Goal: Information Seeking & Learning: Learn about a topic

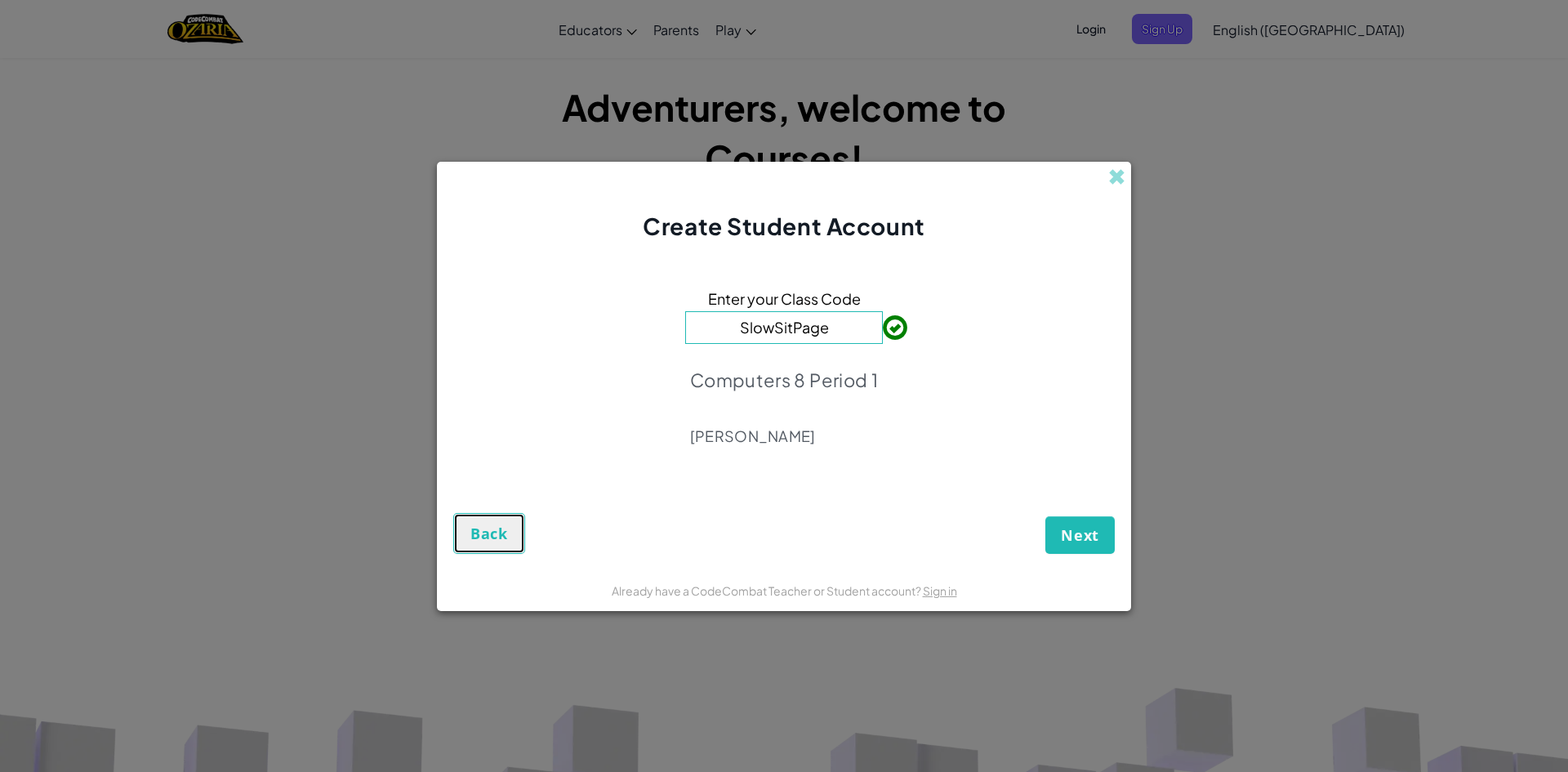
click at [483, 529] on span "Back" at bounding box center [488, 534] width 37 height 19
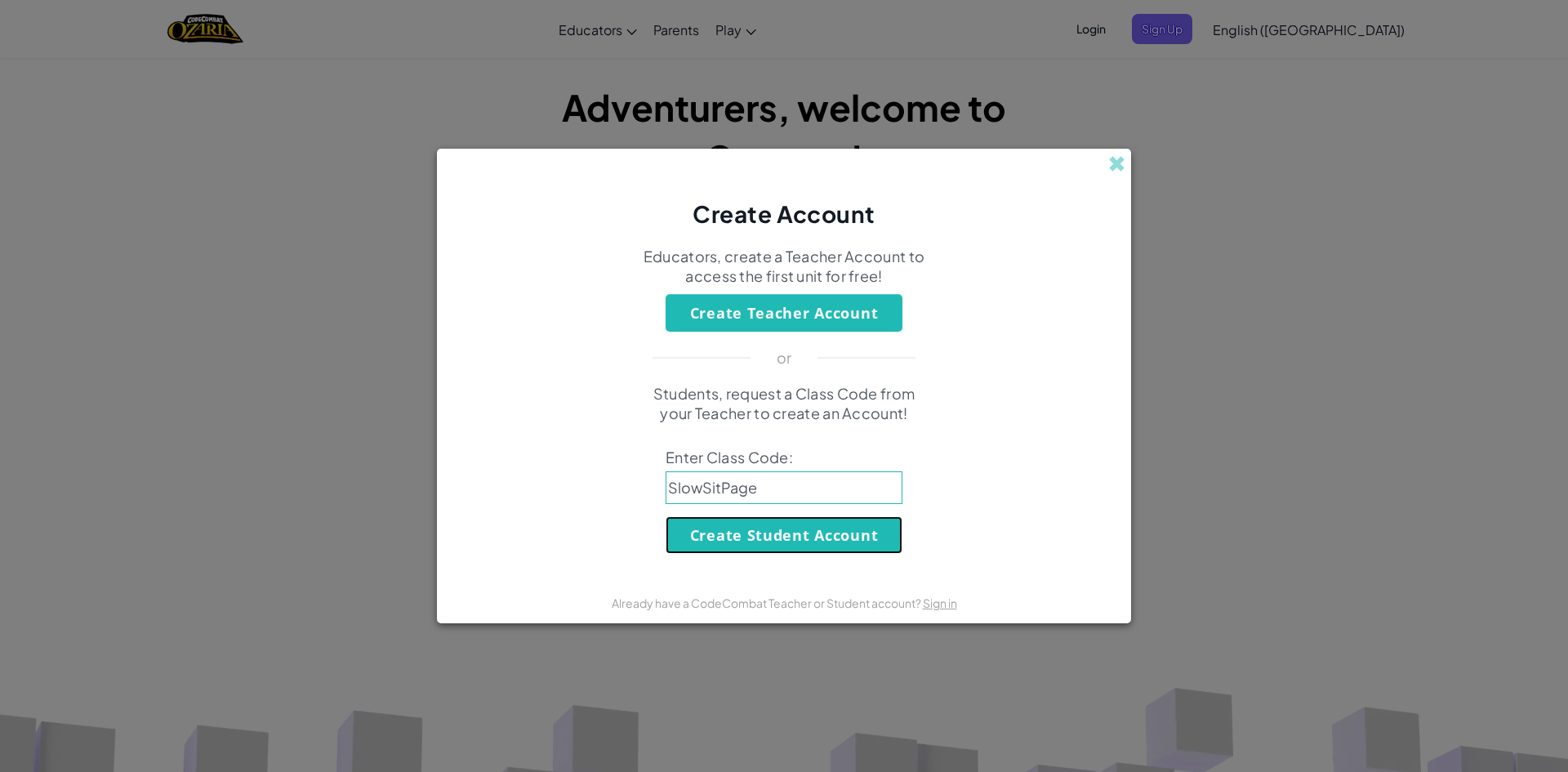
click at [826, 547] on button "Create Student Account" at bounding box center [784, 535] width 237 height 37
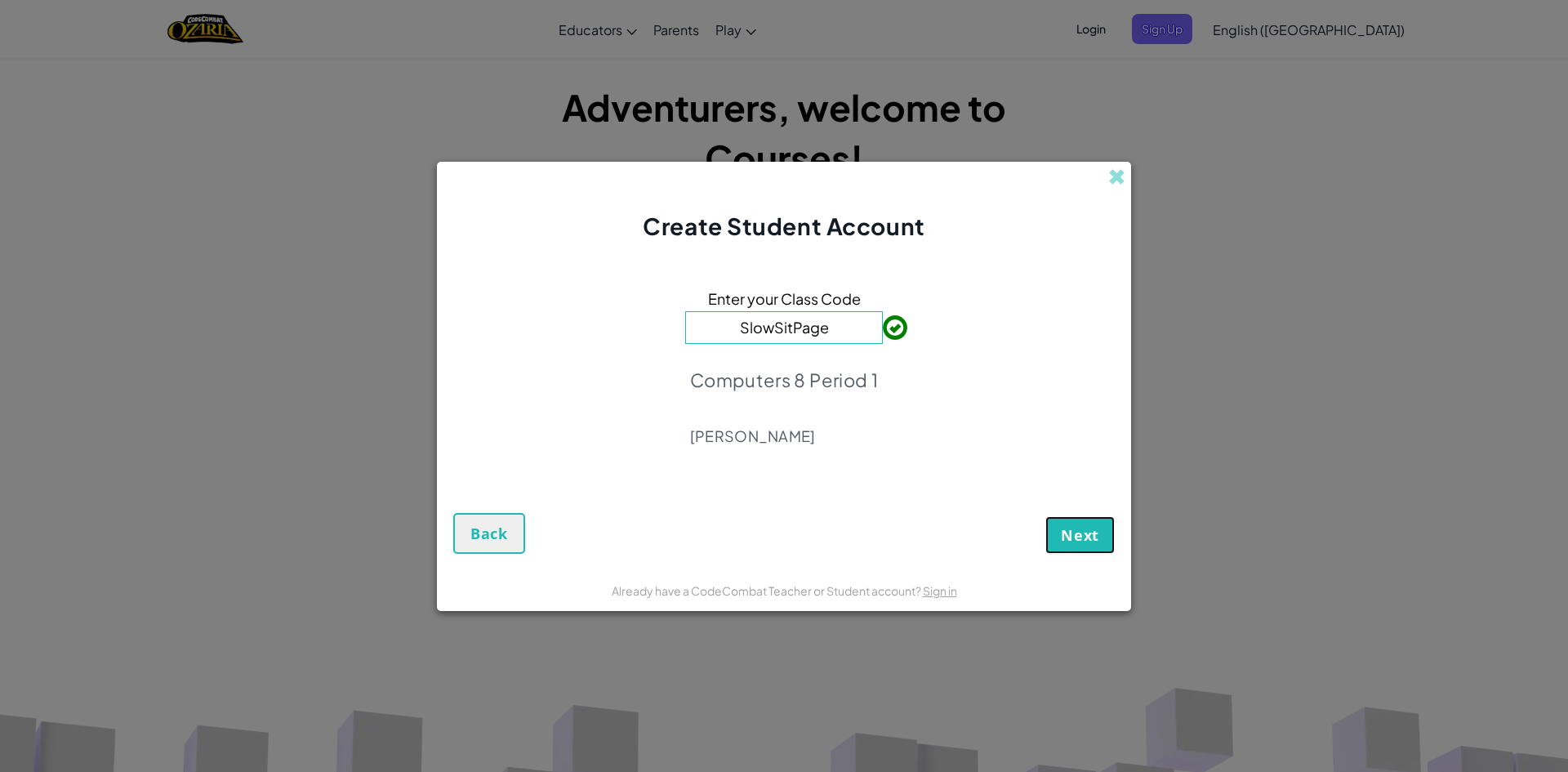
click at [1048, 526] on button "Next" at bounding box center [1080, 535] width 69 height 37
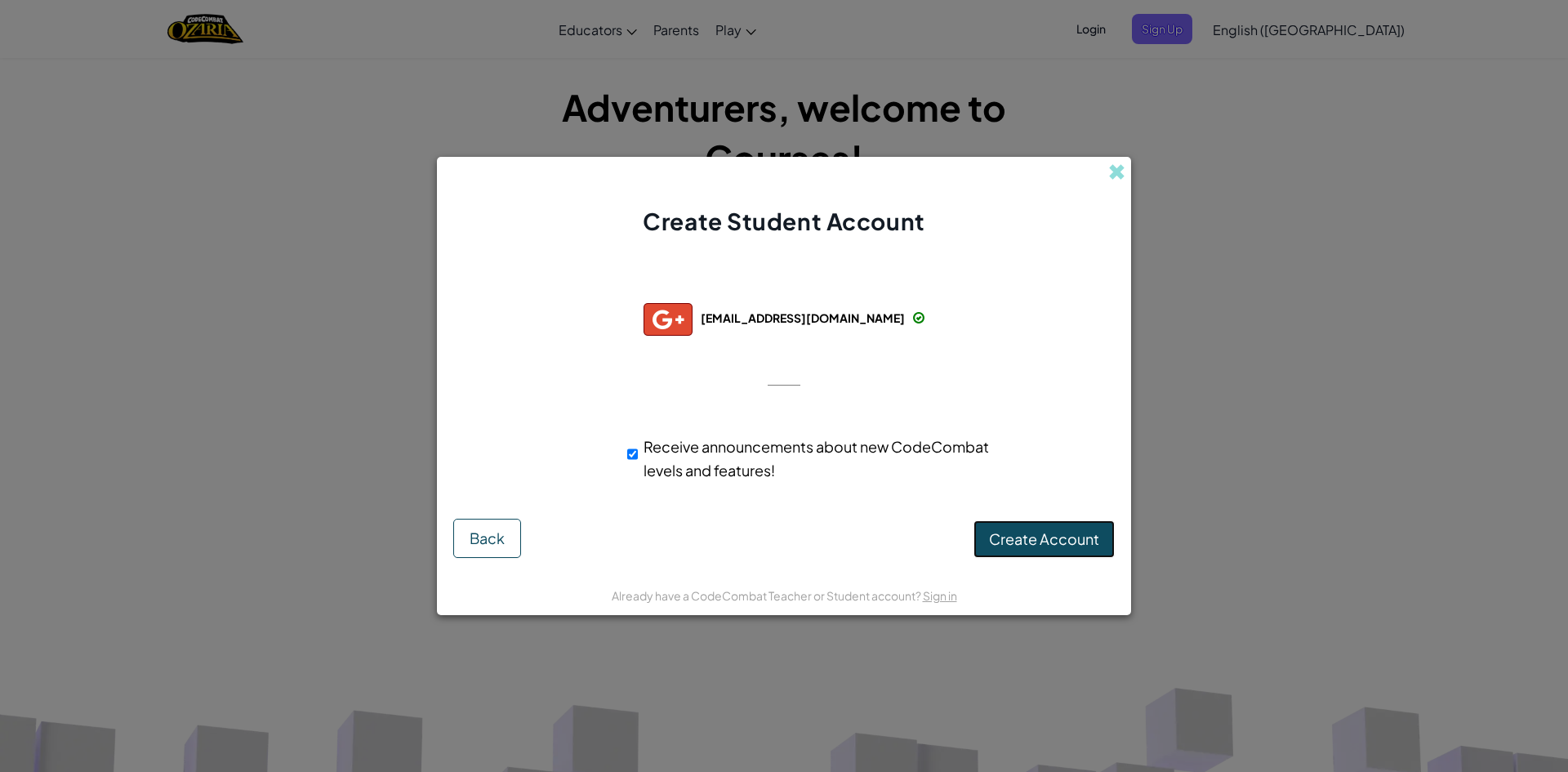
click at [1075, 524] on button "Create Account" at bounding box center [1043, 539] width 141 height 37
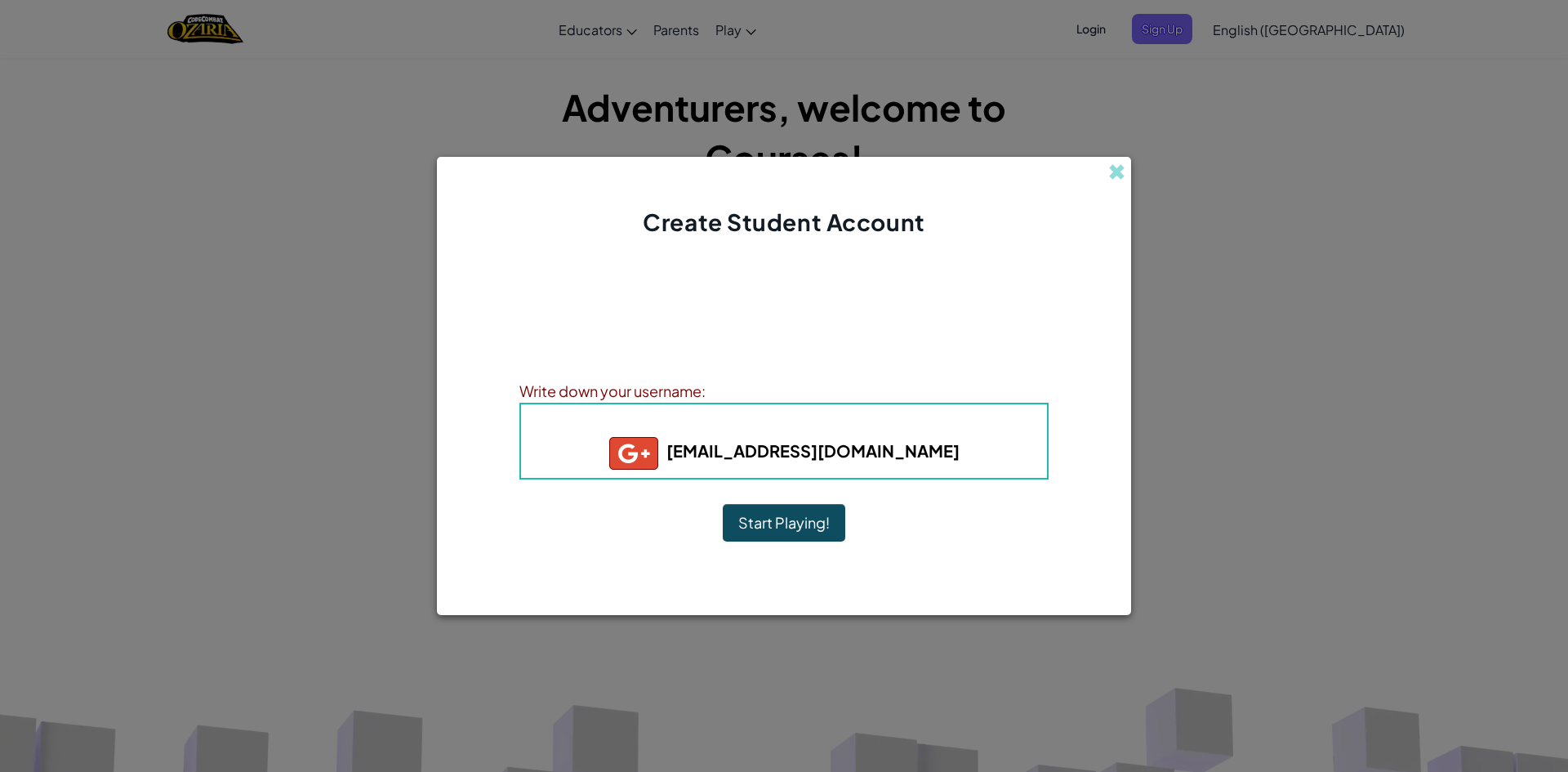
click at [827, 475] on div "Username : 4007345+gplus [EMAIL_ADDRESS][DOMAIN_NAME]" at bounding box center [783, 442] width 529 height 77
drag, startPoint x: 829, startPoint y: 469, endPoint x: 830, endPoint y: 458, distance: 11.0
click at [829, 465] on h5 "[EMAIL_ADDRESS][DOMAIN_NAME]" at bounding box center [784, 453] width 493 height 33
click at [832, 456] on b "[EMAIL_ADDRESS][DOMAIN_NAME]" at bounding box center [784, 450] width 350 height 20
click at [835, 452] on b "[EMAIL_ADDRESS][DOMAIN_NAME]" at bounding box center [784, 450] width 350 height 20
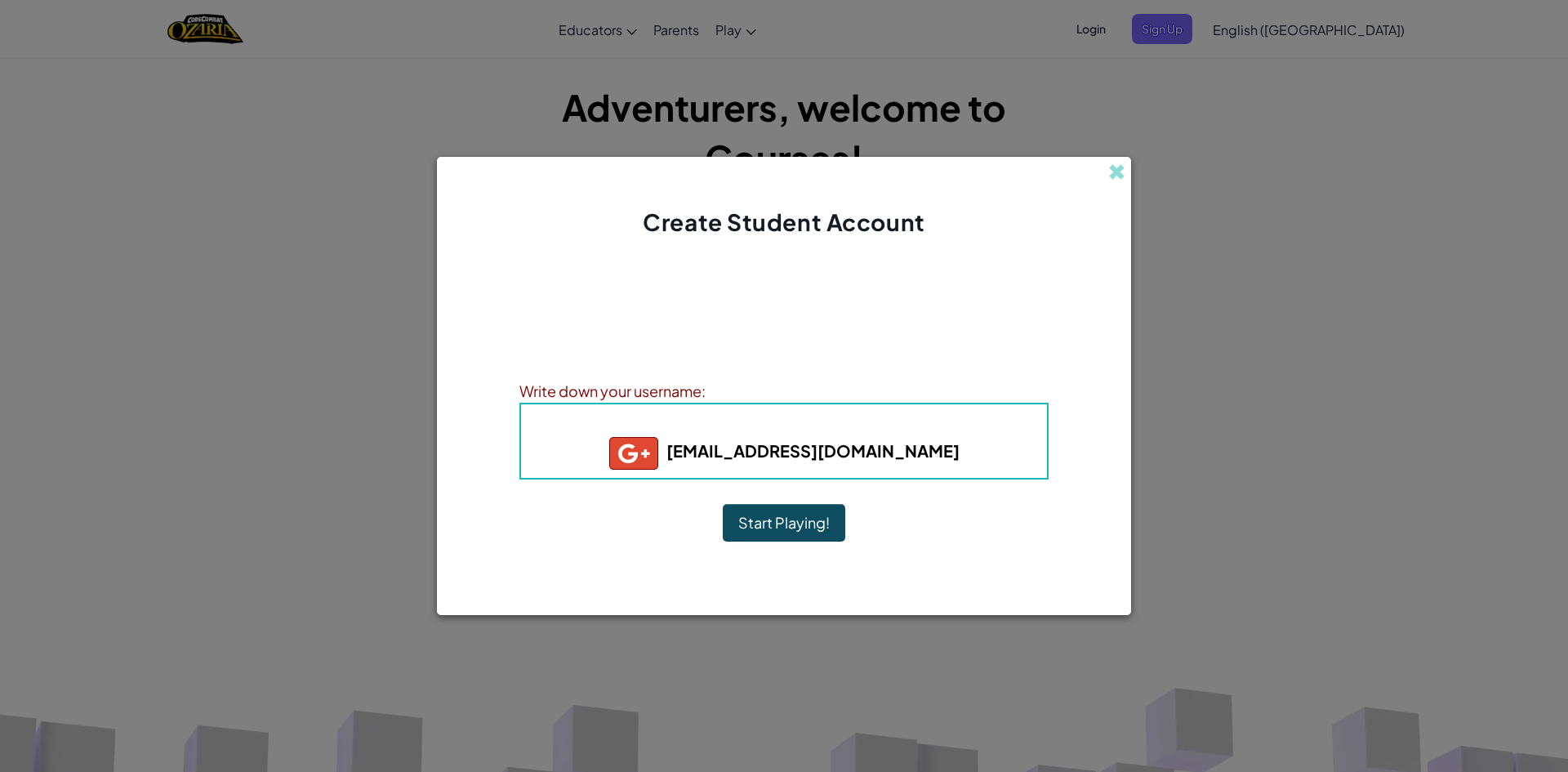
click at [836, 449] on b "[EMAIL_ADDRESS][DOMAIN_NAME]" at bounding box center [784, 450] width 350 height 20
click at [995, 555] on div "Account Created! Write down your information so that you don't forget it. Your …" at bounding box center [783, 407] width 529 height 303
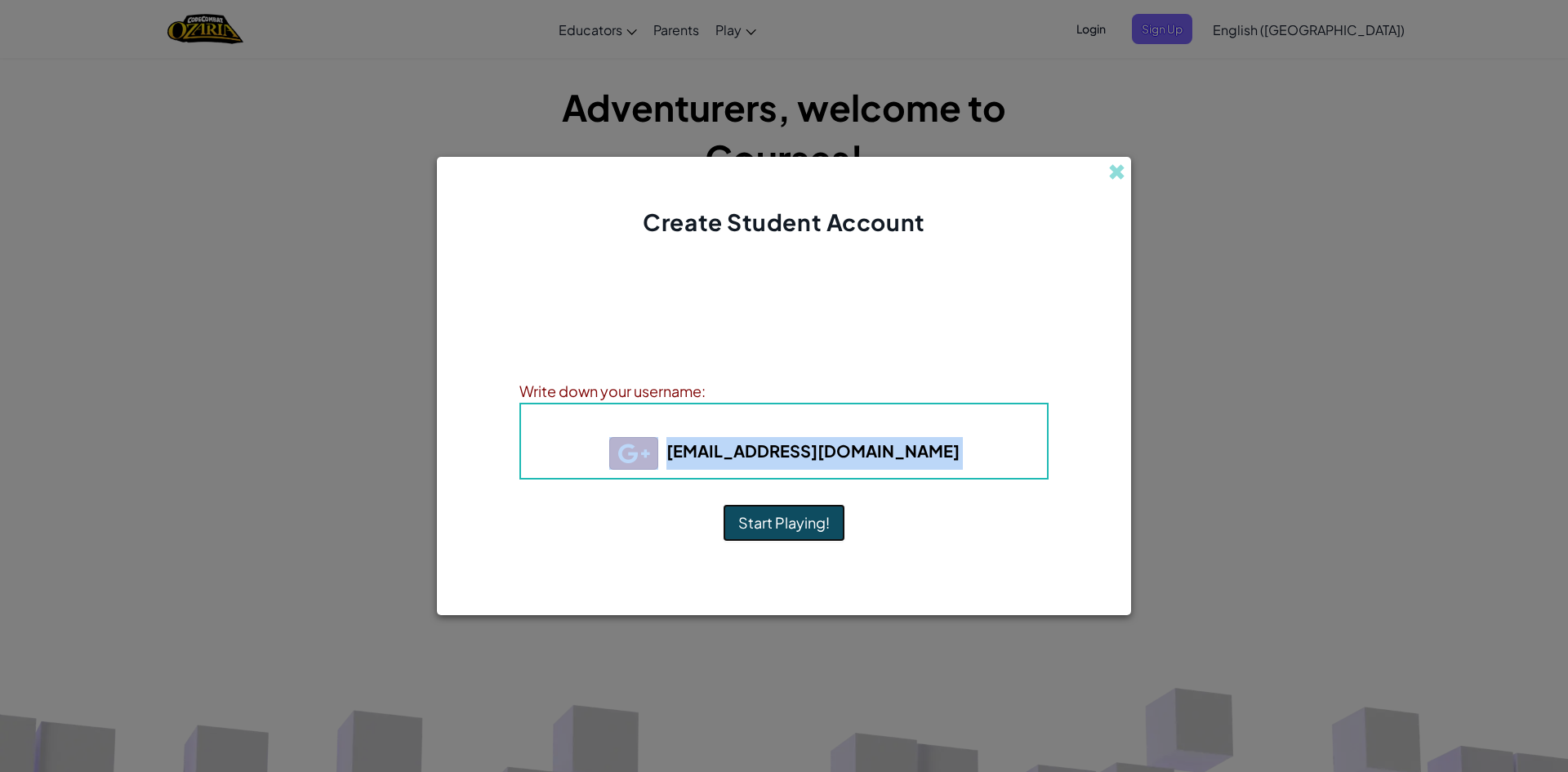
click at [821, 519] on button "Start Playing!" at bounding box center [784, 522] width 123 height 37
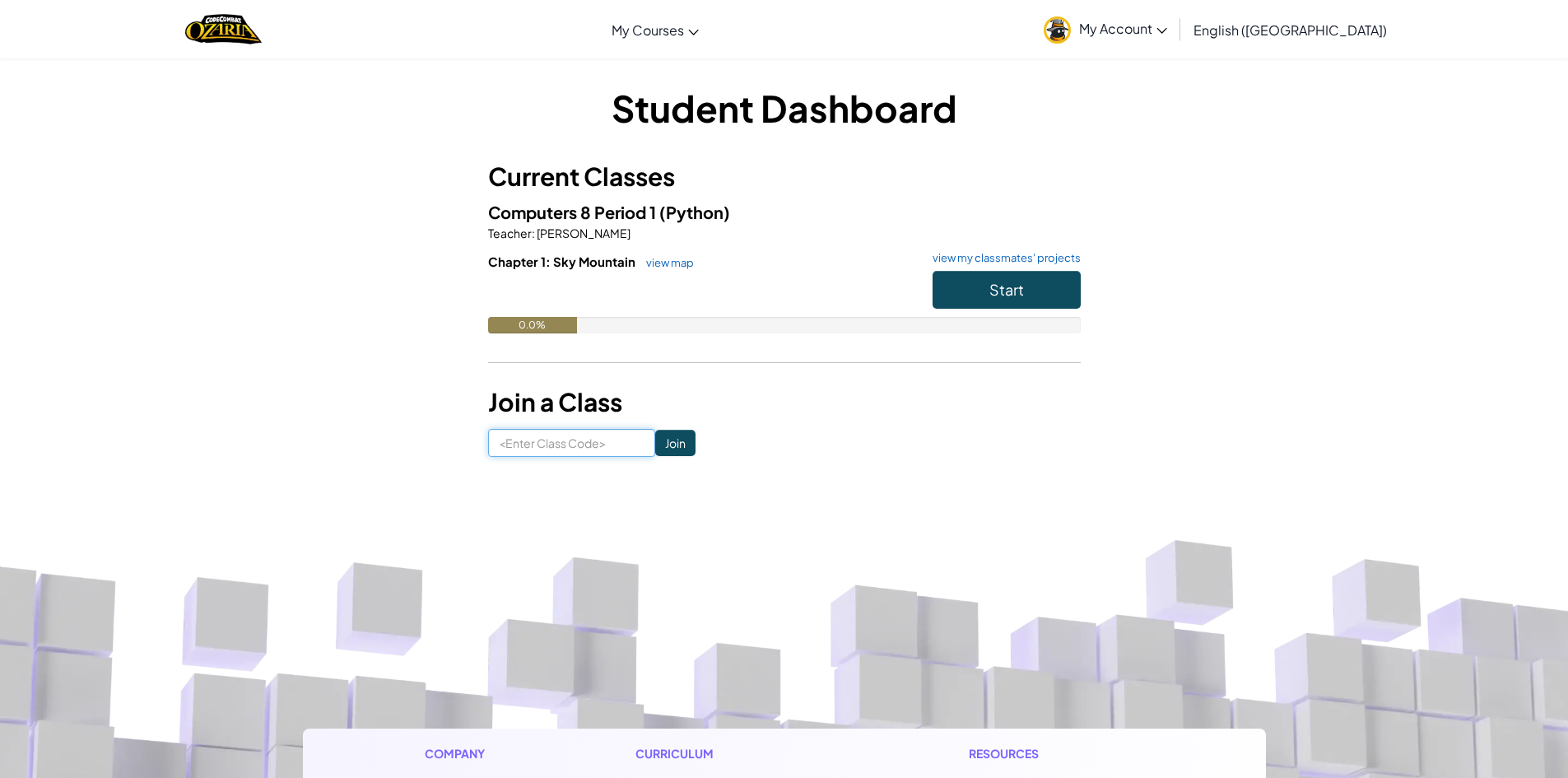
click at [583, 436] on input at bounding box center [572, 442] width 167 height 28
click at [1063, 285] on button "Start" at bounding box center [1006, 289] width 148 height 38
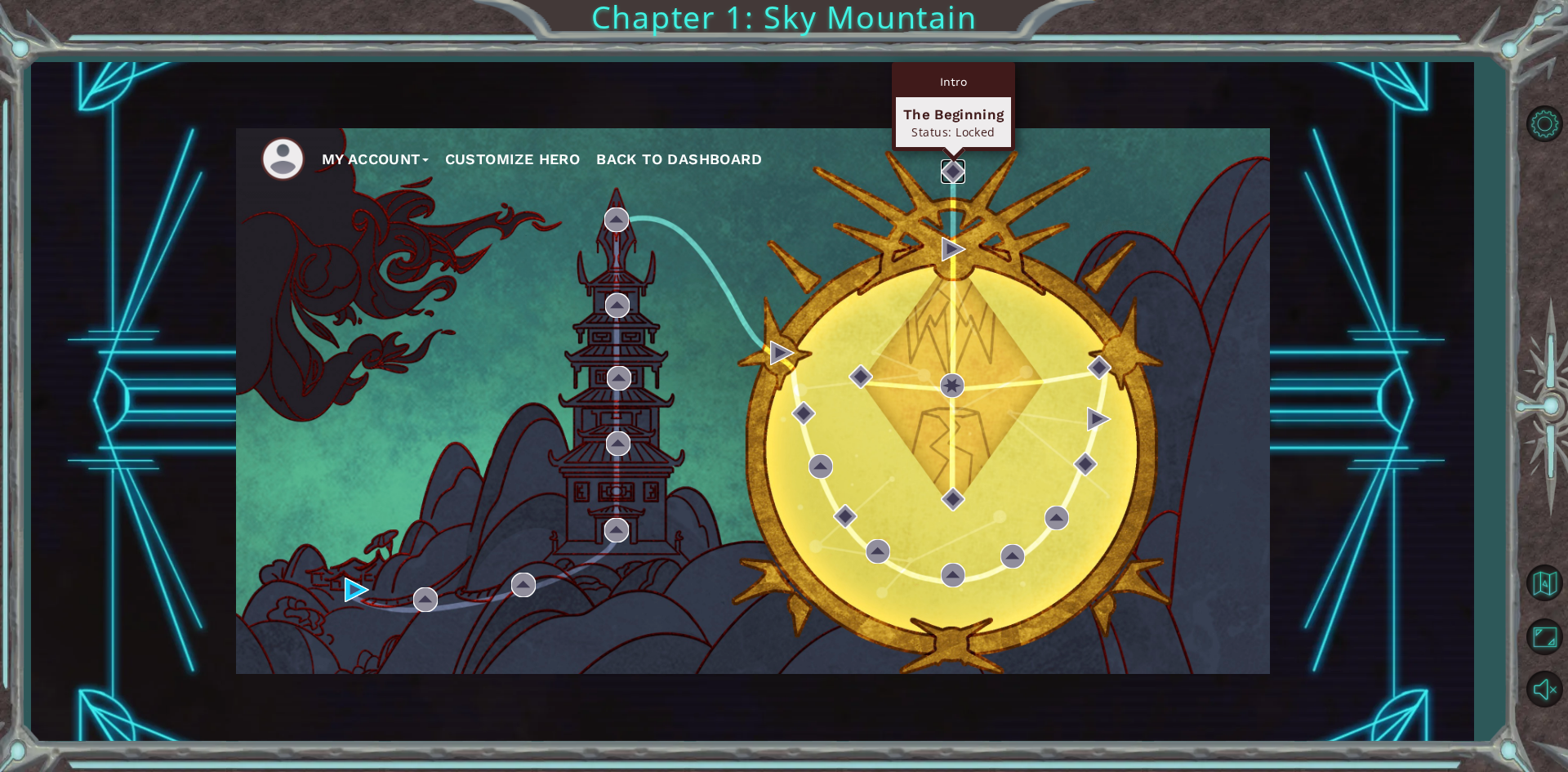
click at [960, 168] on img at bounding box center [953, 172] width 25 height 25
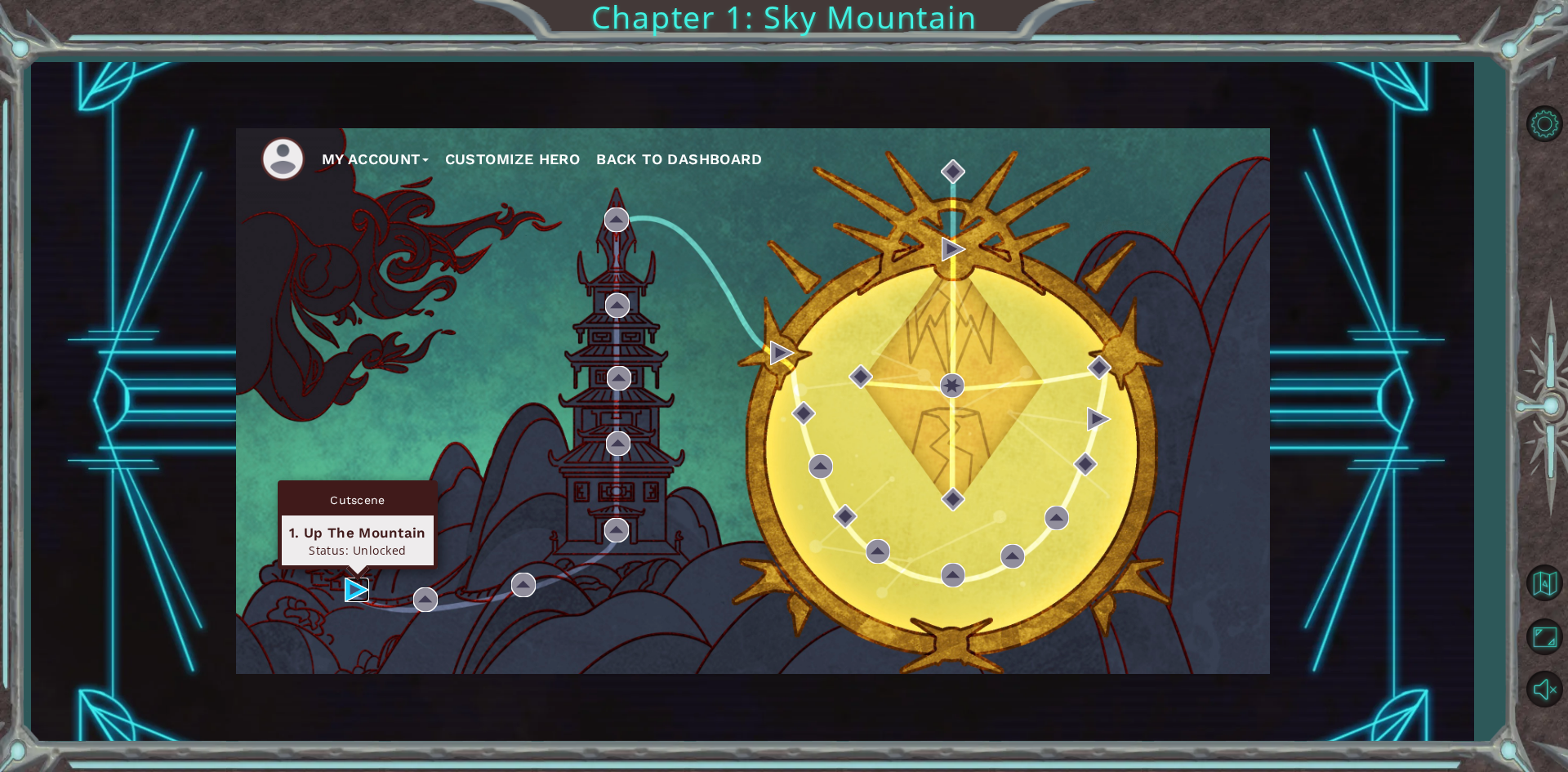
click at [345, 590] on img at bounding box center [357, 591] width 25 height 25
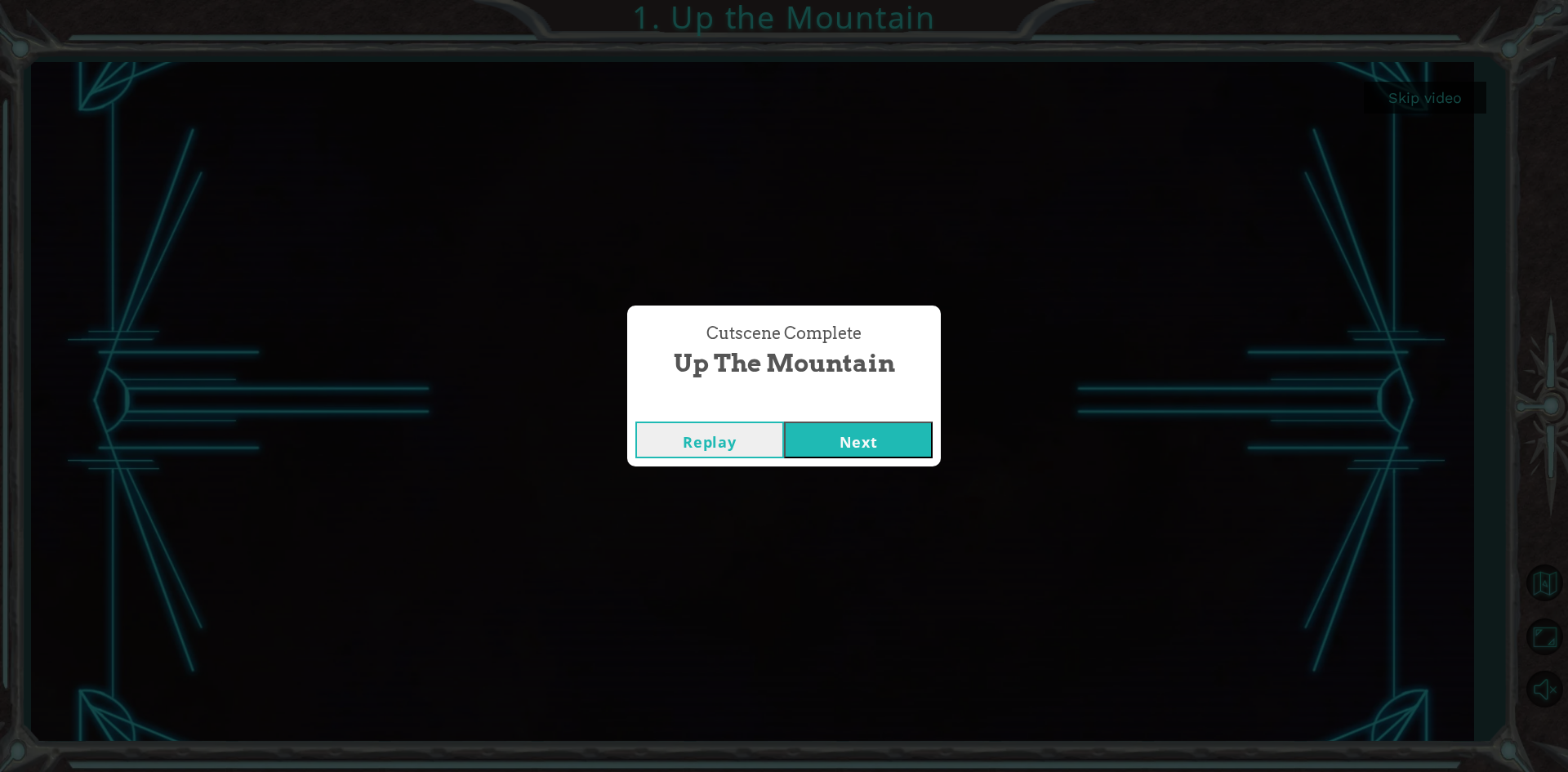
click at [844, 436] on button "Next" at bounding box center [858, 440] width 149 height 36
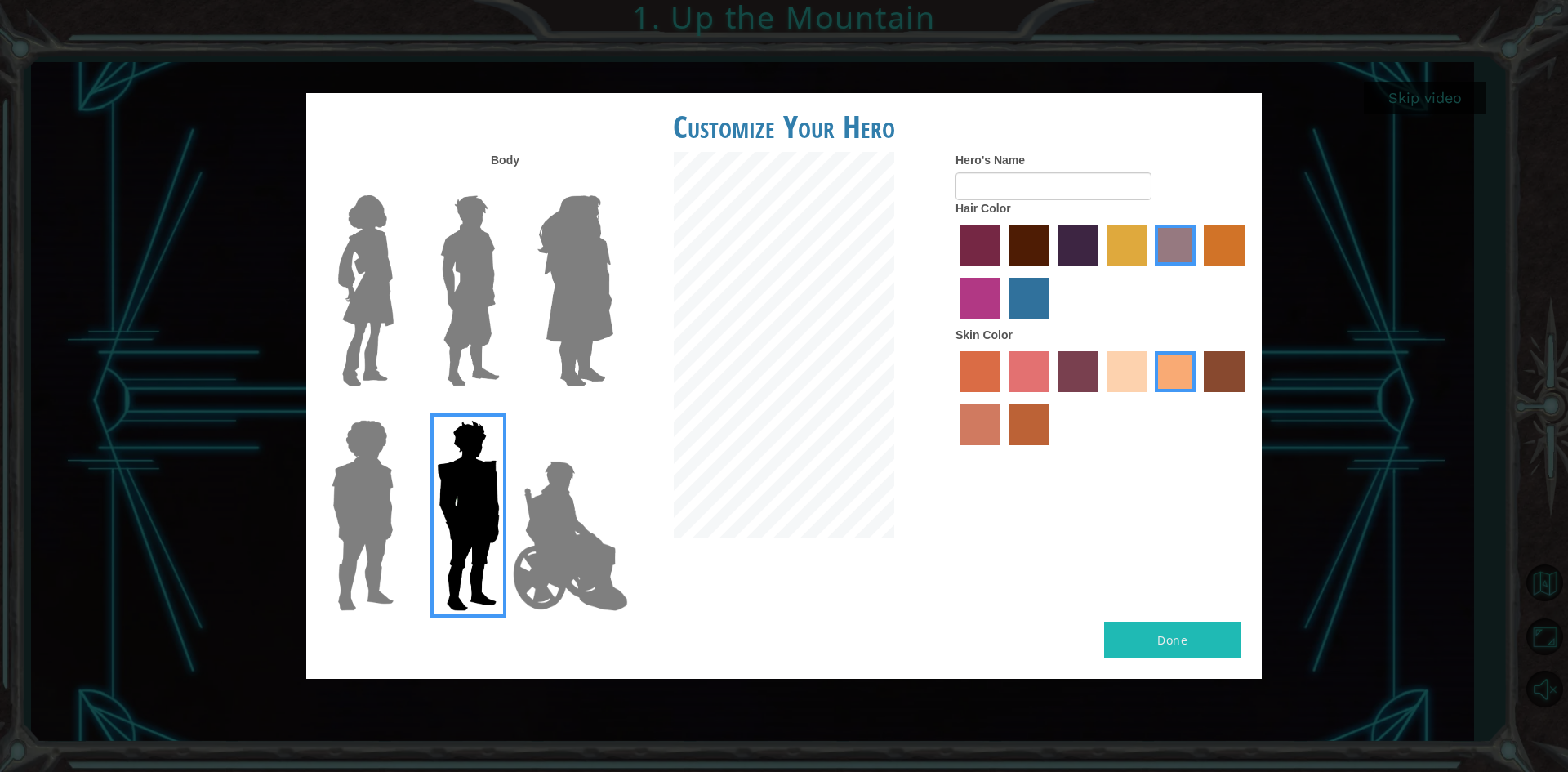
click at [1044, 247] on label "maroon hair color" at bounding box center [1029, 245] width 41 height 41
click at [1003, 272] on input "maroon hair color" at bounding box center [1003, 272] width 0 height 0
click at [1128, 363] on label "sandy beach skin color" at bounding box center [1127, 372] width 41 height 41
click at [1101, 398] on input "sandy beach skin color" at bounding box center [1101, 398] width 0 height 0
drag, startPoint x: 1164, startPoint y: 369, endPoint x: 1176, endPoint y: 370, distance: 12.0
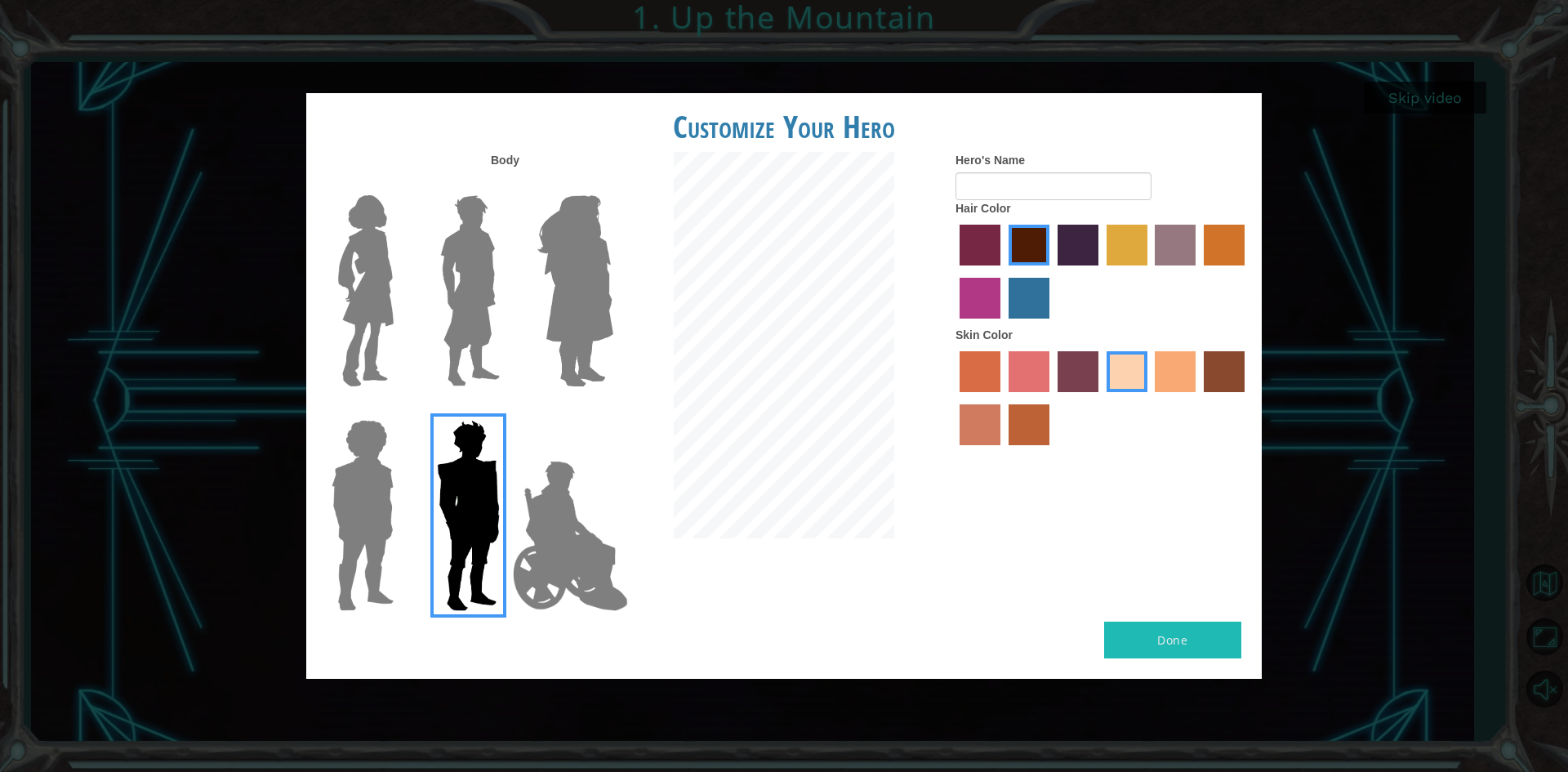
click at [1165, 369] on label "tacao skin color" at bounding box center [1175, 372] width 41 height 41
click at [1150, 398] on input "tacao skin color" at bounding box center [1150, 398] width 0 height 0
click at [1238, 374] on label "karma skin color" at bounding box center [1224, 372] width 41 height 41
click at [1198, 398] on input "karma skin color" at bounding box center [1198, 398] width 0 height 0
click at [1025, 412] on label "smoke tree skin color" at bounding box center [1029, 424] width 41 height 41
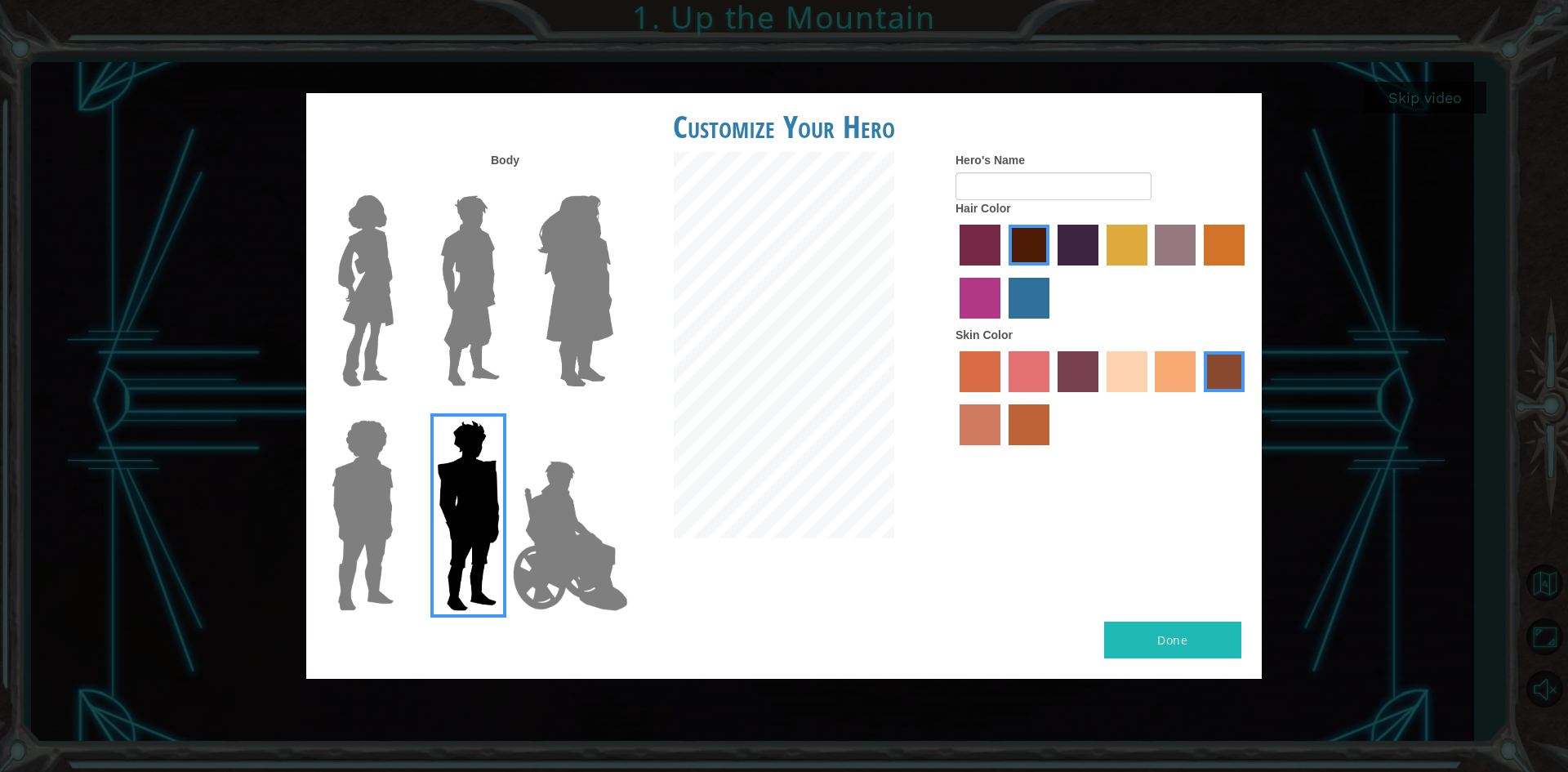
click at [1003, 451] on input "smoke tree skin color" at bounding box center [1003, 451] width 0 height 0
click at [984, 416] on label "burning sand skin color" at bounding box center [980, 424] width 41 height 41
click at [1247, 398] on input "burning sand skin color" at bounding box center [1247, 398] width 0 height 0
click at [1017, 416] on label "smoke tree skin color" at bounding box center [1029, 424] width 41 height 41
click at [1003, 451] on input "smoke tree skin color" at bounding box center [1003, 451] width 0 height 0
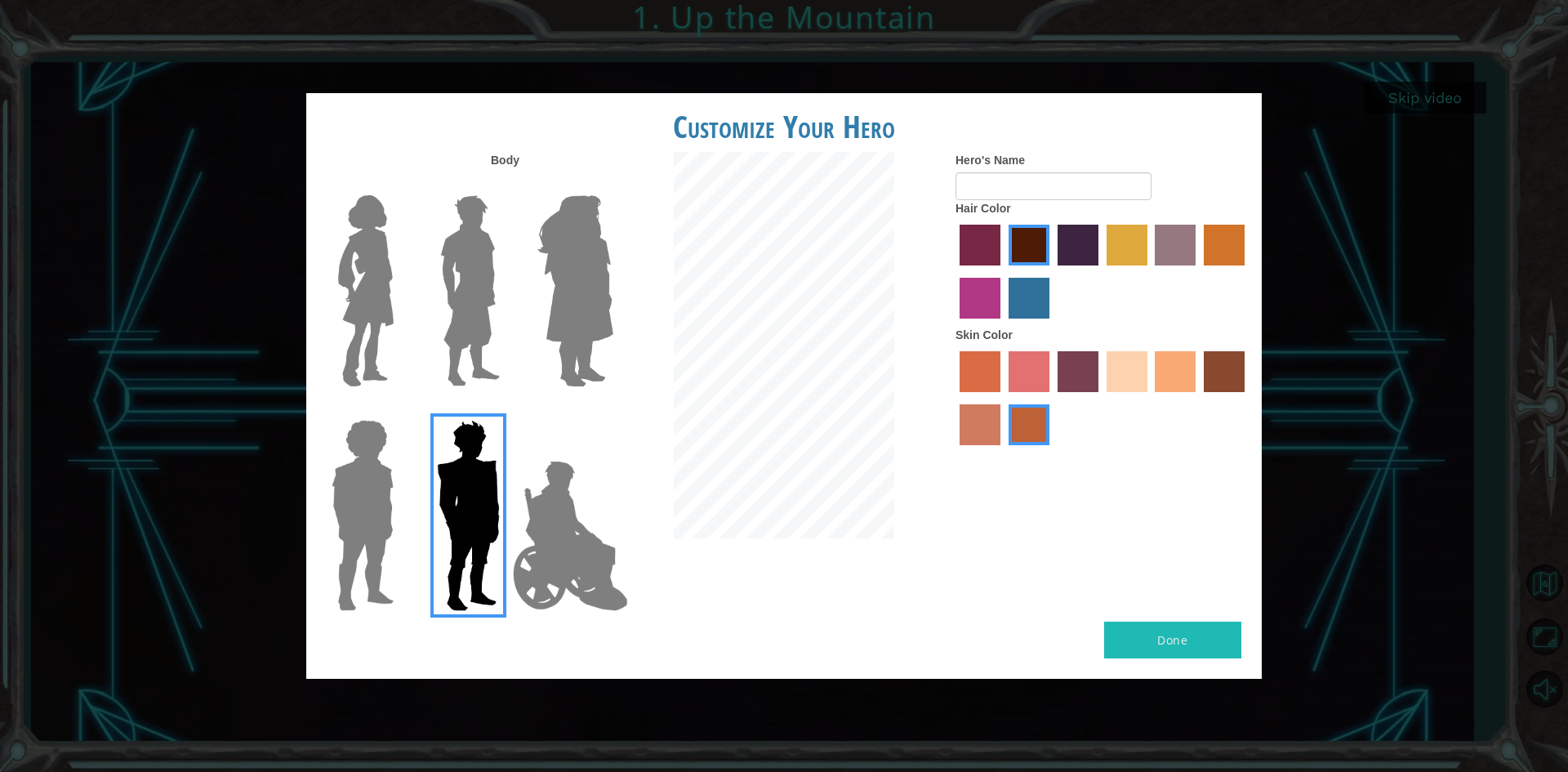
click at [1187, 650] on button "Done" at bounding box center [1173, 640] width 137 height 36
type input "Maruf"
click at [970, 414] on label "burning sand skin color" at bounding box center [980, 424] width 41 height 41
click at [1247, 398] on input "burning sand skin color" at bounding box center [1247, 398] width 0 height 0
drag, startPoint x: 1140, startPoint y: 630, endPoint x: 1140, endPoint y: 603, distance: 27.0
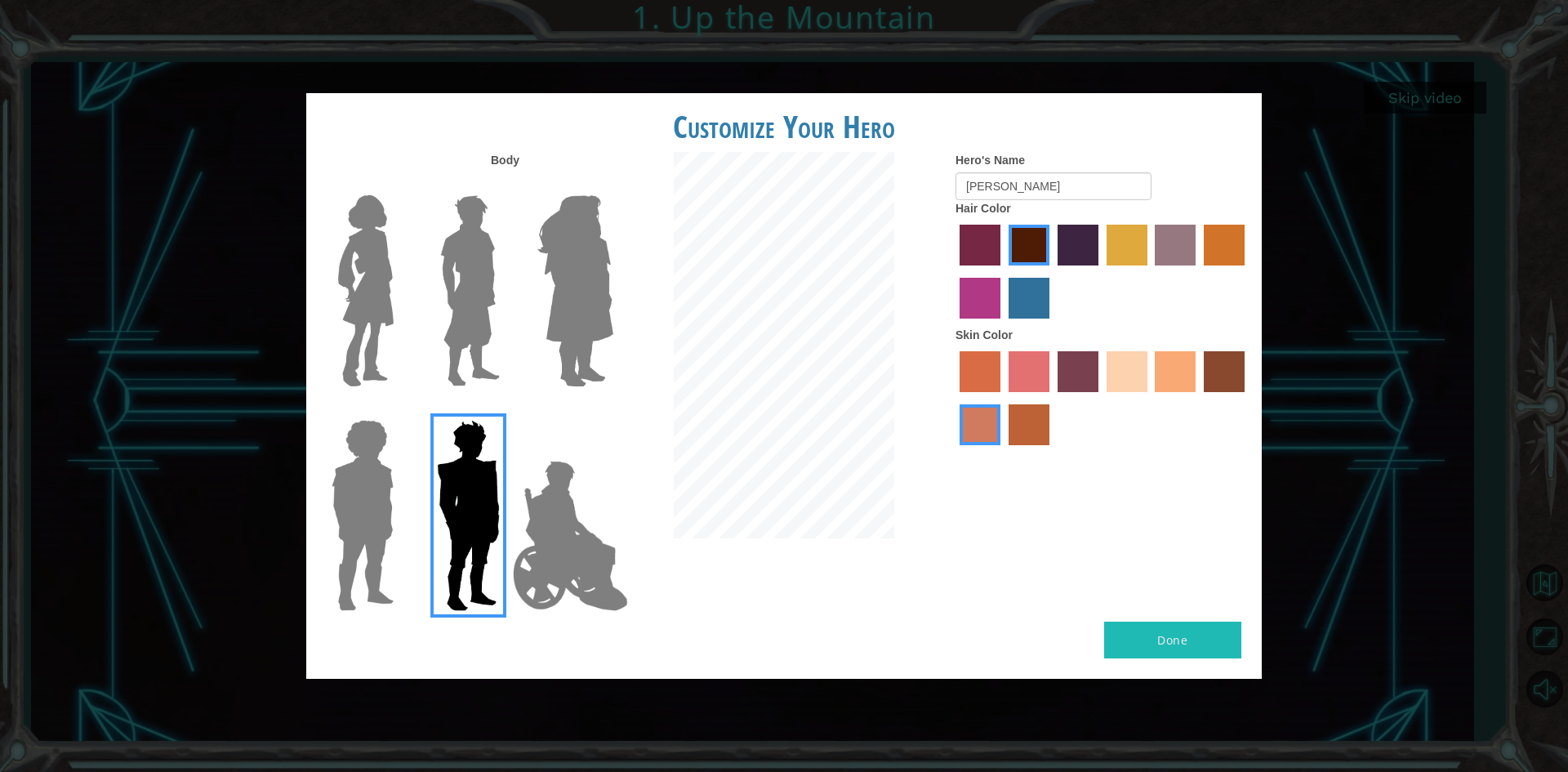
click at [1140, 618] on div "Customize Your Hero Body Hero's Name Maruf Hair Color Skin Color Done" at bounding box center [784, 386] width 956 height 586
click at [1141, 599] on div "Body Hero's Name Maruf Hair Color Skin Color" at bounding box center [784, 386] width 956 height 470
click at [972, 377] on label "sorbus skin color" at bounding box center [980, 372] width 41 height 41
click at [954, 398] on input "sorbus skin color" at bounding box center [954, 398] width 0 height 0
click at [1032, 426] on label "smoke tree skin color" at bounding box center [1029, 424] width 41 height 41
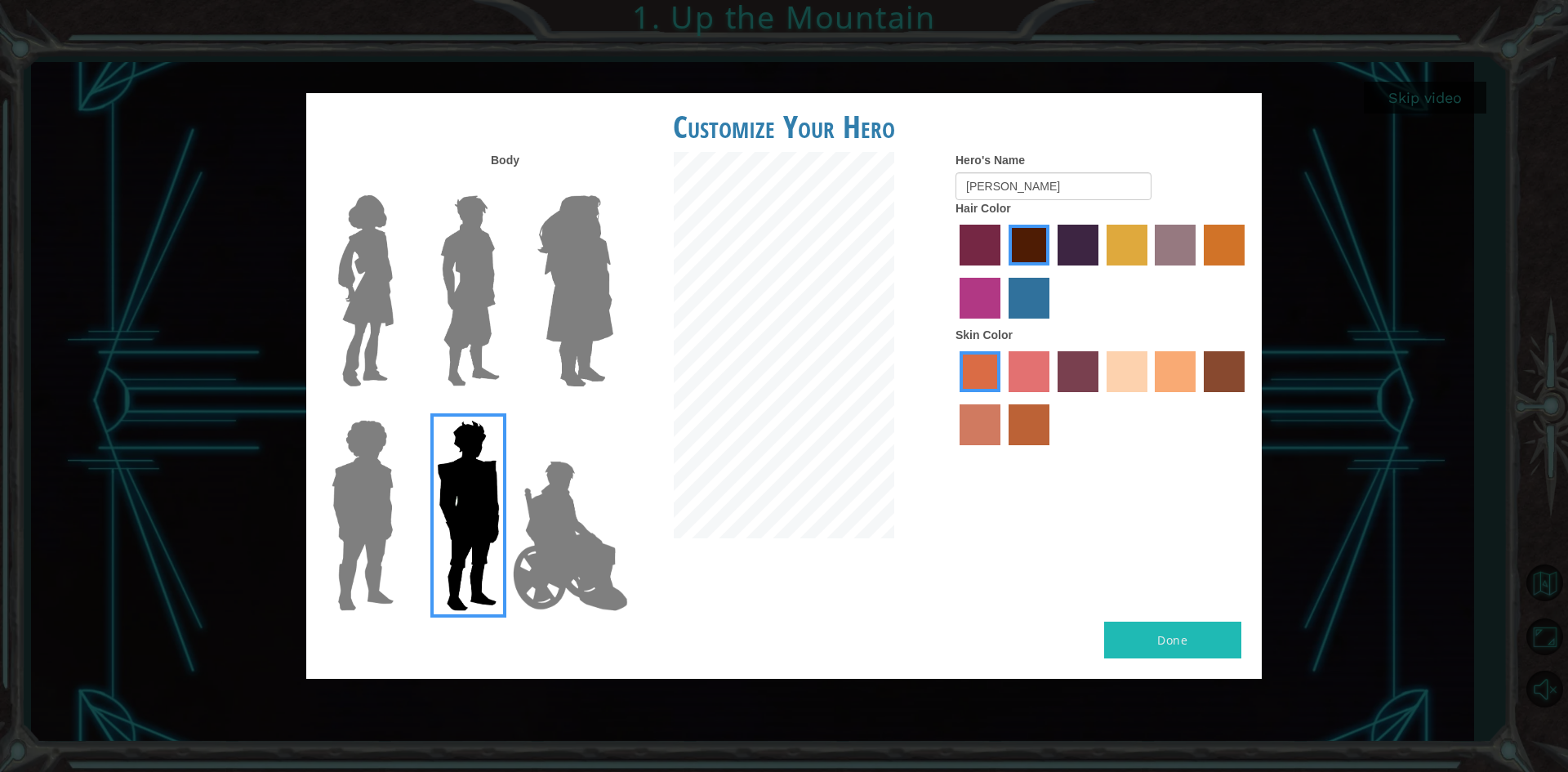
click at [1003, 451] on input "smoke tree skin color" at bounding box center [1003, 451] width 0 height 0
drag, startPoint x: 1000, startPoint y: 431, endPoint x: 1020, endPoint y: 436, distance: 20.6
click at [1004, 433] on div at bounding box center [1103, 400] width 294 height 107
click at [990, 428] on label "burning sand skin color" at bounding box center [980, 424] width 41 height 41
click at [1247, 398] on input "burning sand skin color" at bounding box center [1247, 398] width 0 height 0
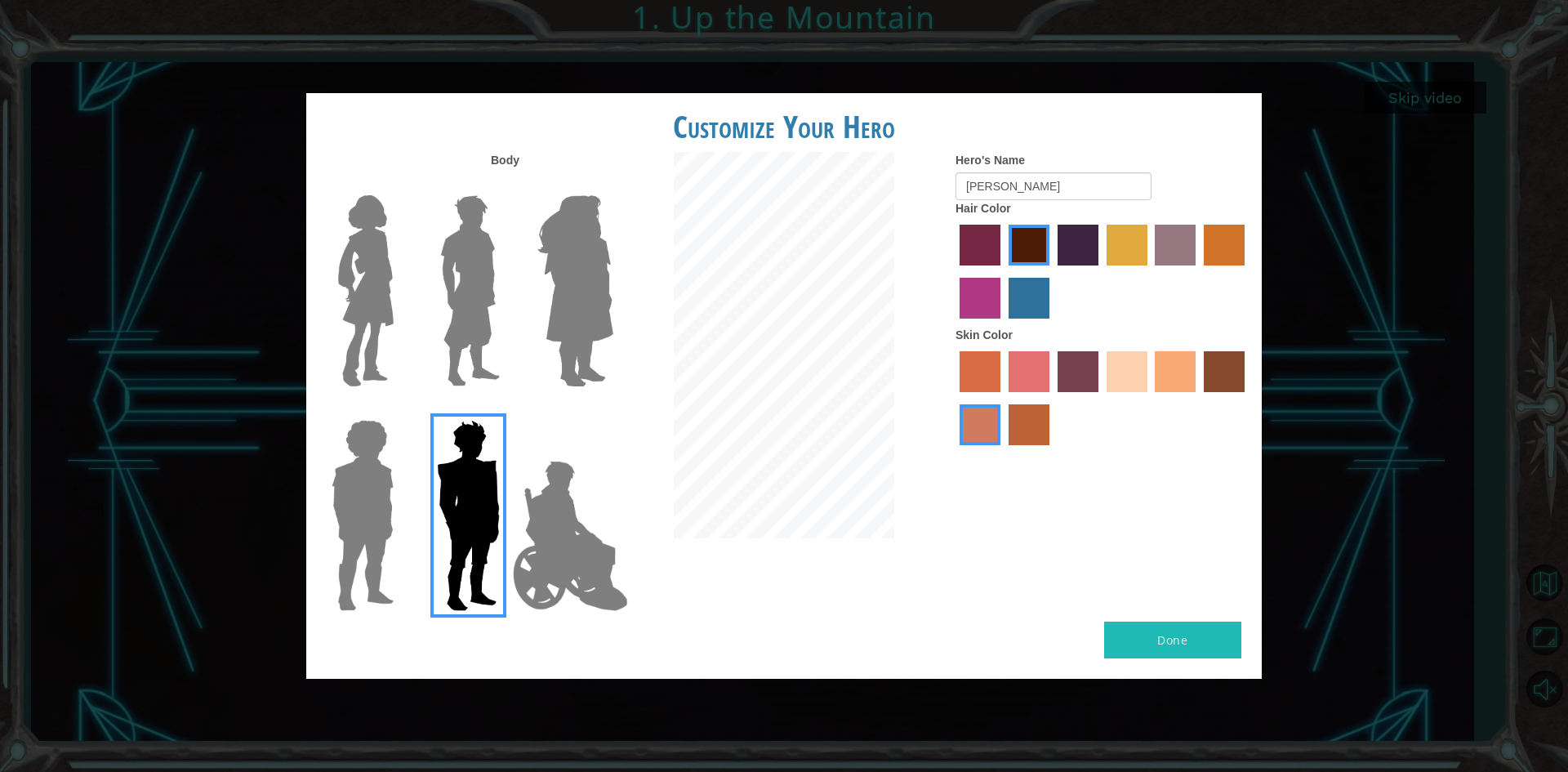
click at [1029, 425] on label "smoke tree skin color" at bounding box center [1029, 424] width 41 height 41
click at [1003, 451] on input "smoke tree skin color" at bounding box center [1003, 451] width 0 height 0
click at [1208, 630] on button "Done" at bounding box center [1173, 640] width 137 height 36
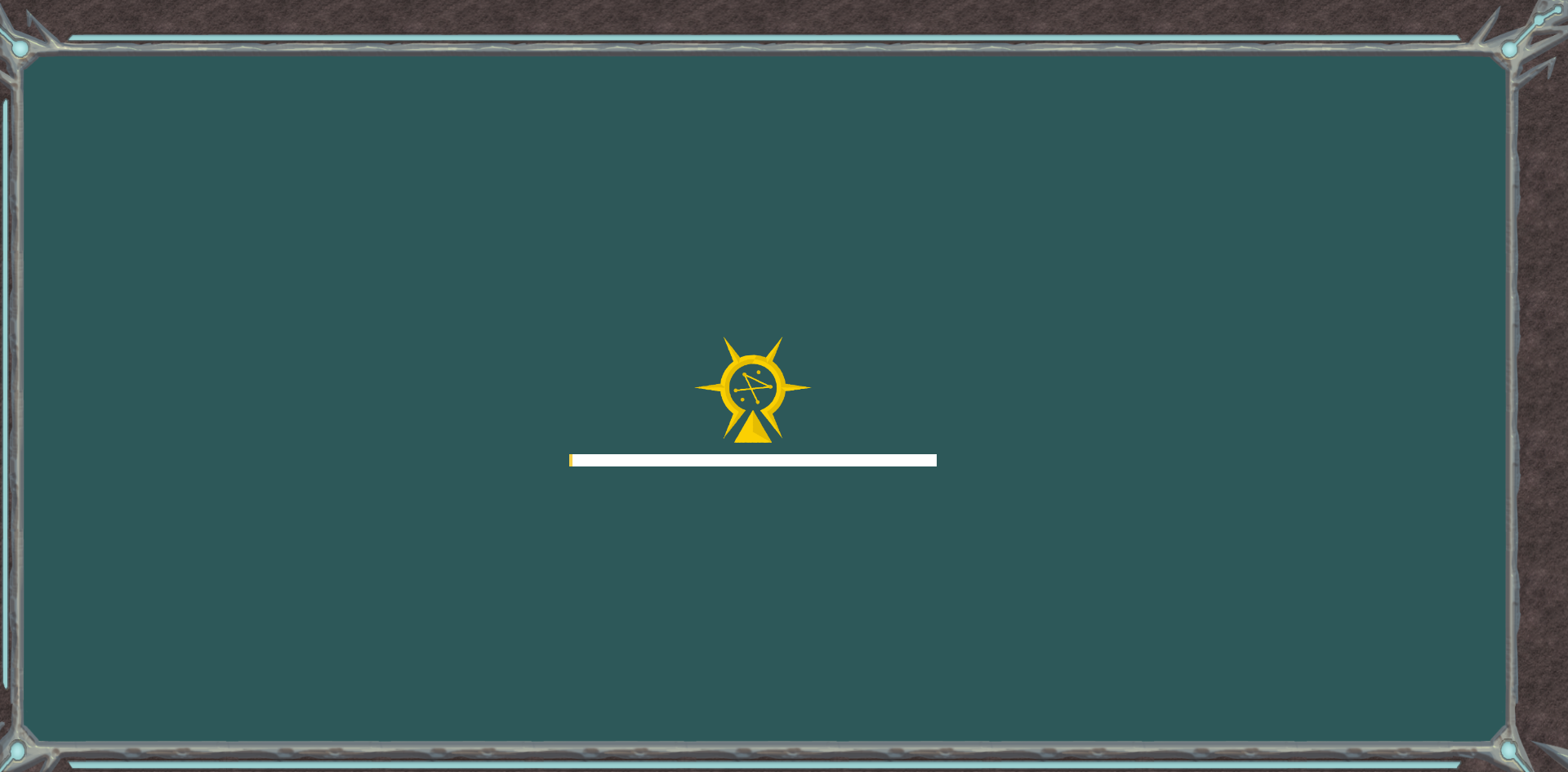
click at [1208, 630] on div "Goals Error loading from server. Try refreshing the page. You'll need to join a…" at bounding box center [784, 386] width 1568 height 772
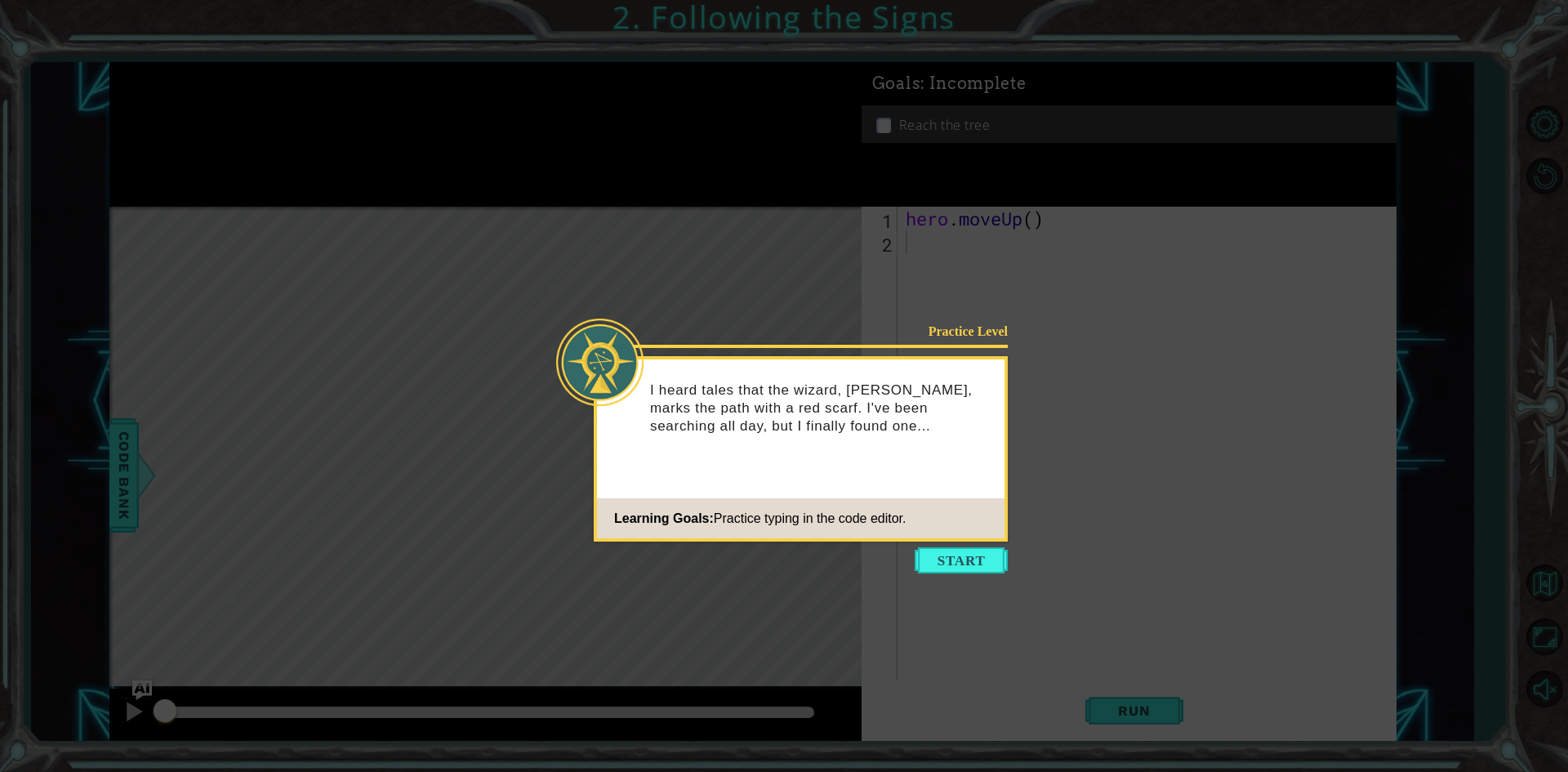
click at [973, 557] on button "Start" at bounding box center [961, 560] width 93 height 26
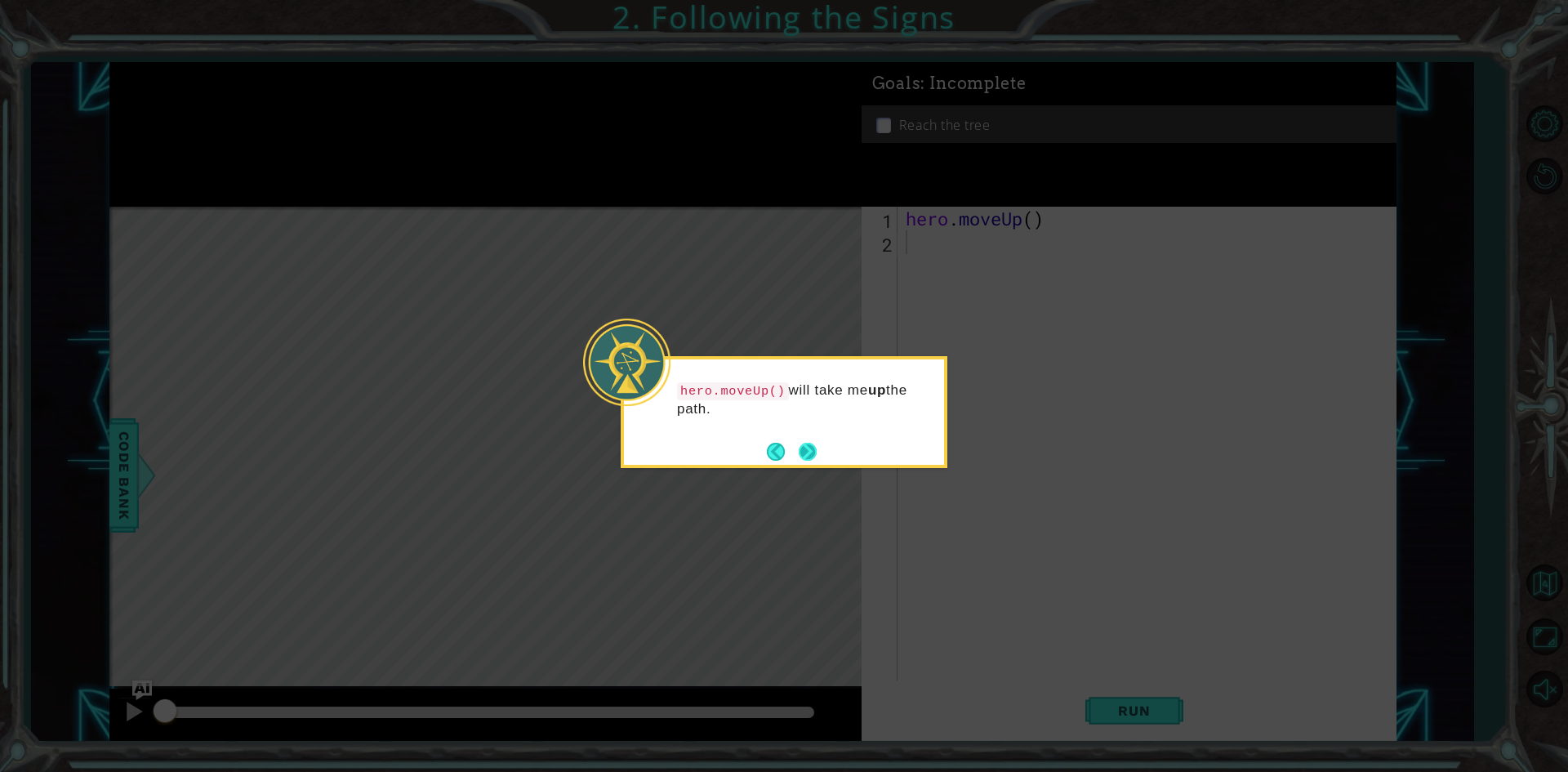
click at [801, 448] on button "Next" at bounding box center [807, 451] width 18 height 18
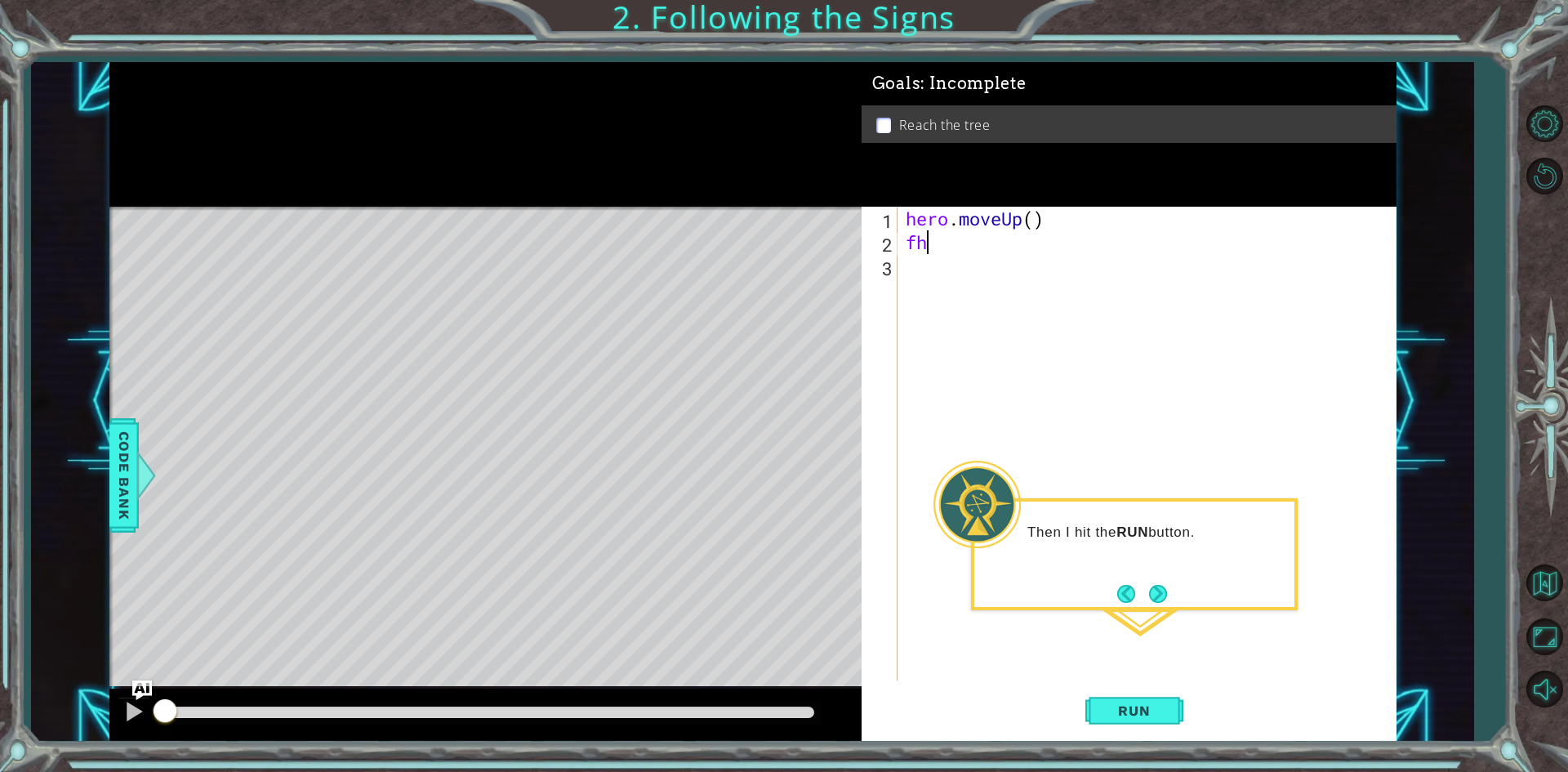
type textarea "f"
type textarea "h"
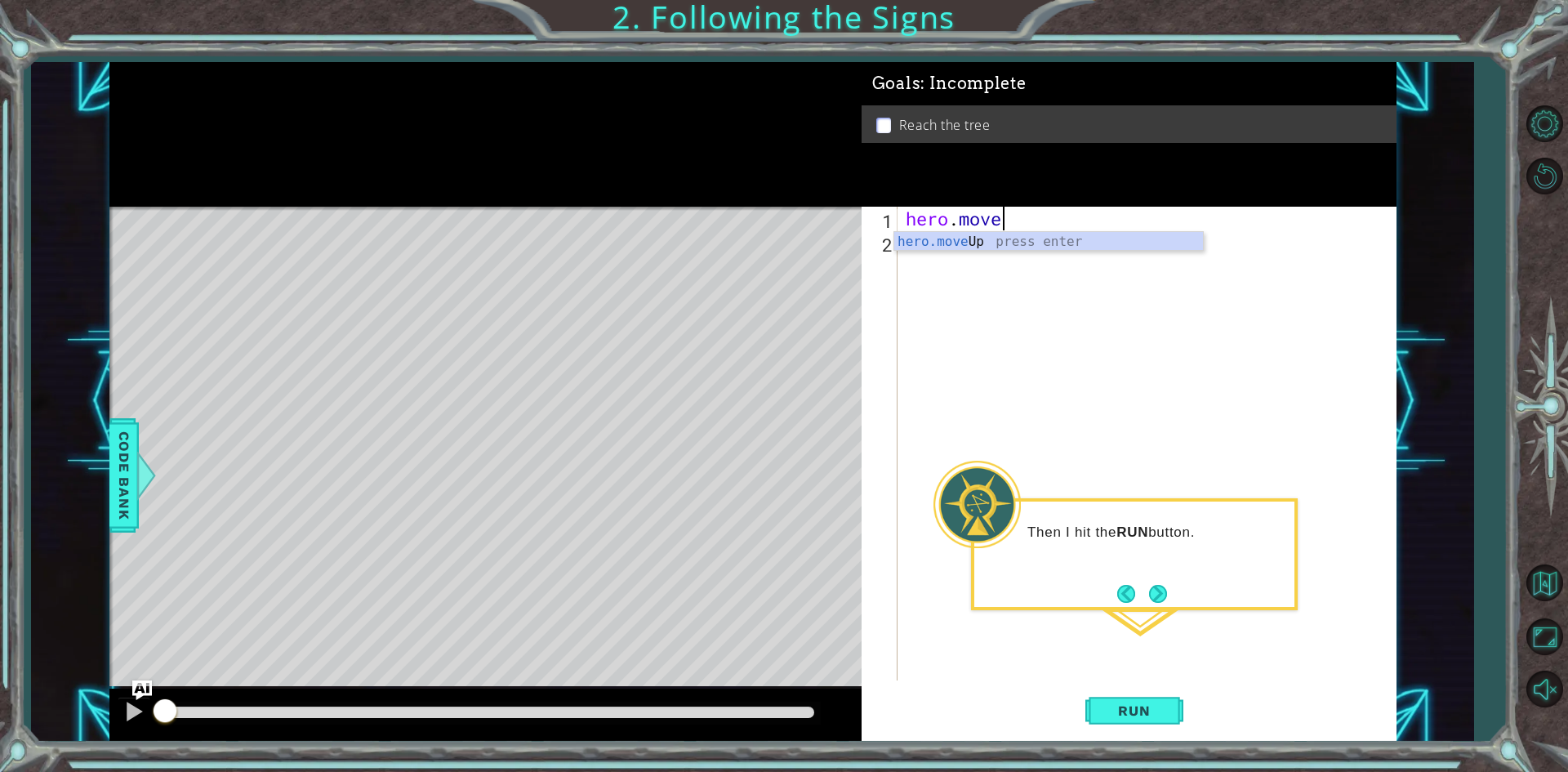
scroll to position [0, 4]
type textarea "hero.moveUp()"
type textarea "u"
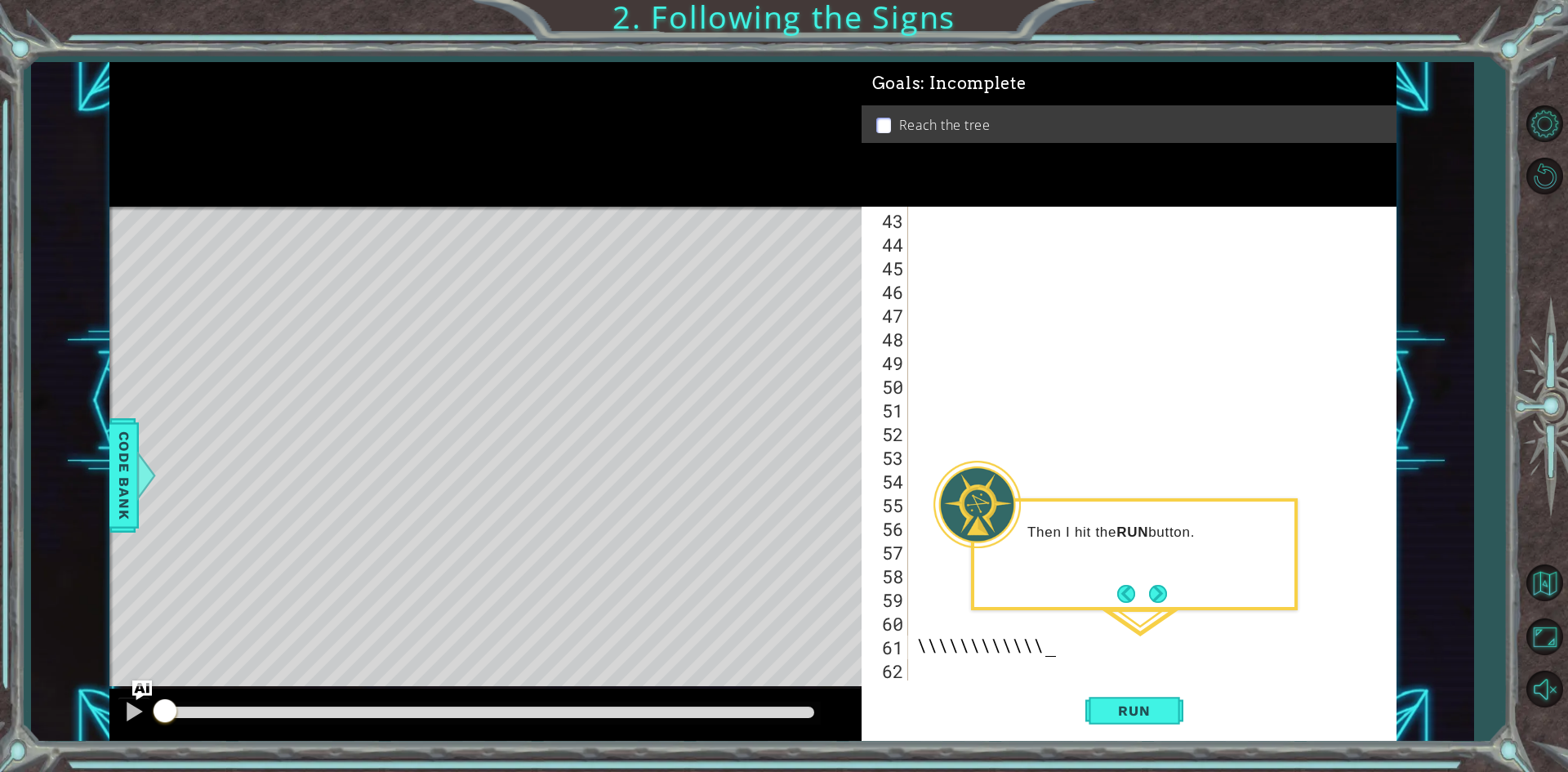
scroll to position [0, 1]
type textarea "\"
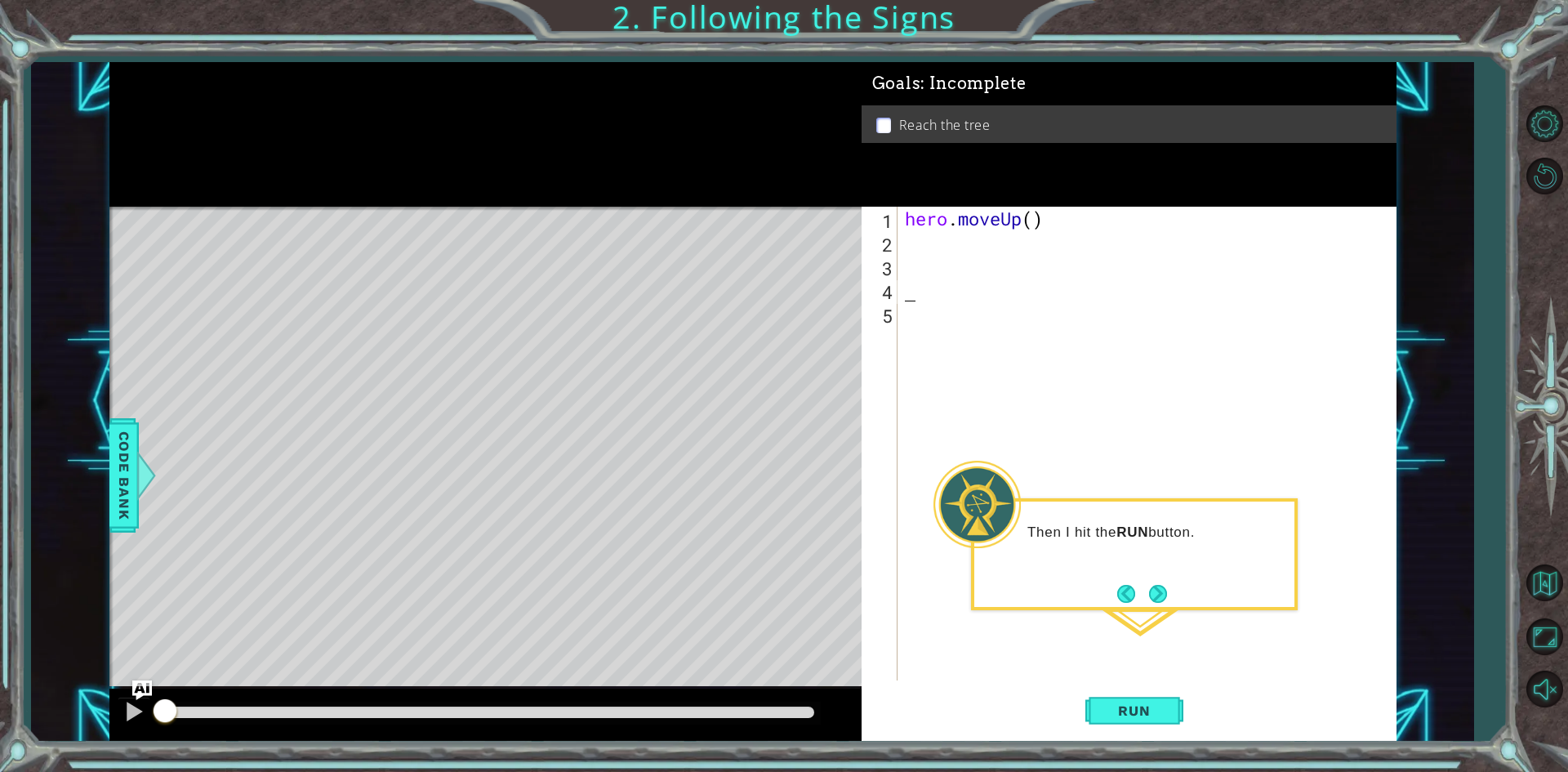
type textarea "hero.moveUp()"
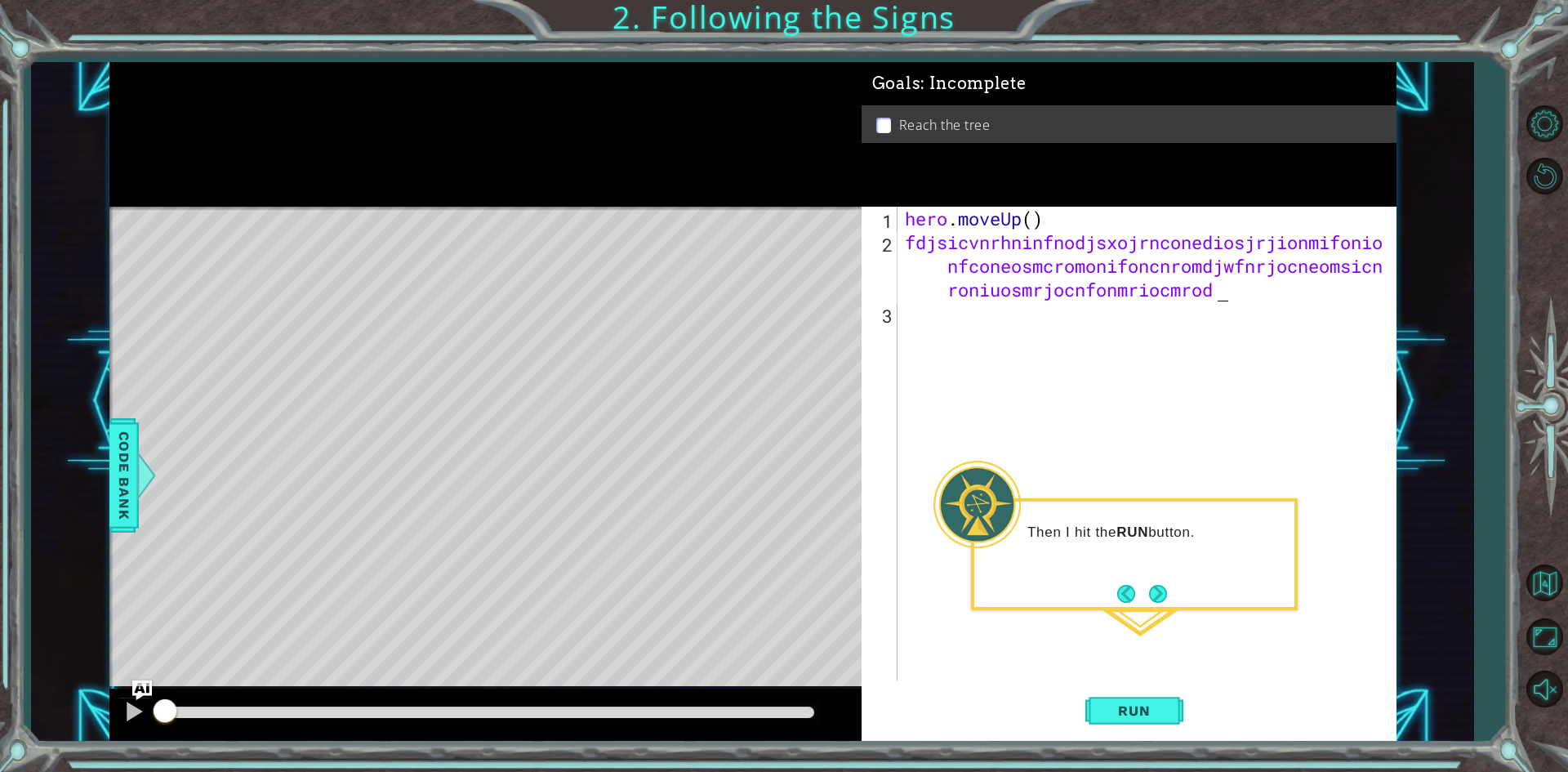
scroll to position [0, 55]
type textarea "fdjsicvnrhninfnodjsxojrnconediosjrjionmifonionfconeosmcromonifoncnromdjwfnrjocn…"
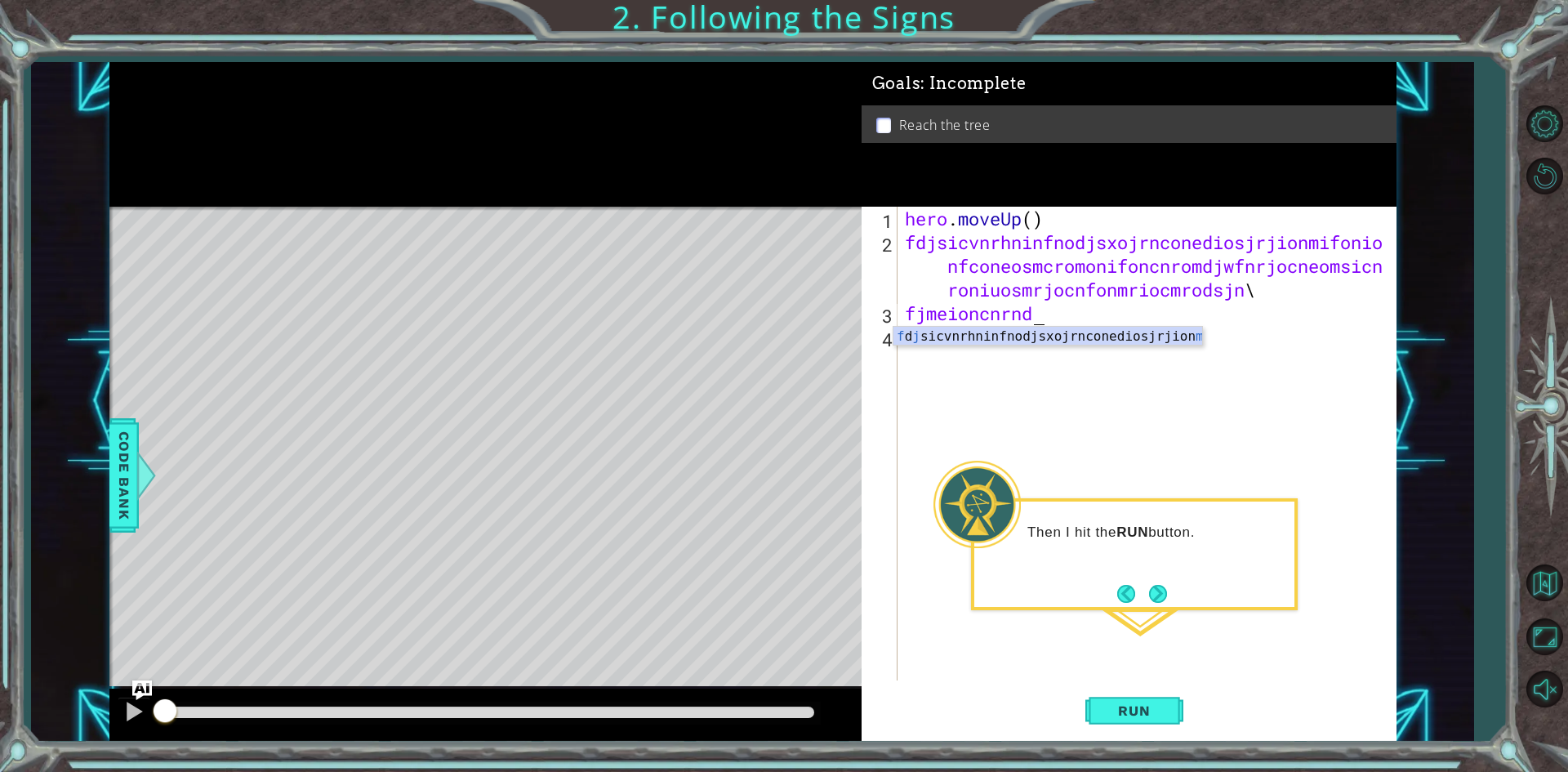
type textarea "fjmeioncnrndnsn"
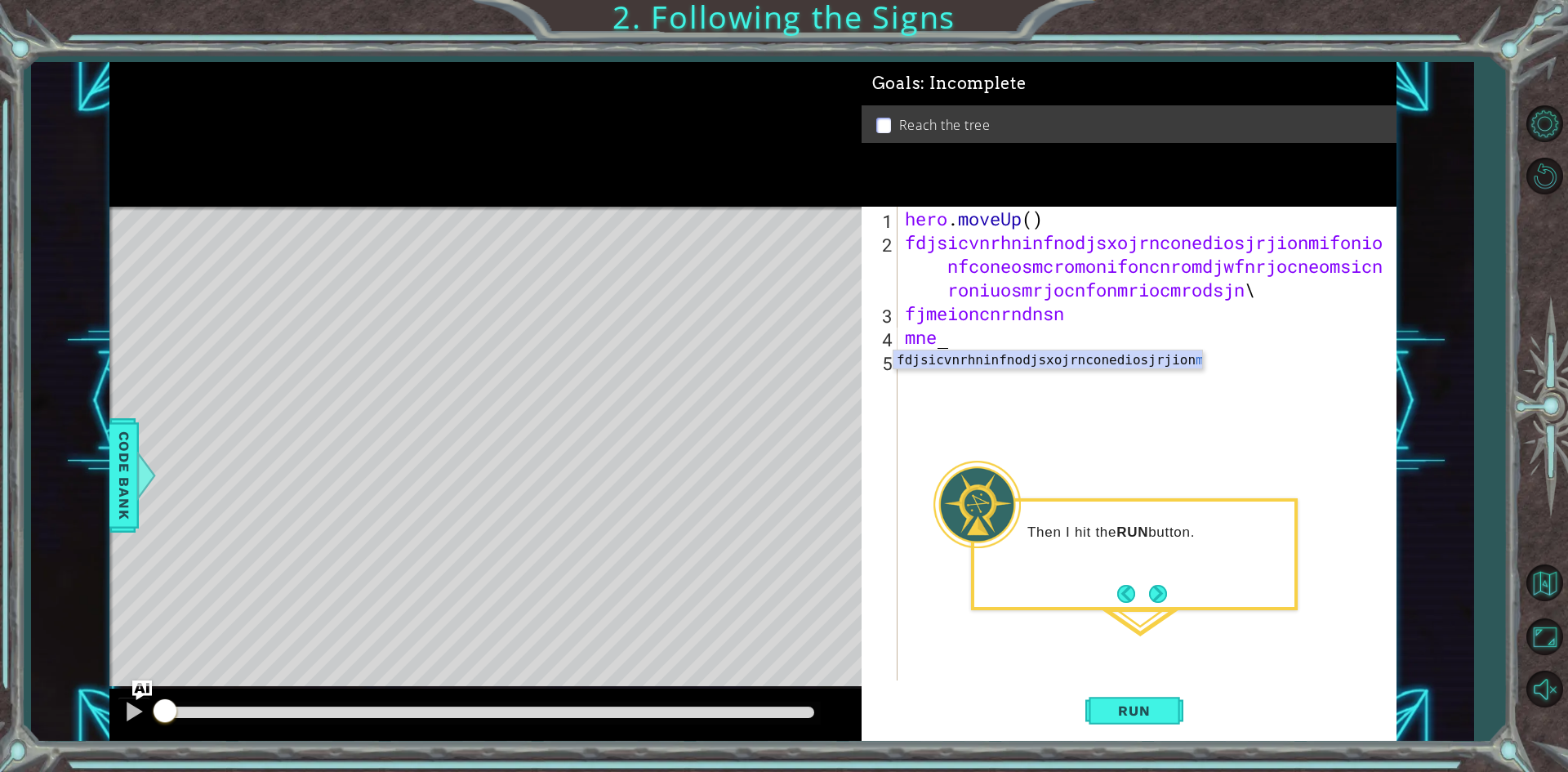
type textarea "mne9"
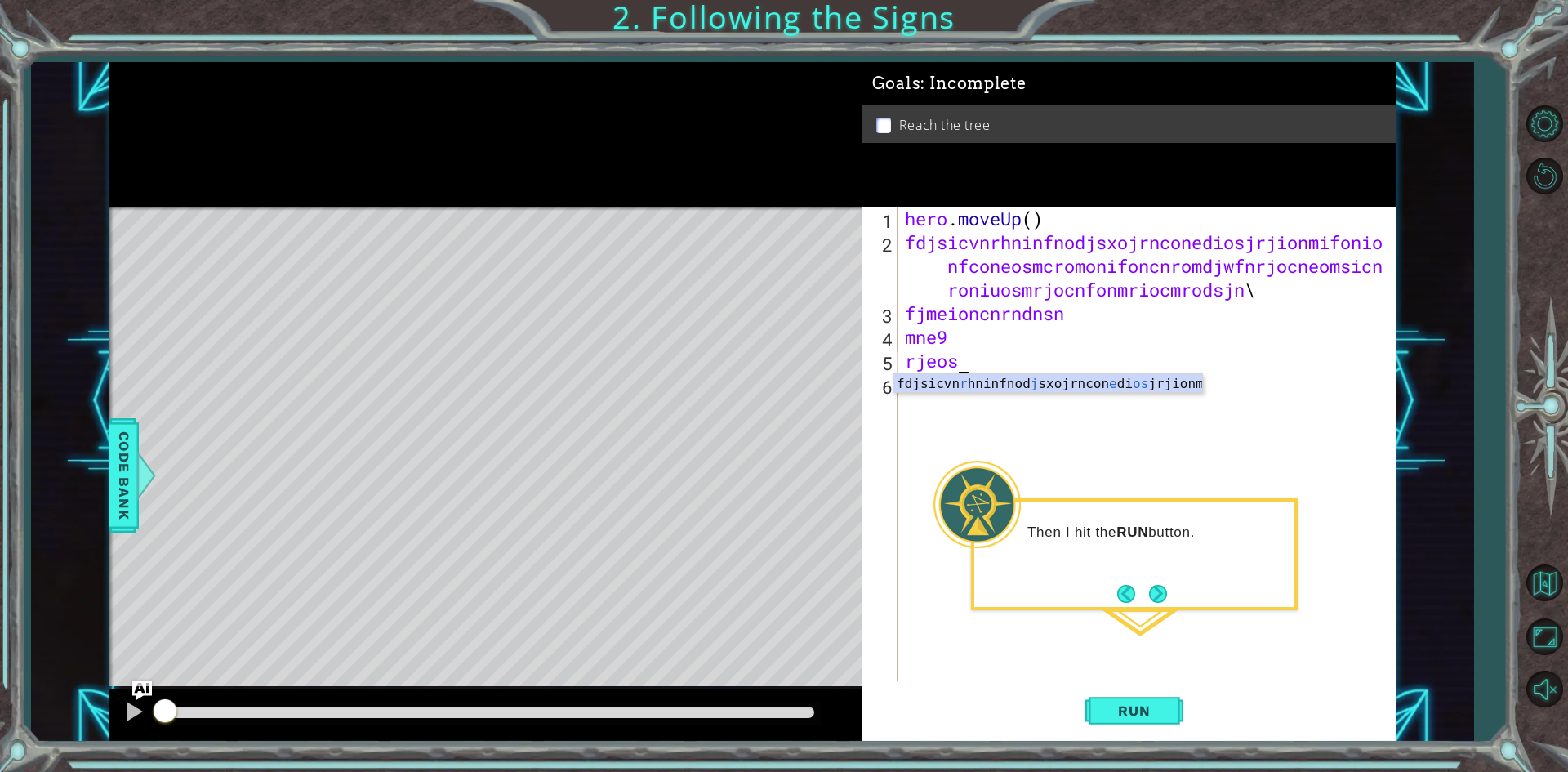
type textarea "r"
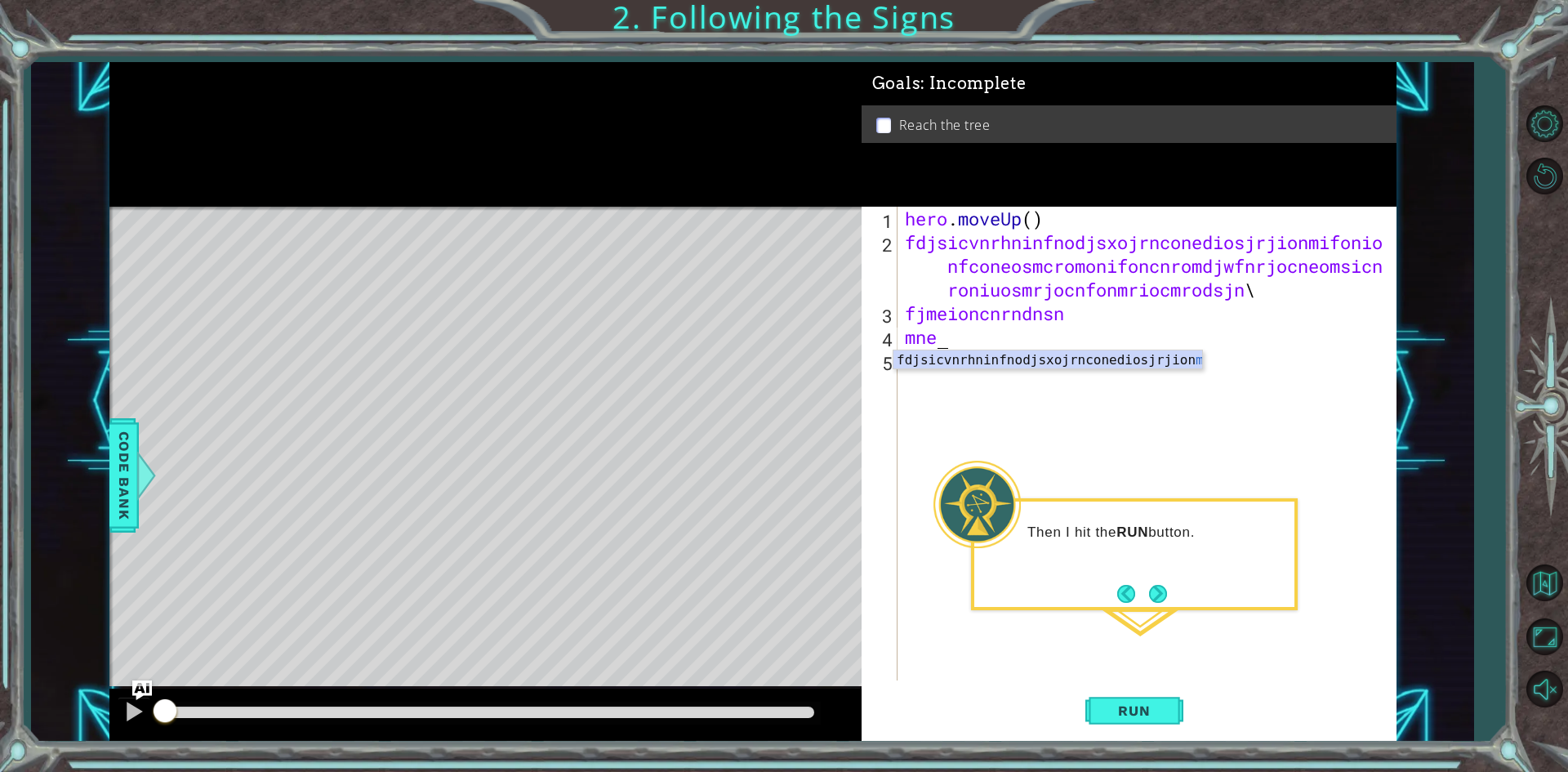
type textarea "m"
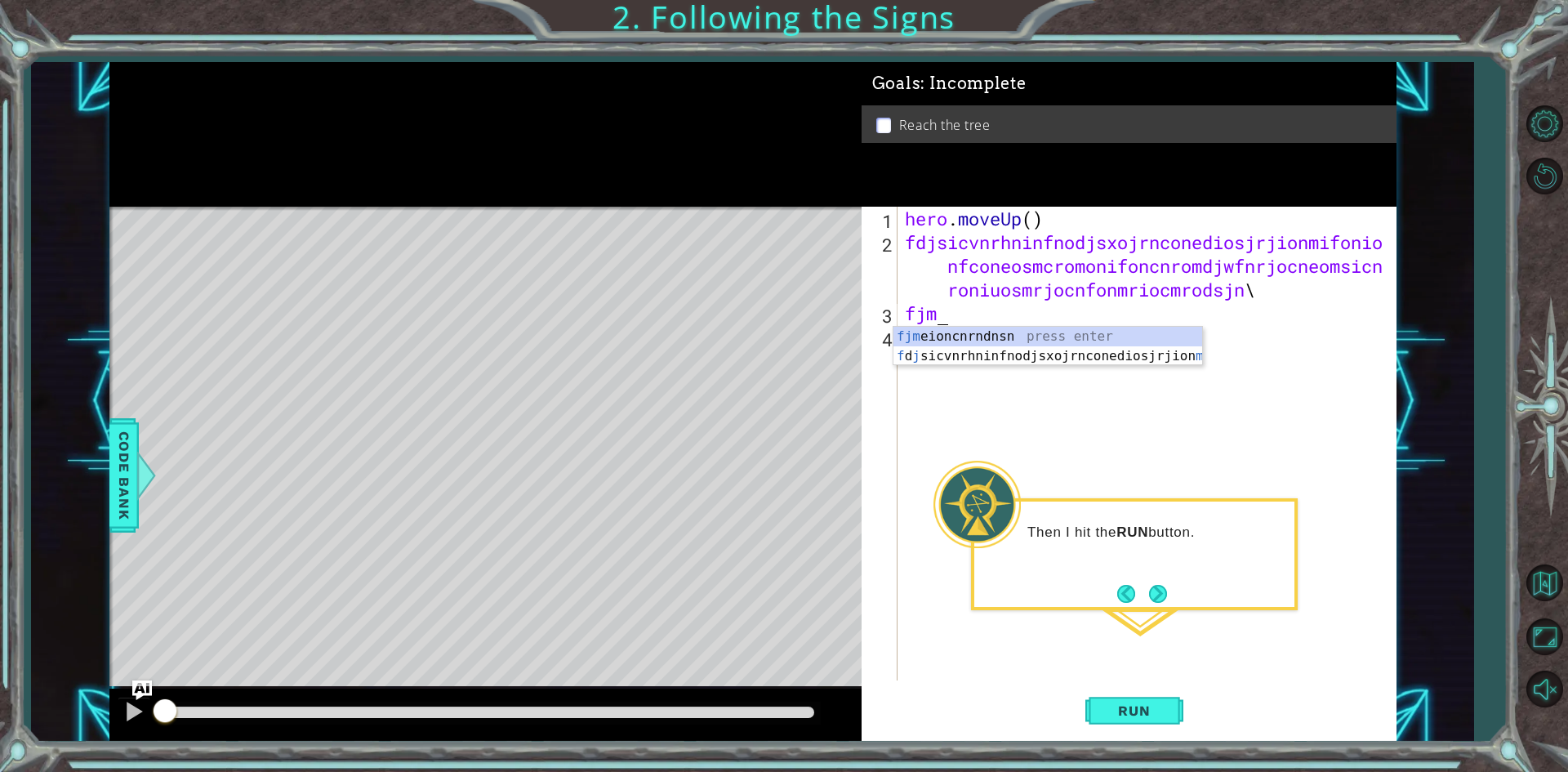
type textarea "f"
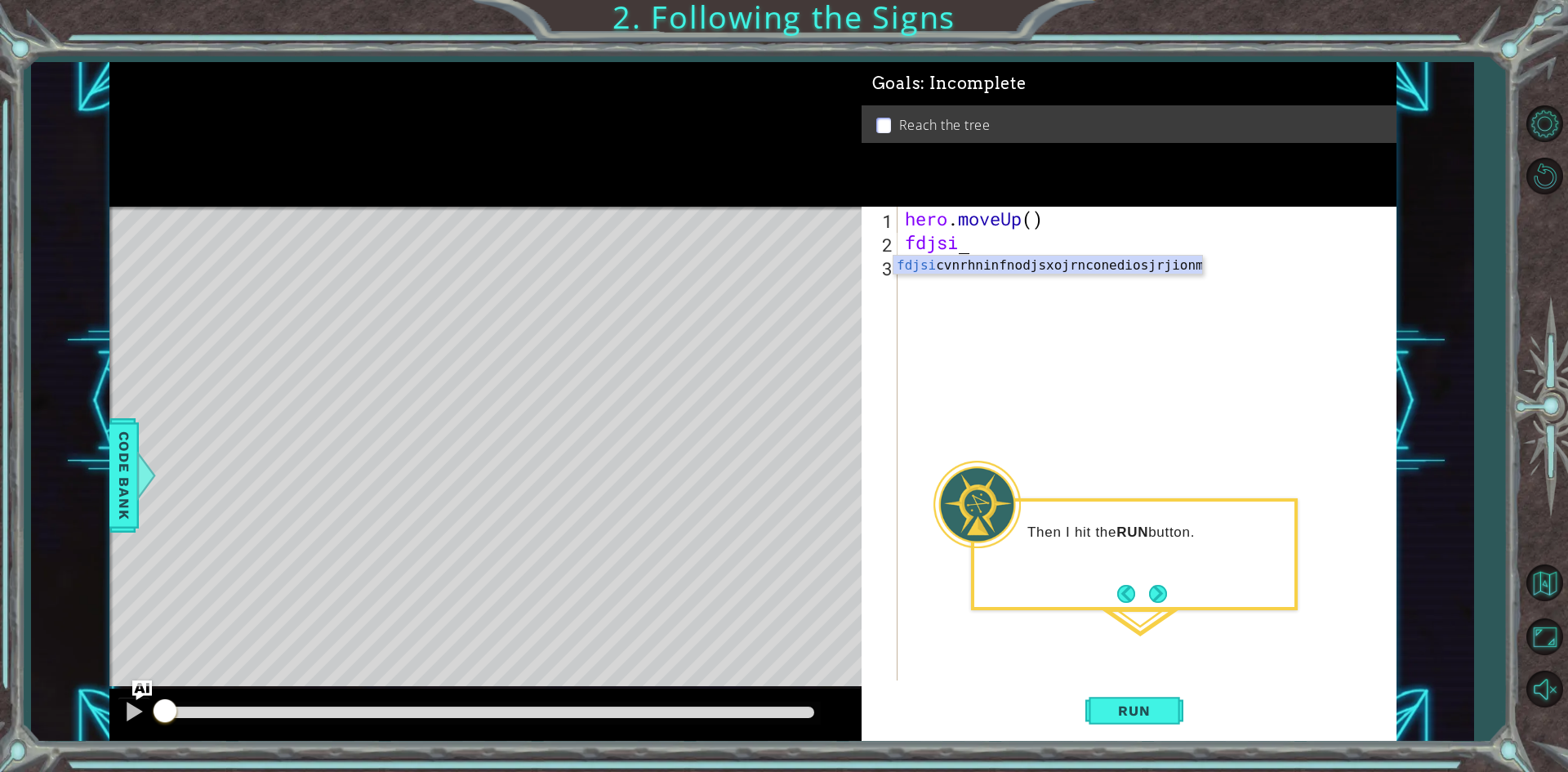
type textarea "f"
type textarea "h"
type textarea "m"
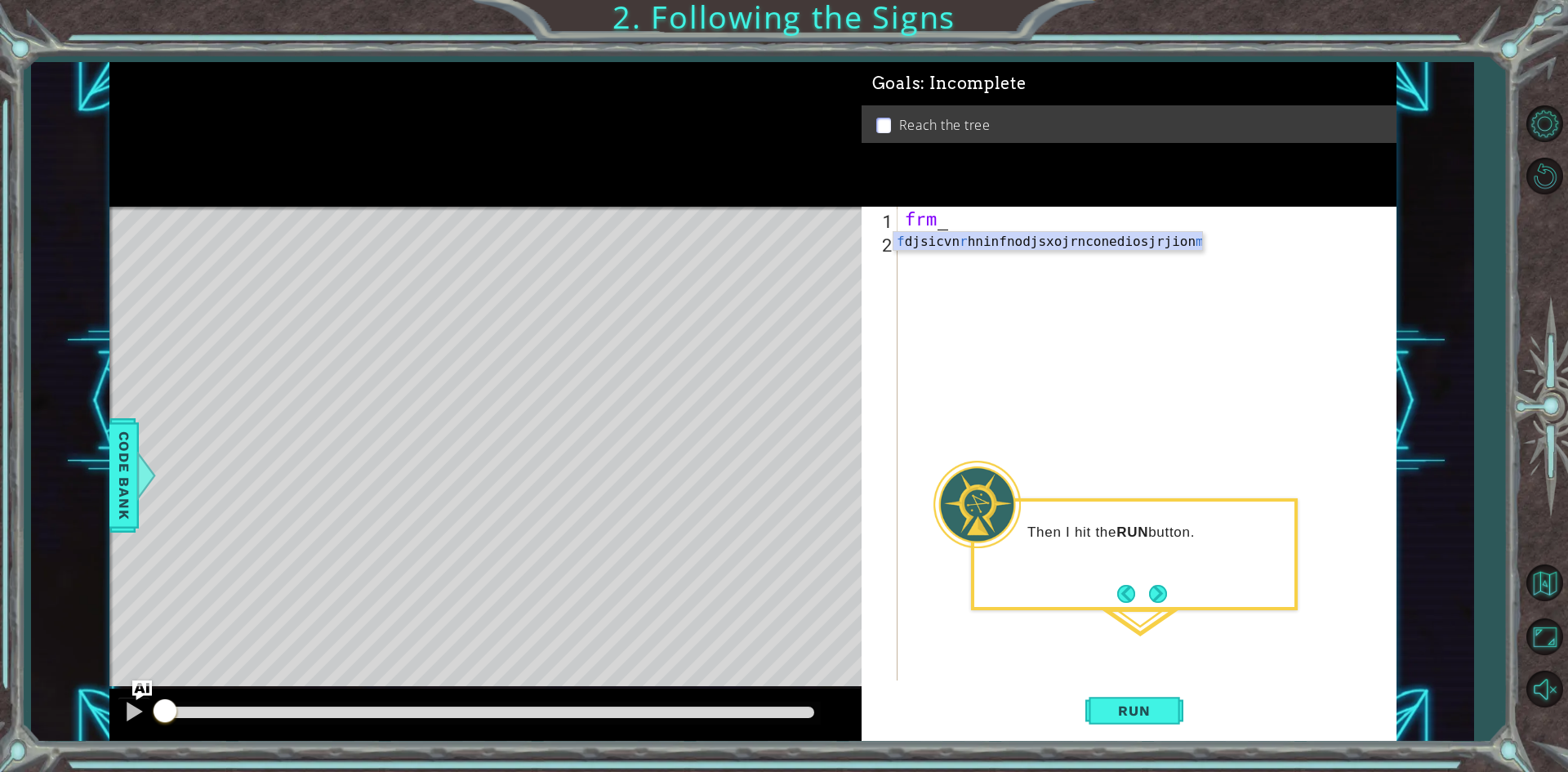
type textarea "f"
type textarea "d"
type textarea "hero.moveUp(2)"
click at [1150, 725] on button "Run" at bounding box center [1134, 711] width 98 height 53
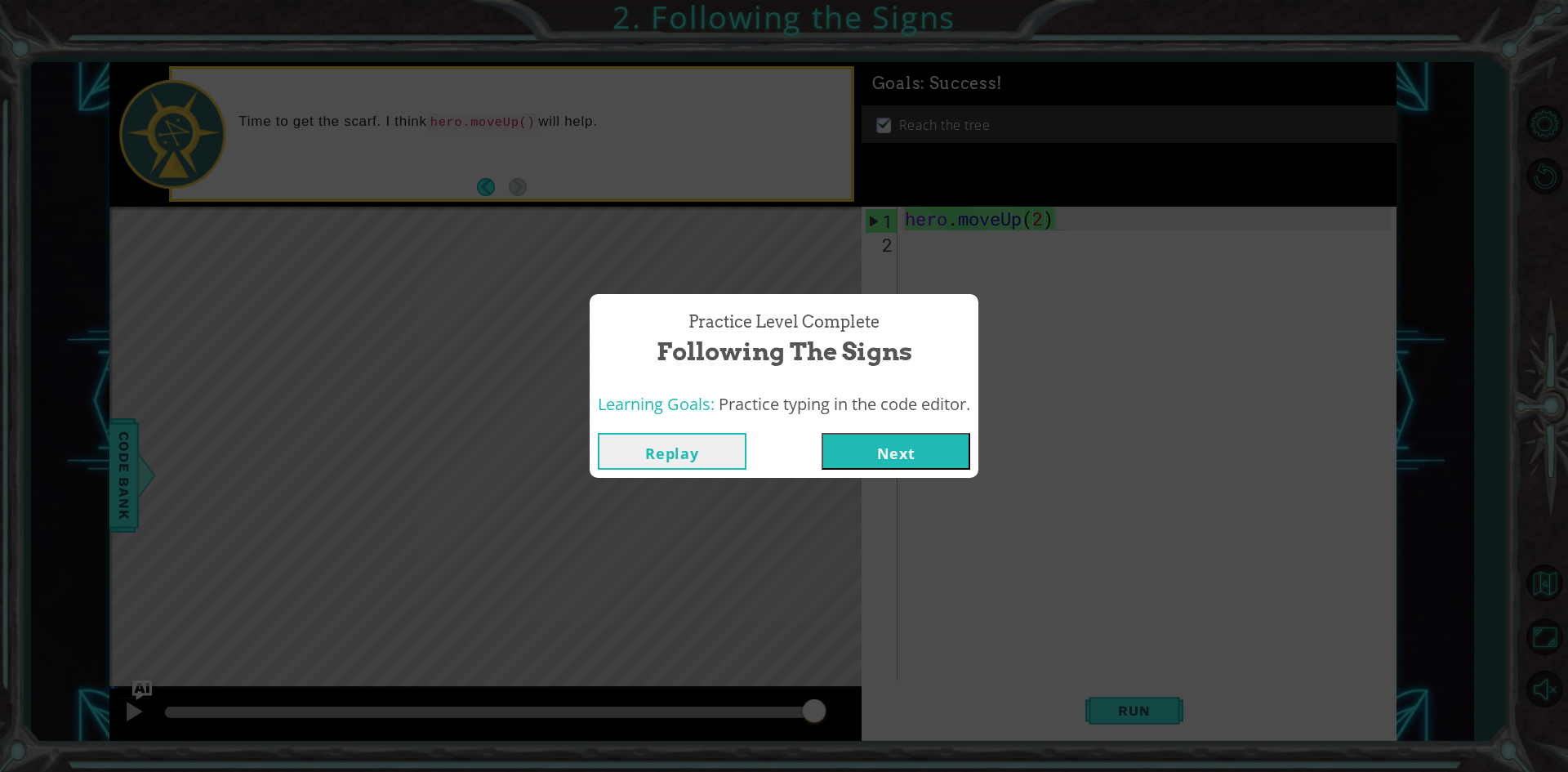
click at [875, 451] on button "Next" at bounding box center [895, 451] width 149 height 36
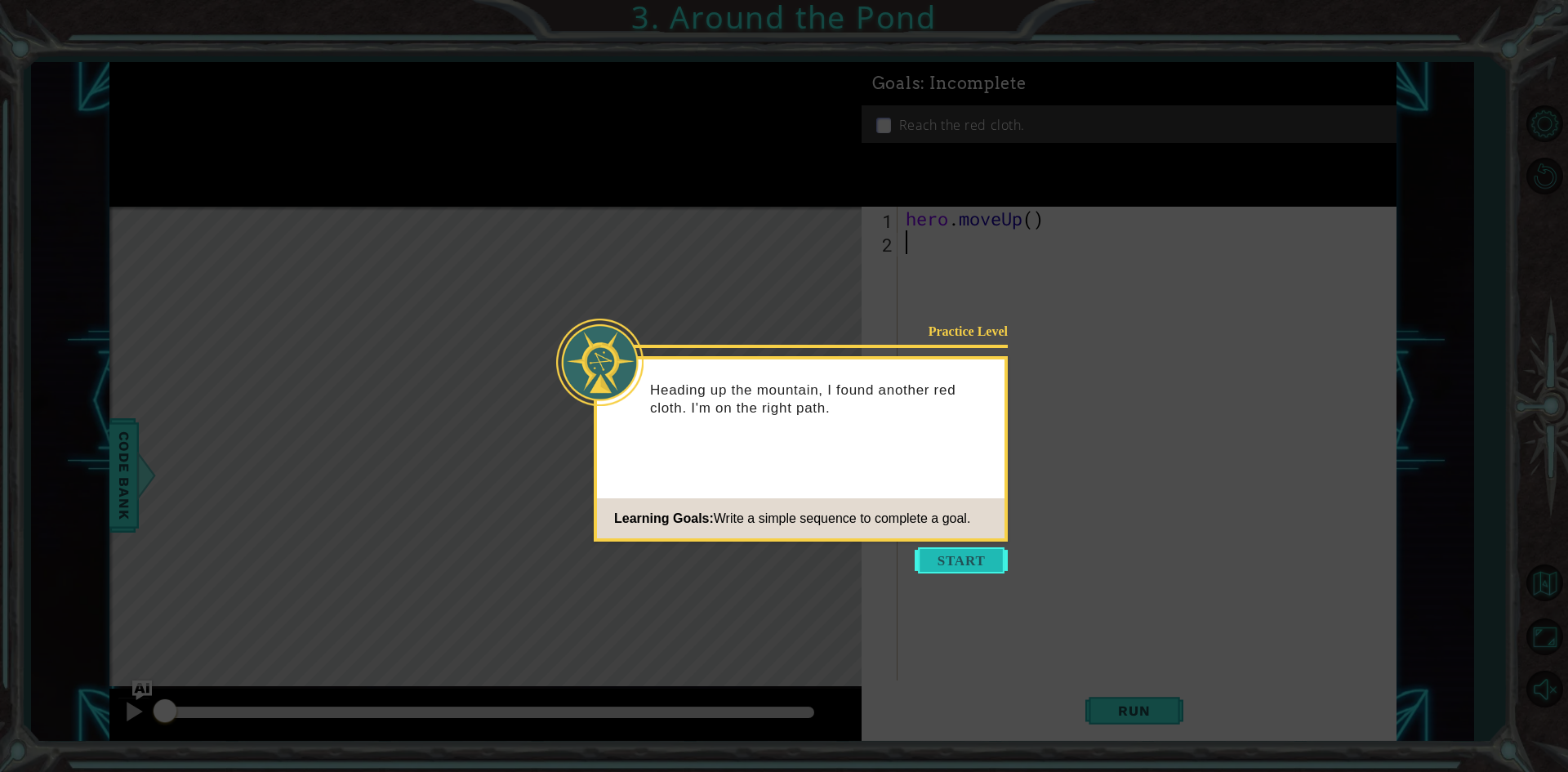
click at [962, 551] on button "Start" at bounding box center [961, 560] width 93 height 26
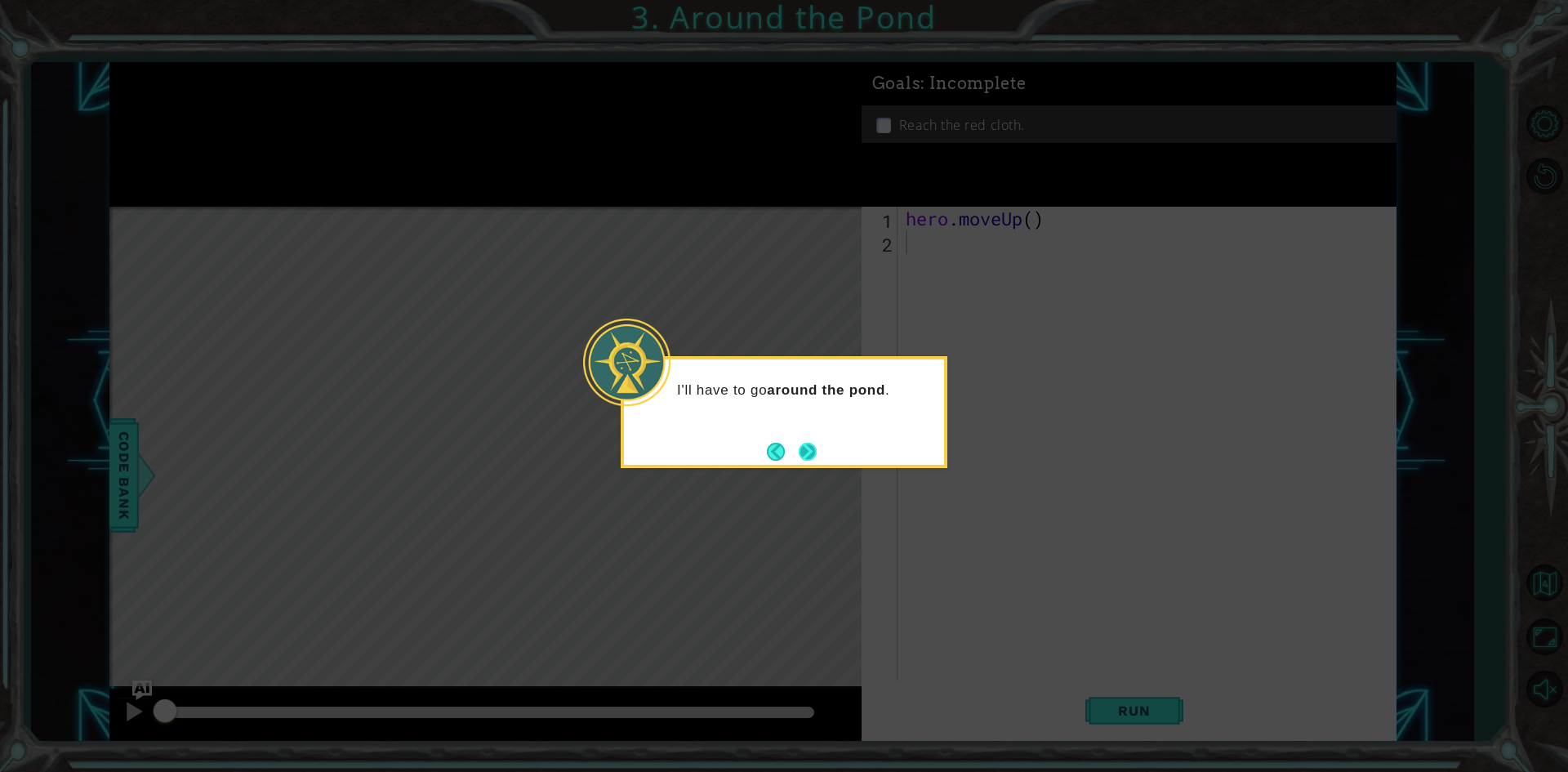
click at [802, 447] on button "Next" at bounding box center [807, 451] width 18 height 18
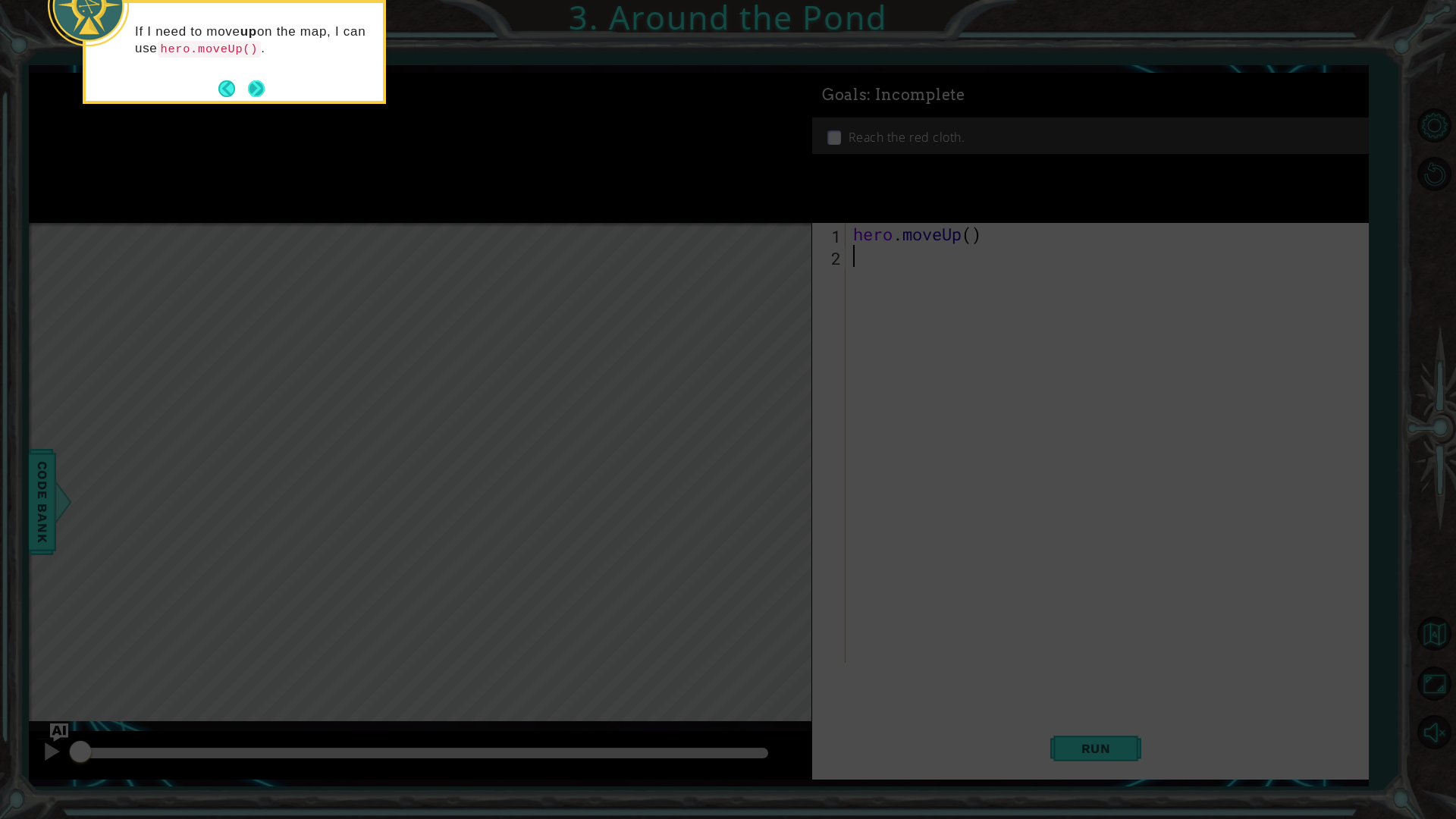
click at [249, 85] on button "Next" at bounding box center [256, 88] width 17 height 17
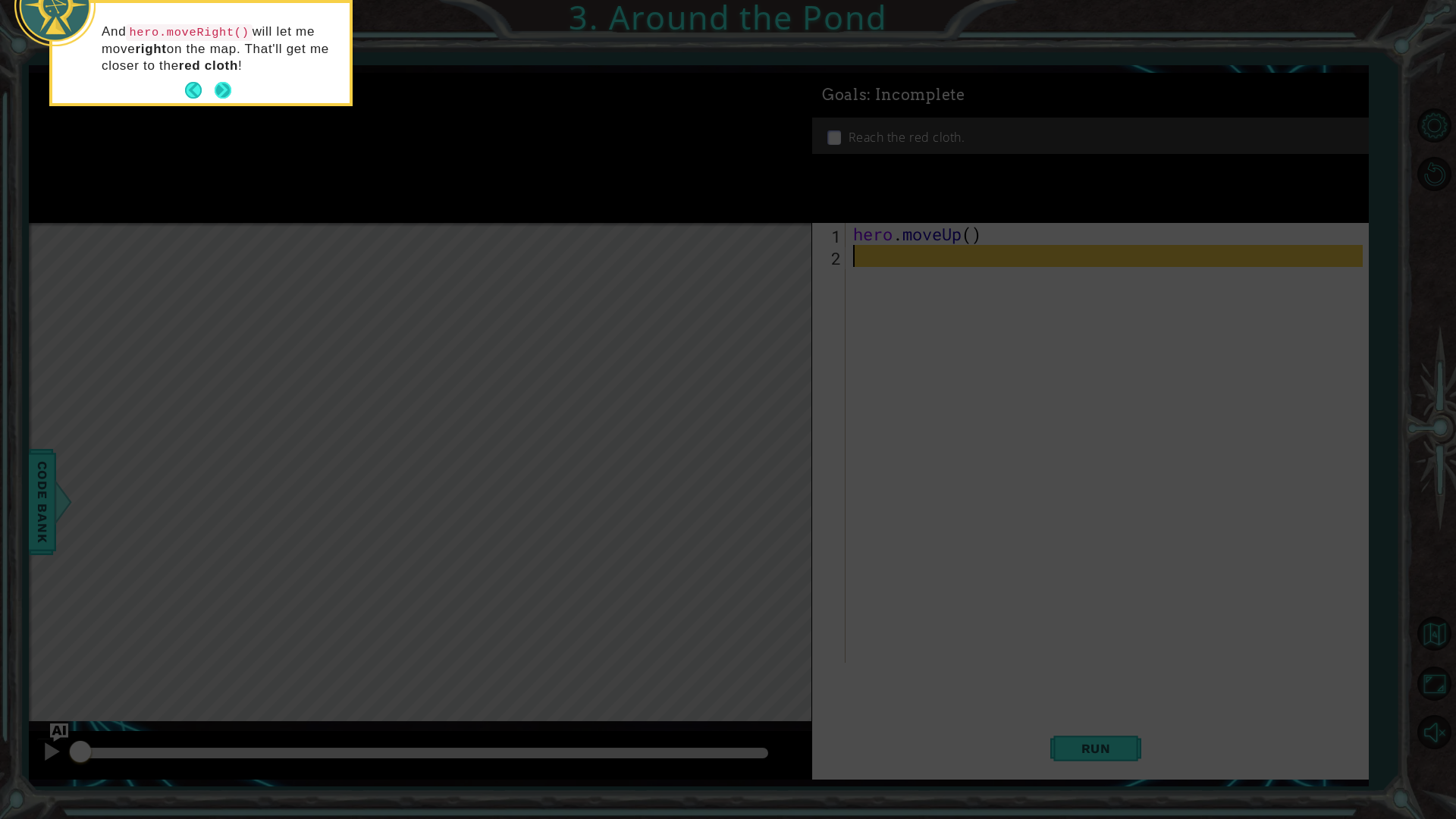
click at [223, 86] on button "Next" at bounding box center [223, 90] width 17 height 17
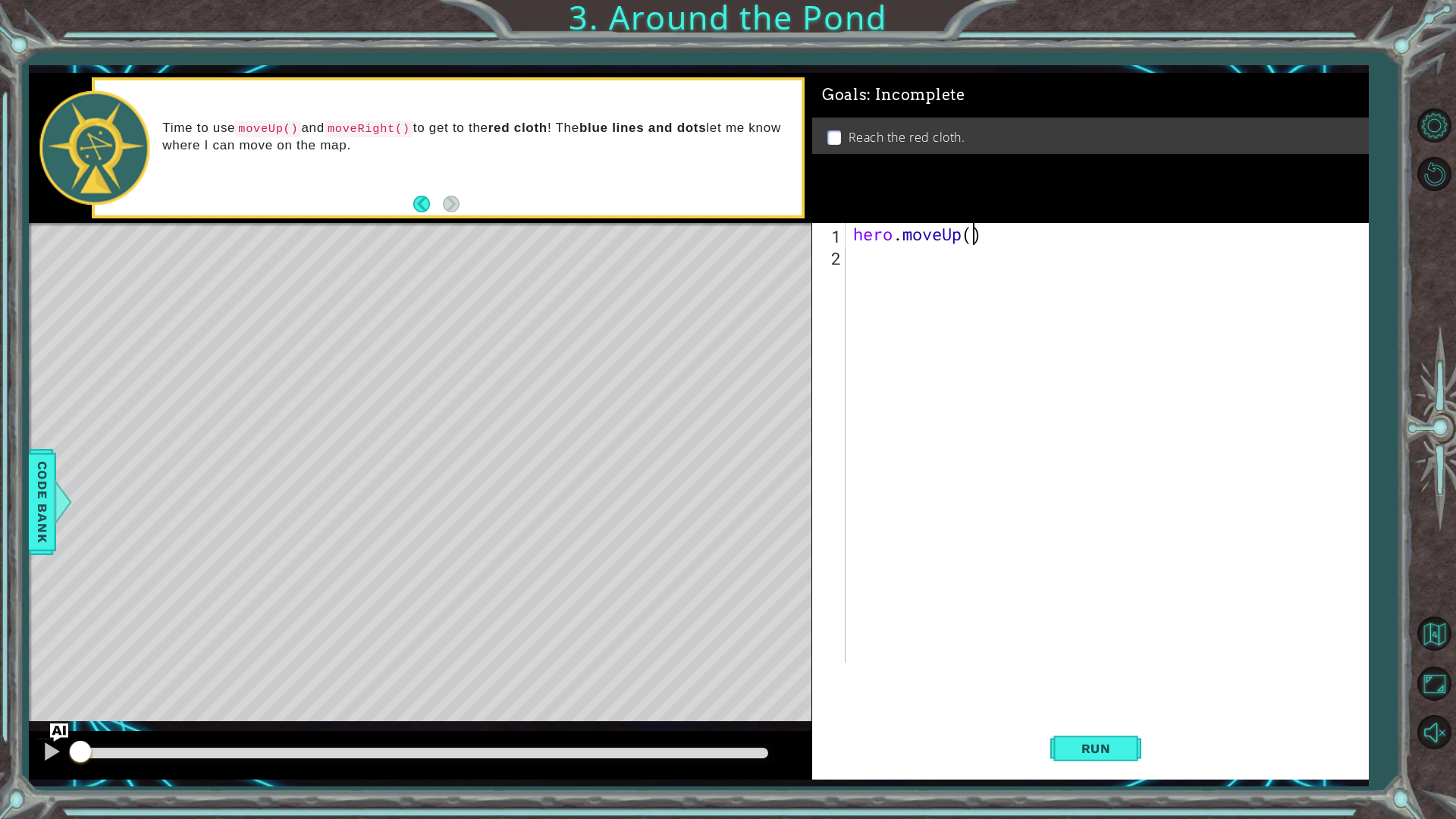
click at [971, 241] on div "hero . moveUp ( )" at bounding box center [1110, 464] width 521 height 484
type textarea "hero.moveUp()"
click at [887, 259] on div "hero . moveUp ( )" at bounding box center [1110, 464] width 521 height 484
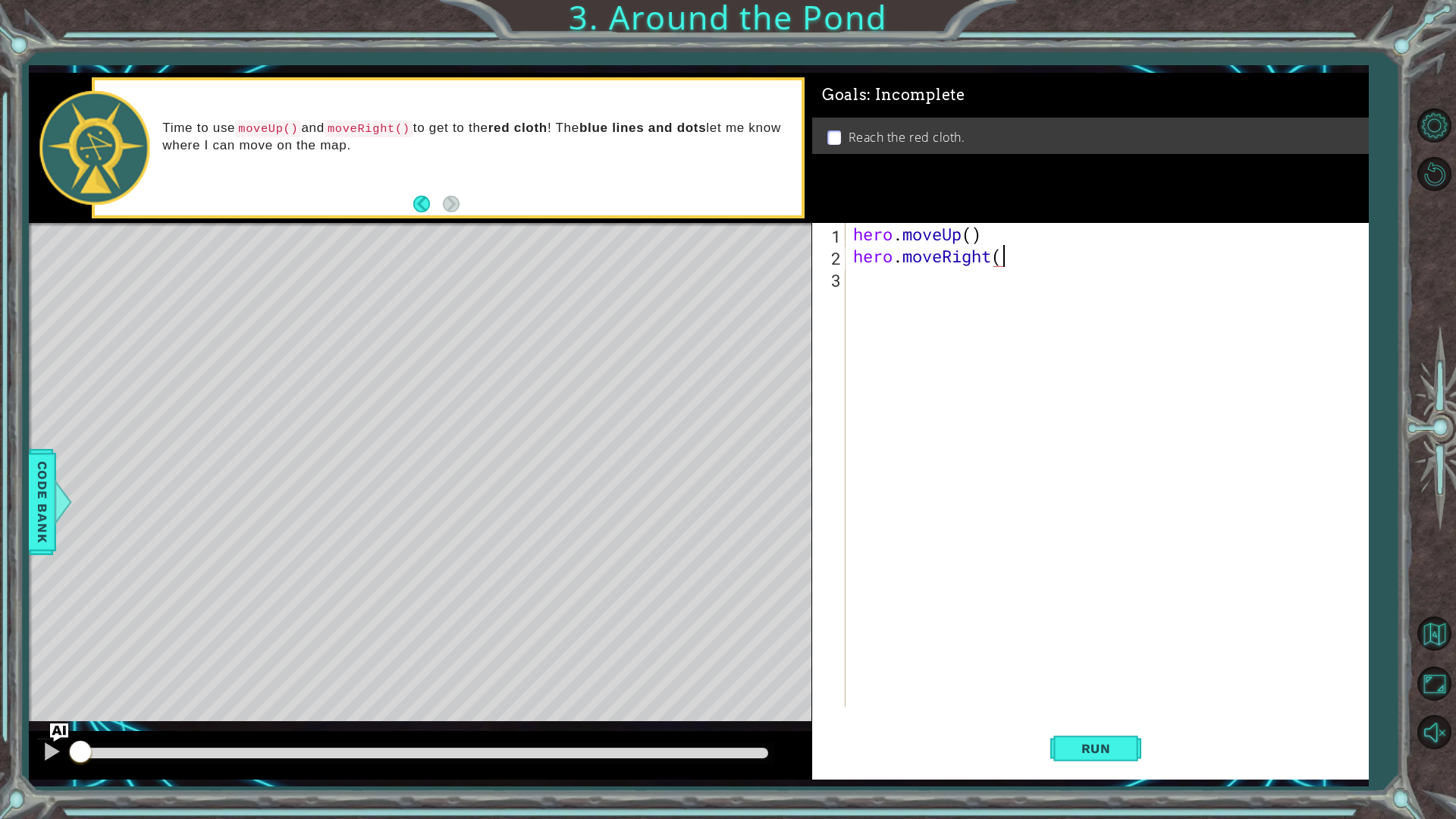
type textarea "hero.moveRight()"
click at [899, 278] on div "hero . moveUp ( ) hero . moveRight ( )" at bounding box center [1110, 487] width 521 height 528
type textarea "H"
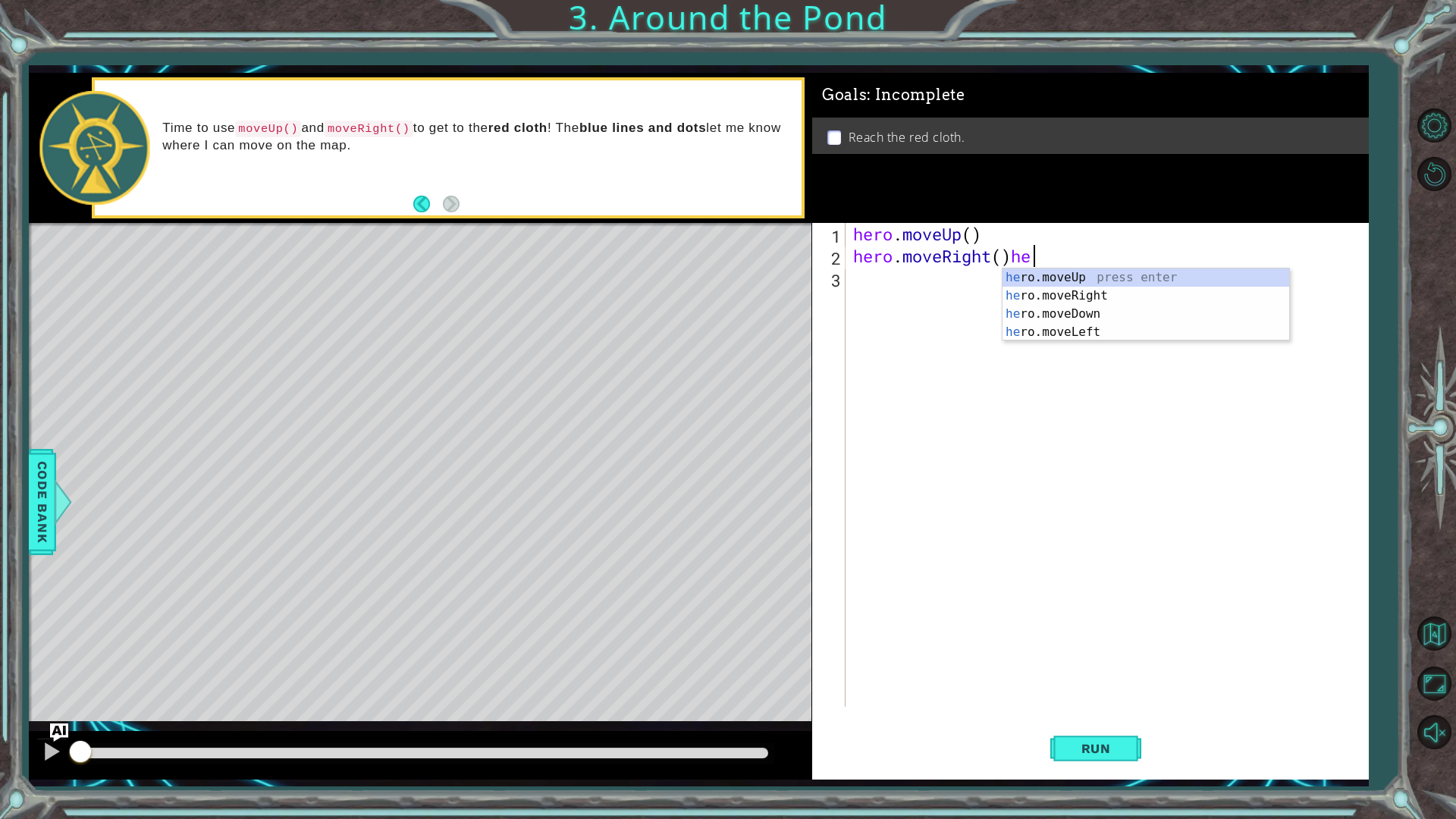
type textarea "hero.moveRight()"
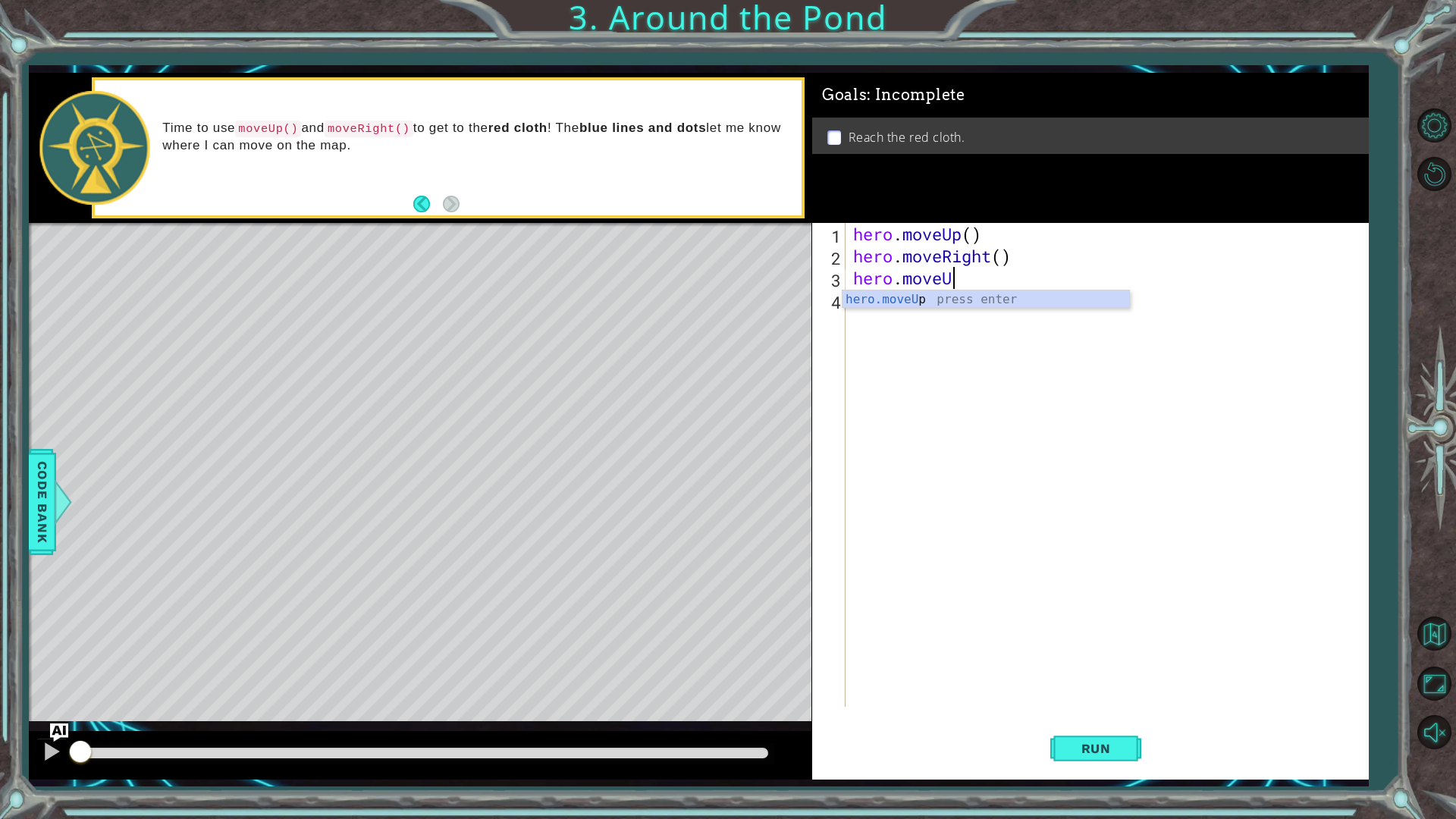
scroll to position [0, 4]
type textarea "hero.moveUp(2)"
click at [1104, 716] on button "Run" at bounding box center [1096, 748] width 91 height 55
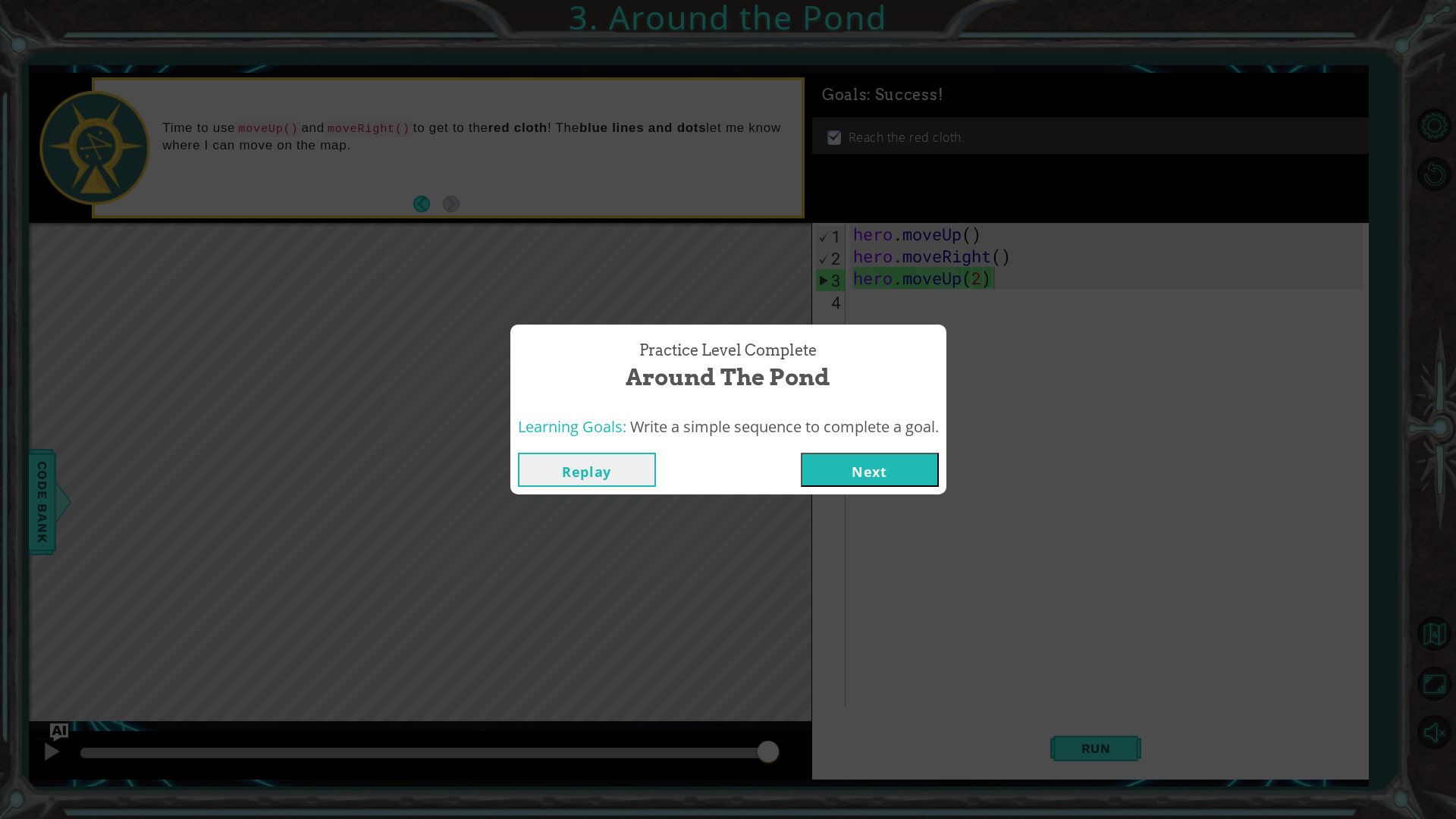
click at [805, 467] on button "Next" at bounding box center [870, 470] width 138 height 34
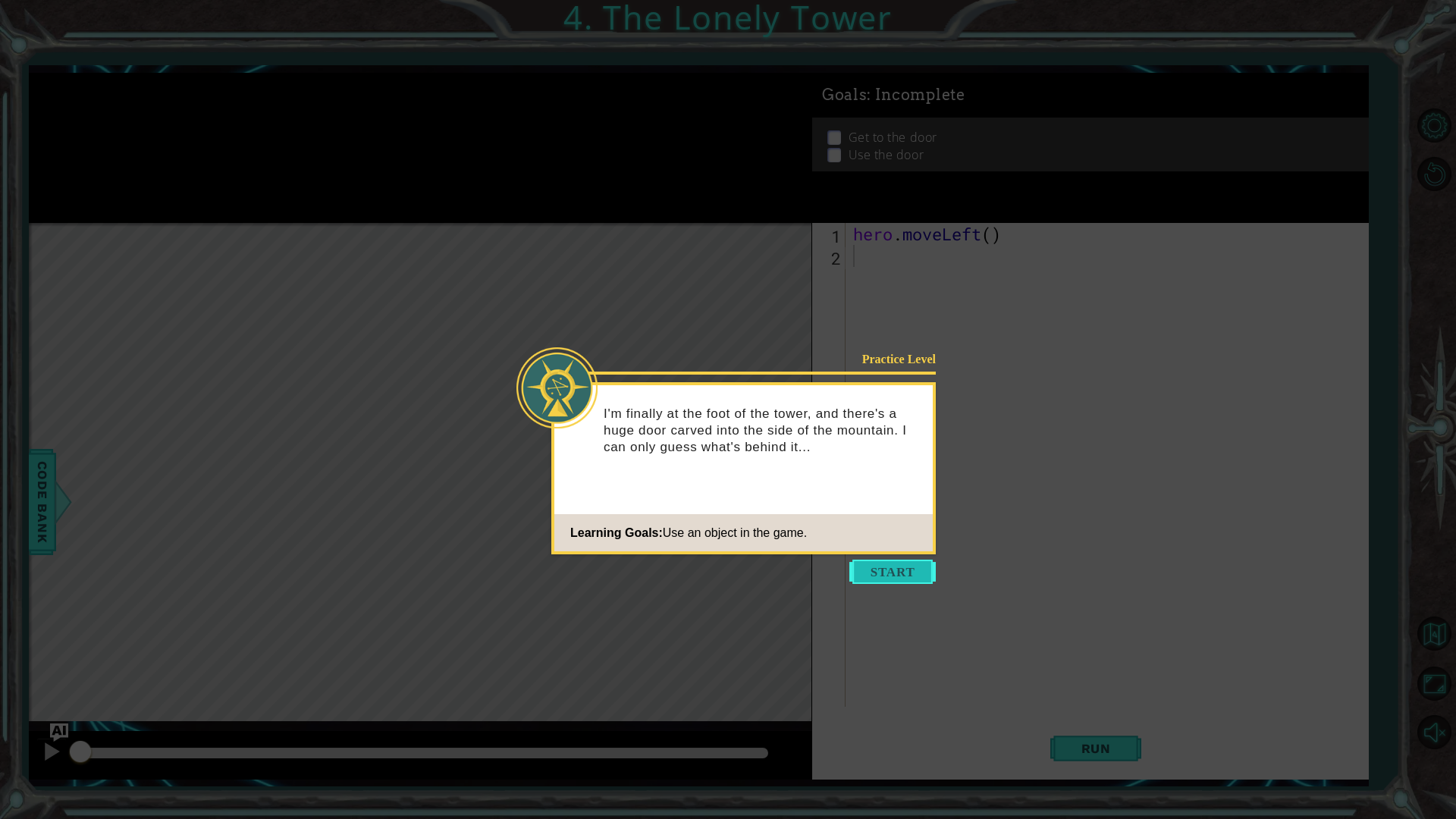
click at [904, 575] on button "Start" at bounding box center [892, 571] width 86 height 24
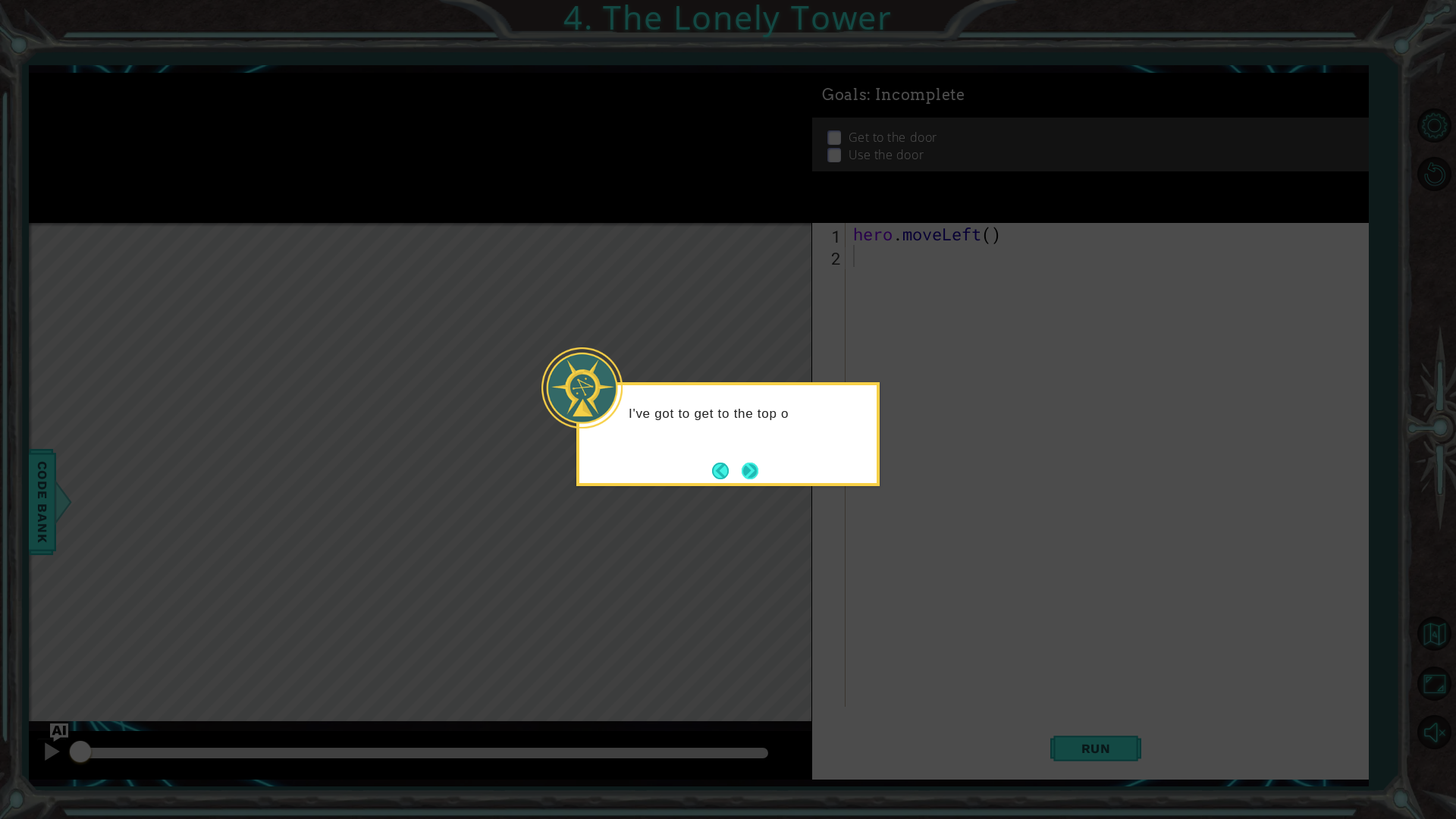
click at [743, 463] on button "Next" at bounding box center [749, 471] width 17 height 17
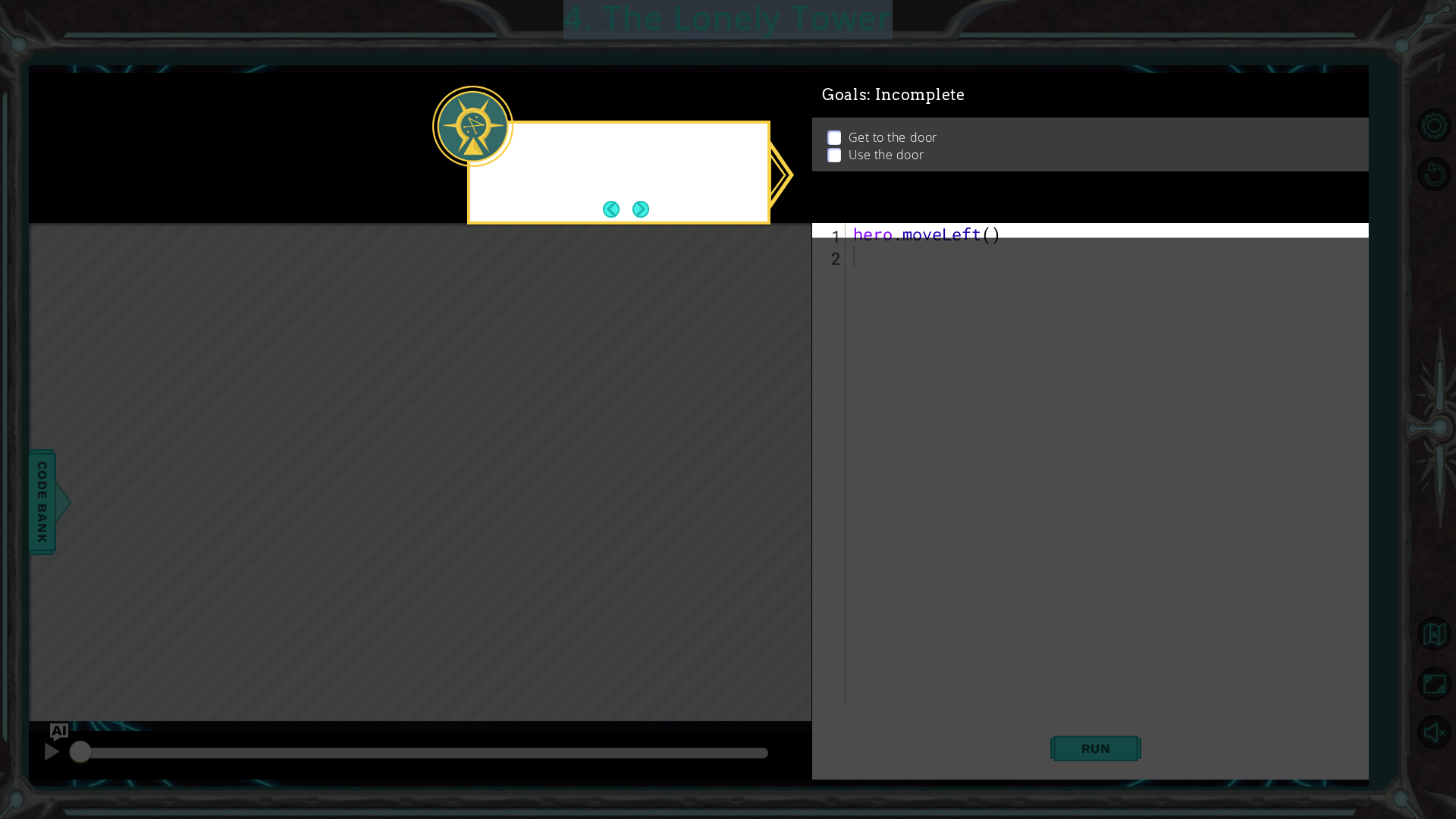
click at [743, 462] on icon at bounding box center [728, 409] width 1456 height 819
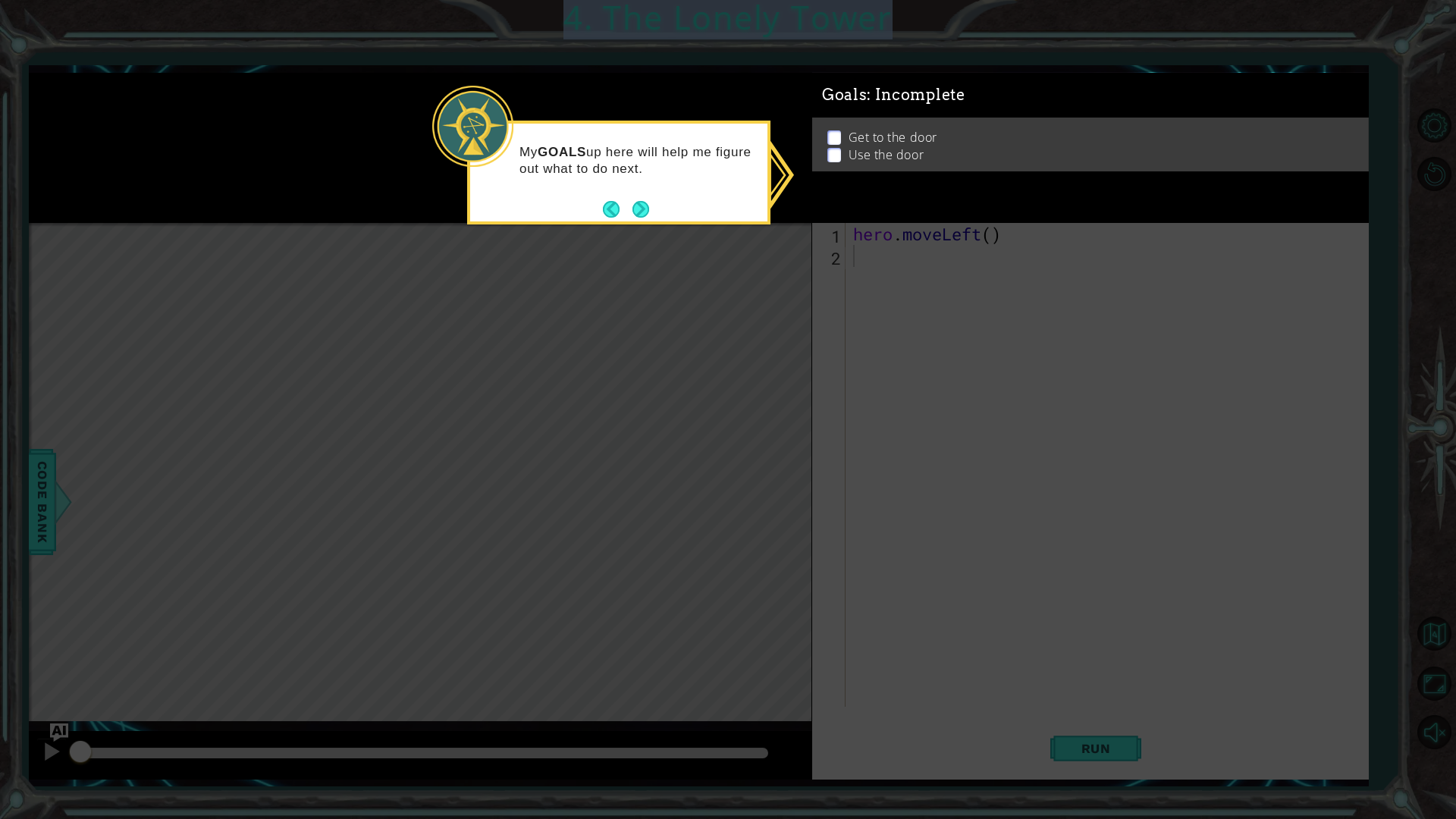
click at [816, 127] on div "Get to the door Use the door" at bounding box center [1090, 146] width 557 height 53
click at [643, 216] on button "Next" at bounding box center [641, 209] width 17 height 17
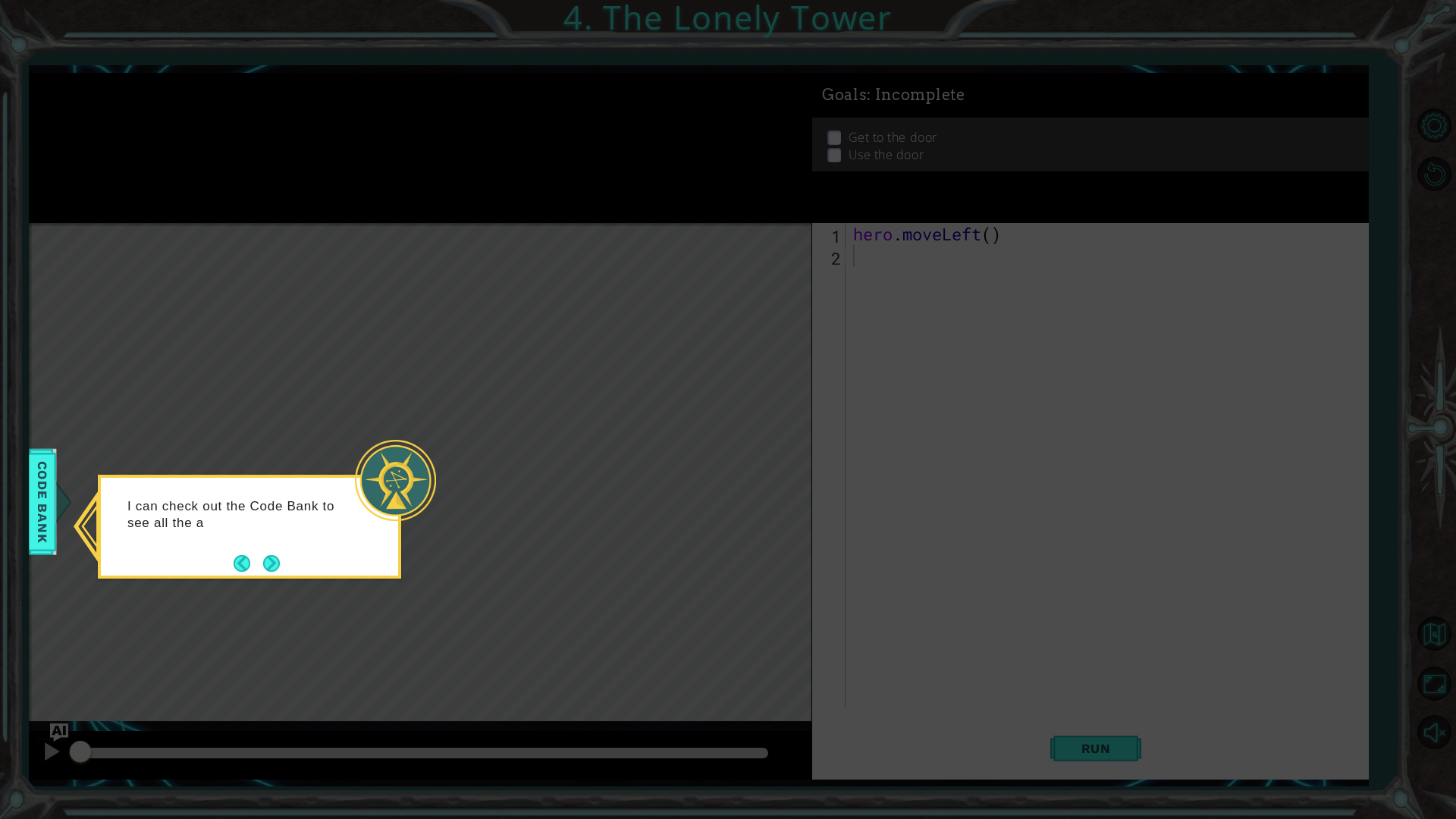
click at [277, 553] on footer at bounding box center [257, 564] width 46 height 23
click at [265, 557] on button "Next" at bounding box center [271, 563] width 17 height 17
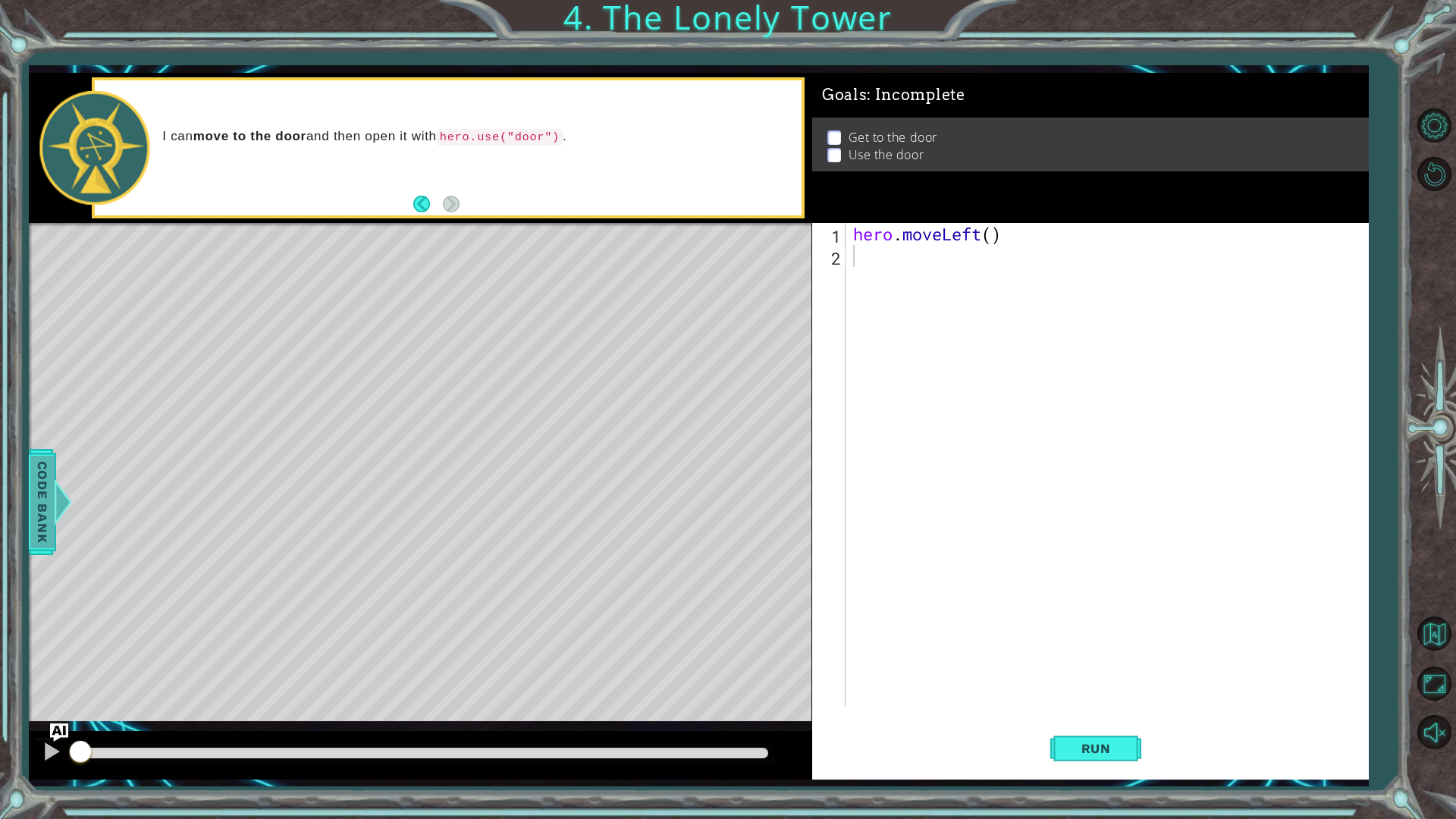
click at [31, 481] on div "1 ההההההההההההההההההההההההההההההההההההההההההההההההההההההההההההההההההההההההההההה…" at bounding box center [728, 409] width 1456 height 819
click at [33, 480] on span "Code Bank" at bounding box center [41, 502] width 24 height 93
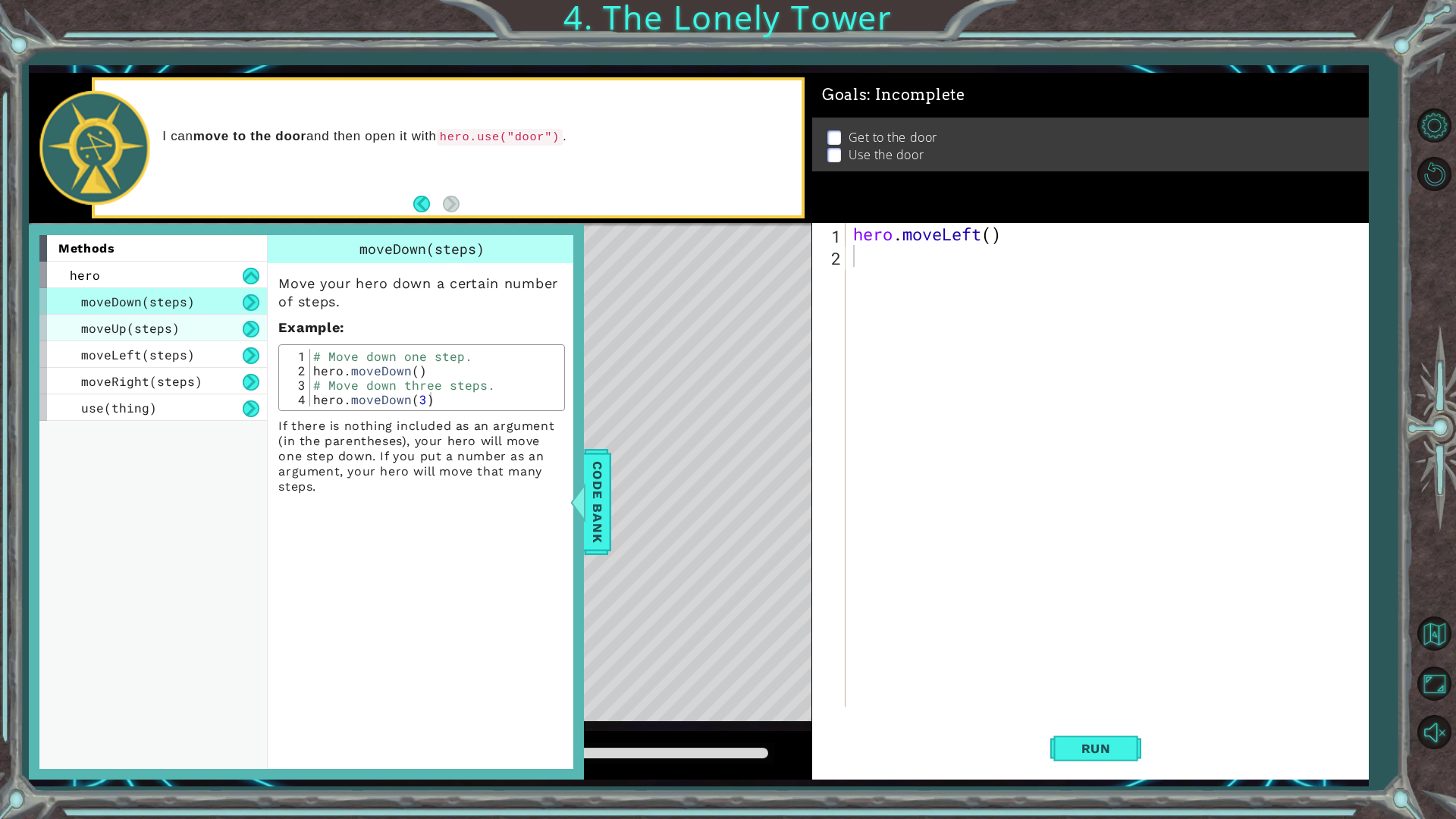
click at [181, 328] on div "moveUp(steps)" at bounding box center [152, 328] width 227 height 27
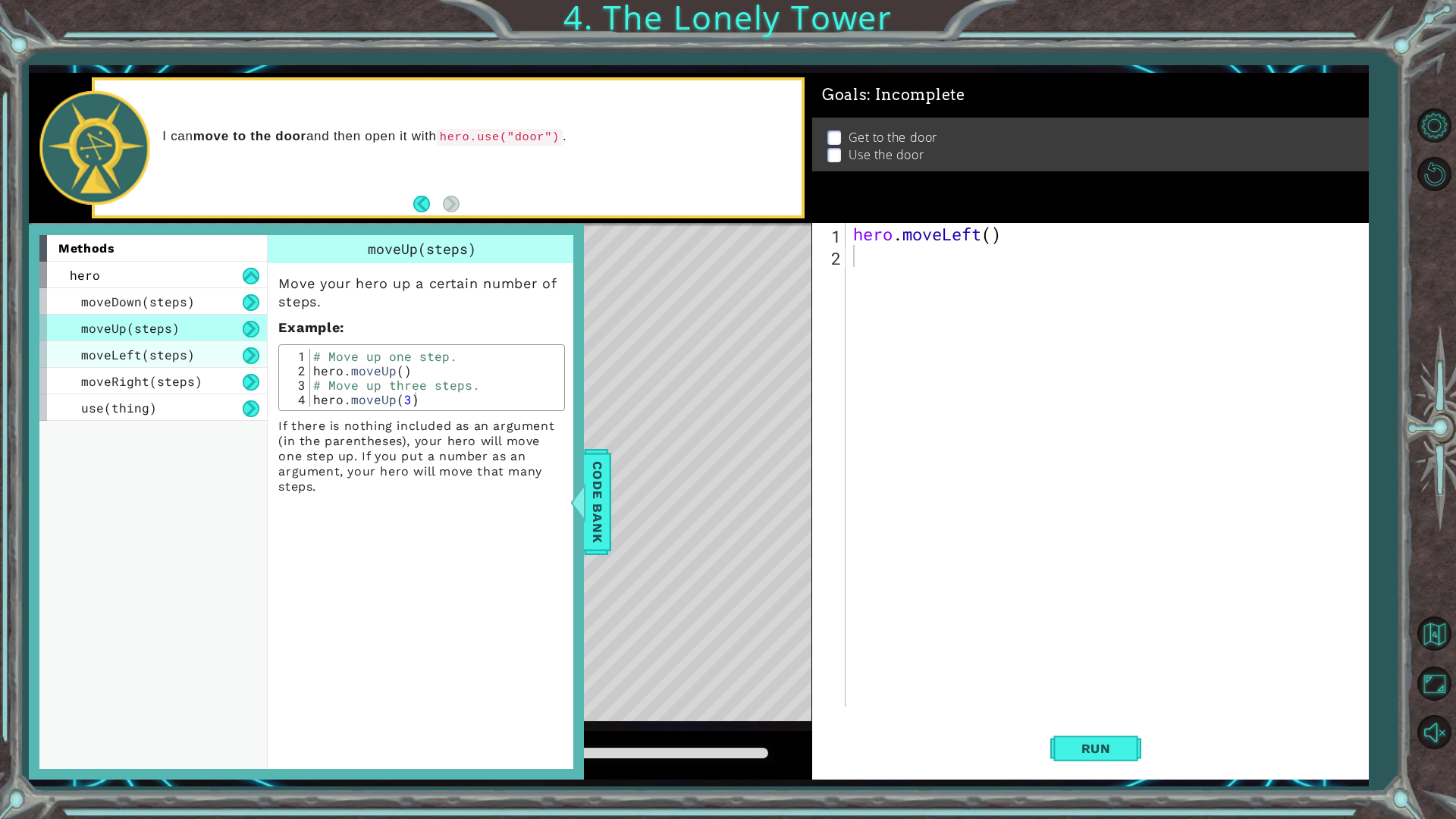
drag, startPoint x: 183, startPoint y: 344, endPoint x: 183, endPoint y: 364, distance: 20.0
click at [184, 347] on div "moveLeft(steps)" at bounding box center [152, 355] width 227 height 27
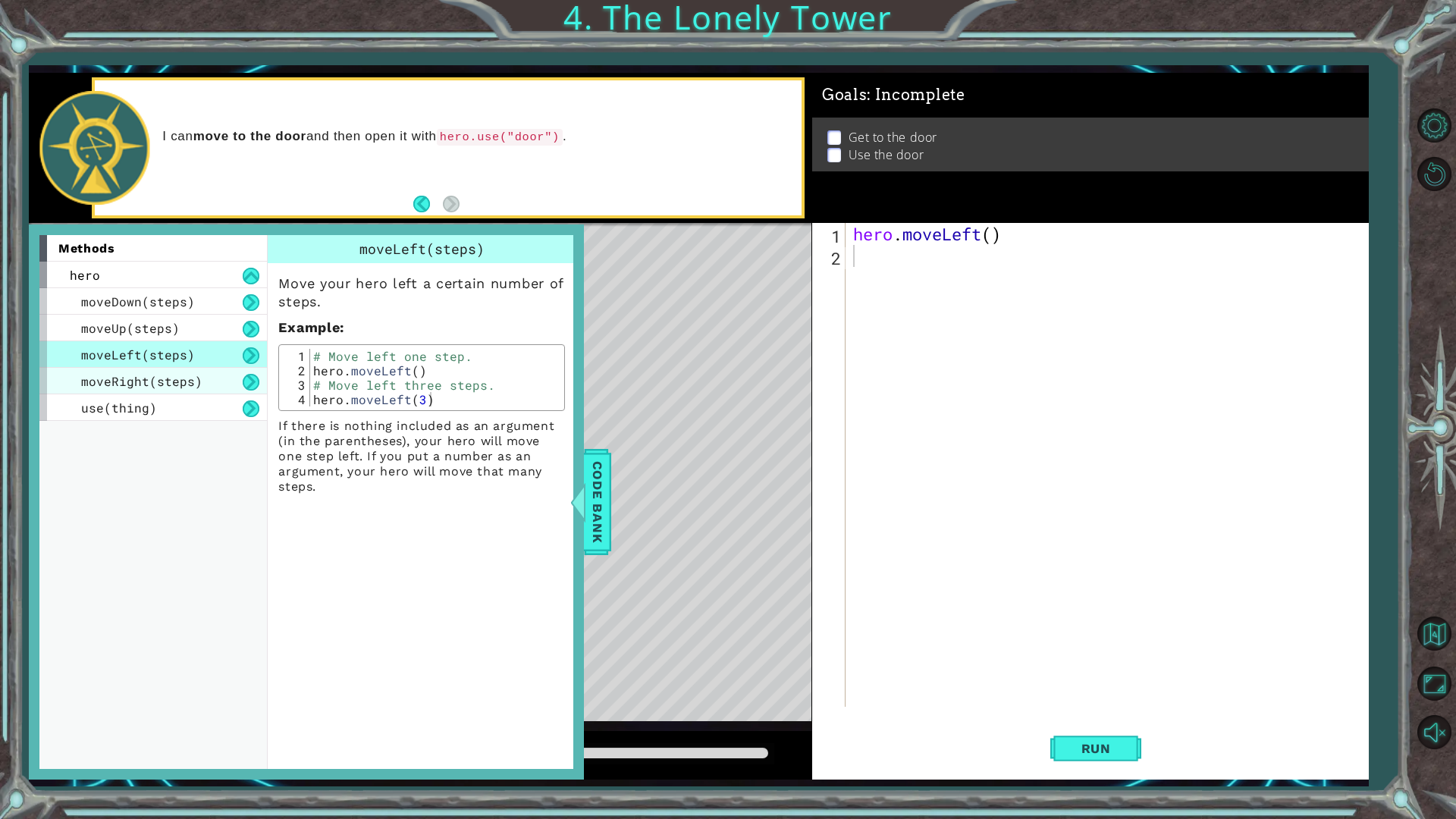
drag, startPoint x: 183, startPoint y: 364, endPoint x: 183, endPoint y: 376, distance: 12.0
click at [183, 369] on div "moveDown(steps) moveUp(steps) moveLeft(steps) moveRight(steps) use(thing)" at bounding box center [152, 354] width 227 height 133
click at [183, 394] on div "moveDown(steps) moveUp(steps) moveLeft(steps) moveRight(steps) use(thing)" at bounding box center [152, 354] width 227 height 133
click at [183, 395] on div "use(thing)" at bounding box center [152, 408] width 227 height 27
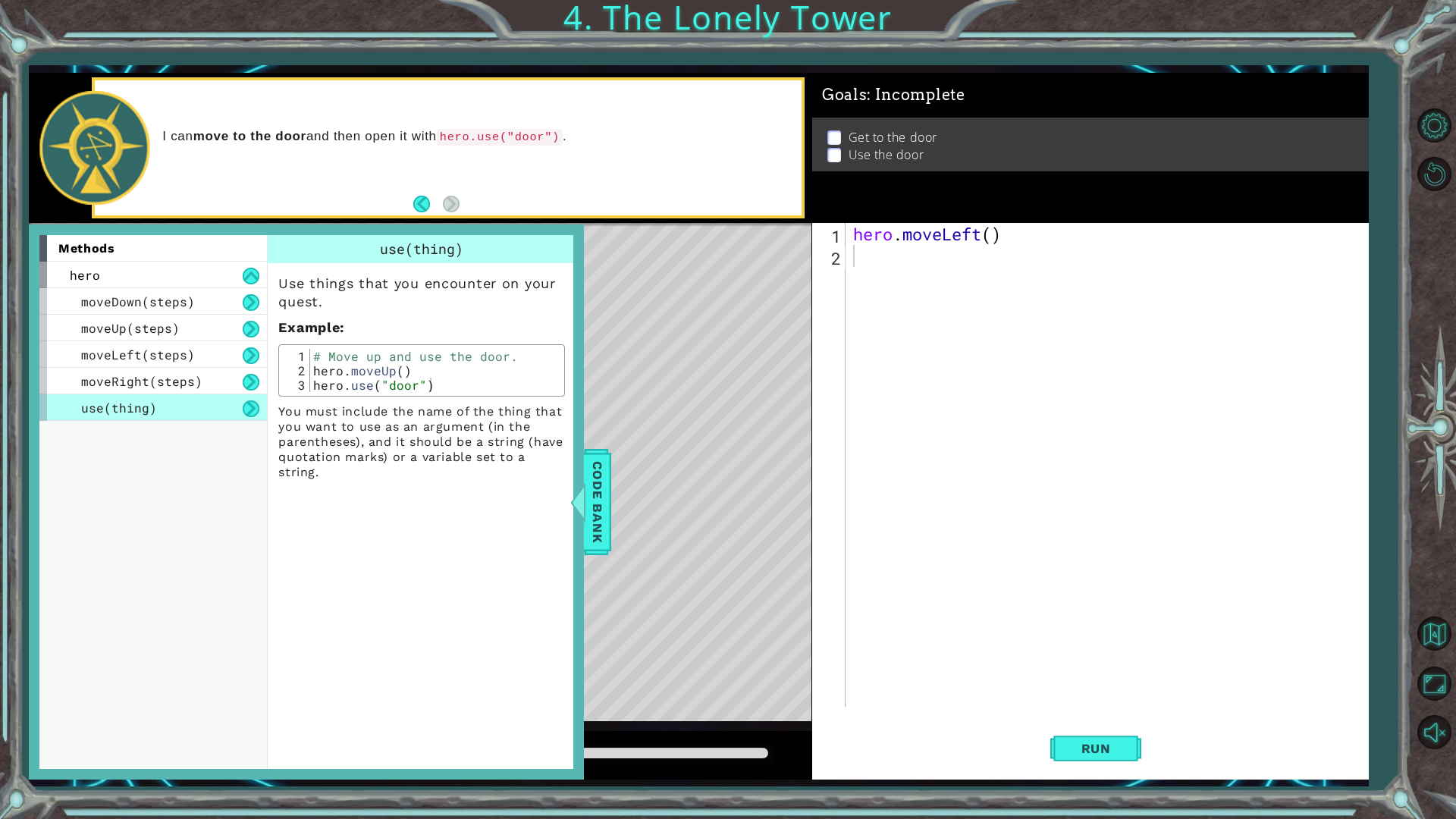
click at [183, 395] on div "use(thing)" at bounding box center [152, 408] width 227 height 27
click at [181, 370] on div "moveRight(steps)" at bounding box center [152, 381] width 227 height 27
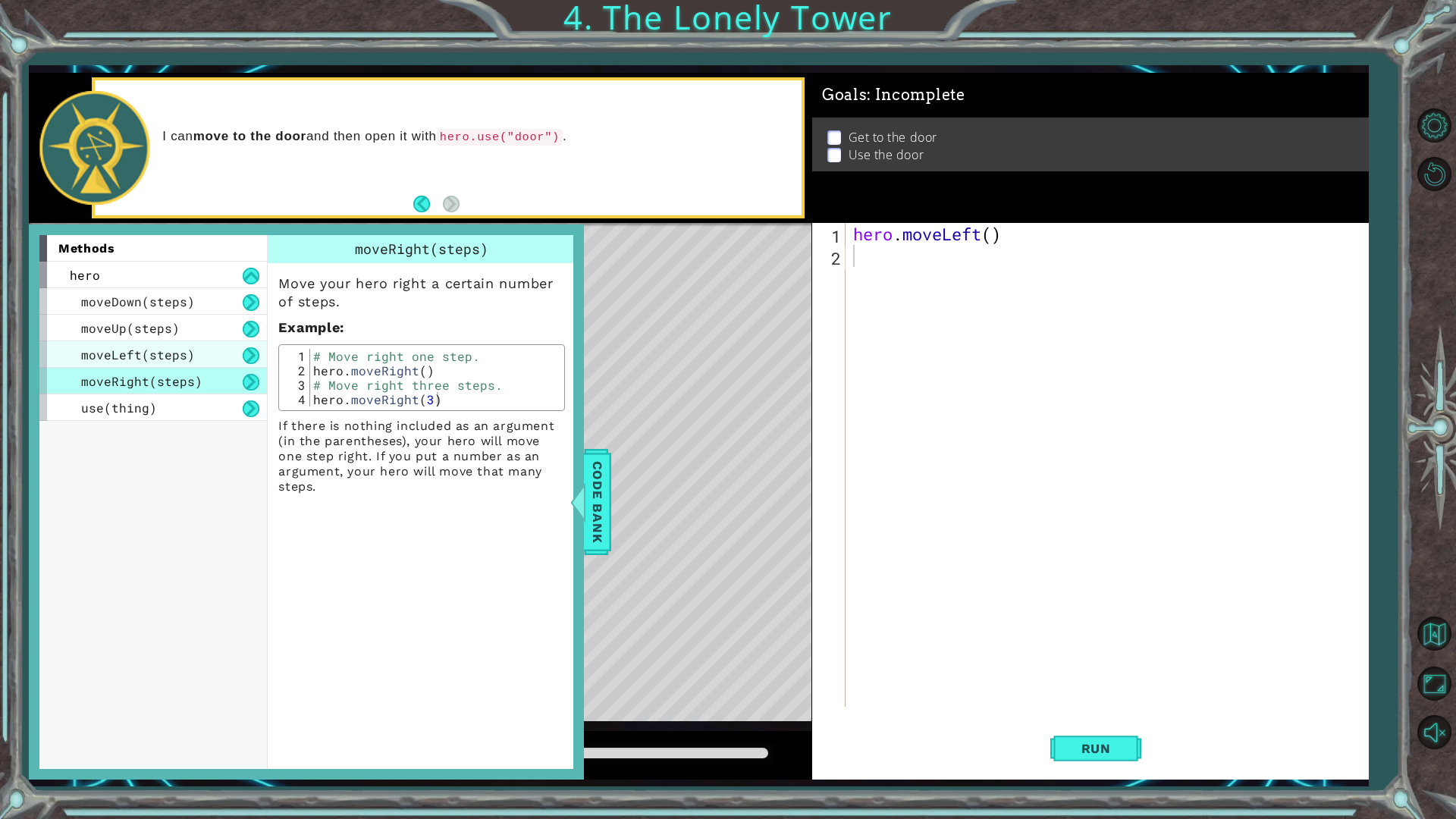
click at [181, 354] on span "moveLeft(steps)" at bounding box center [138, 355] width 114 height 16
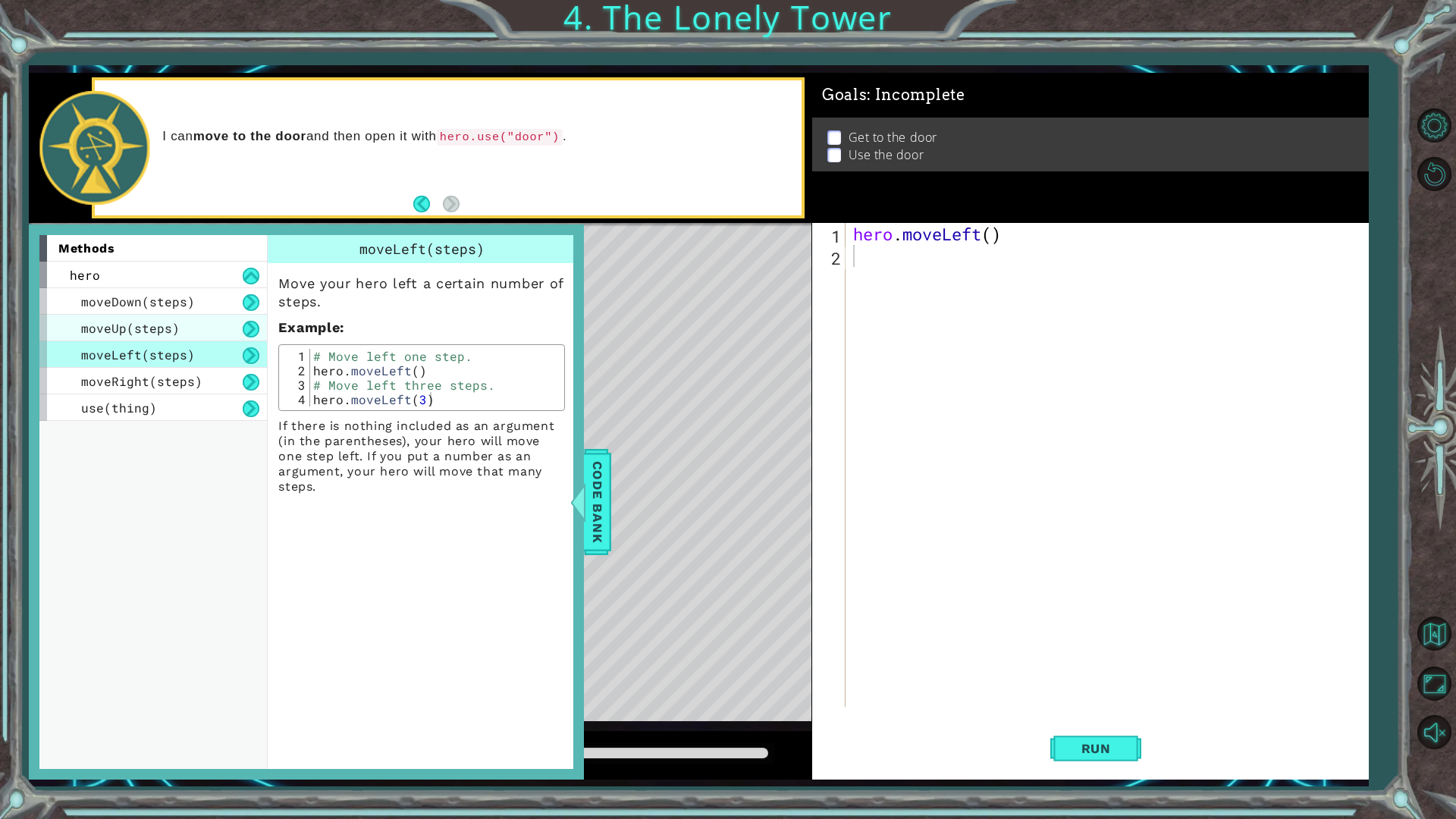
drag, startPoint x: 177, startPoint y: 333, endPoint x: 178, endPoint y: 316, distance: 17.0
click at [177, 331] on div "moveUp(steps)" at bounding box center [152, 328] width 227 height 27
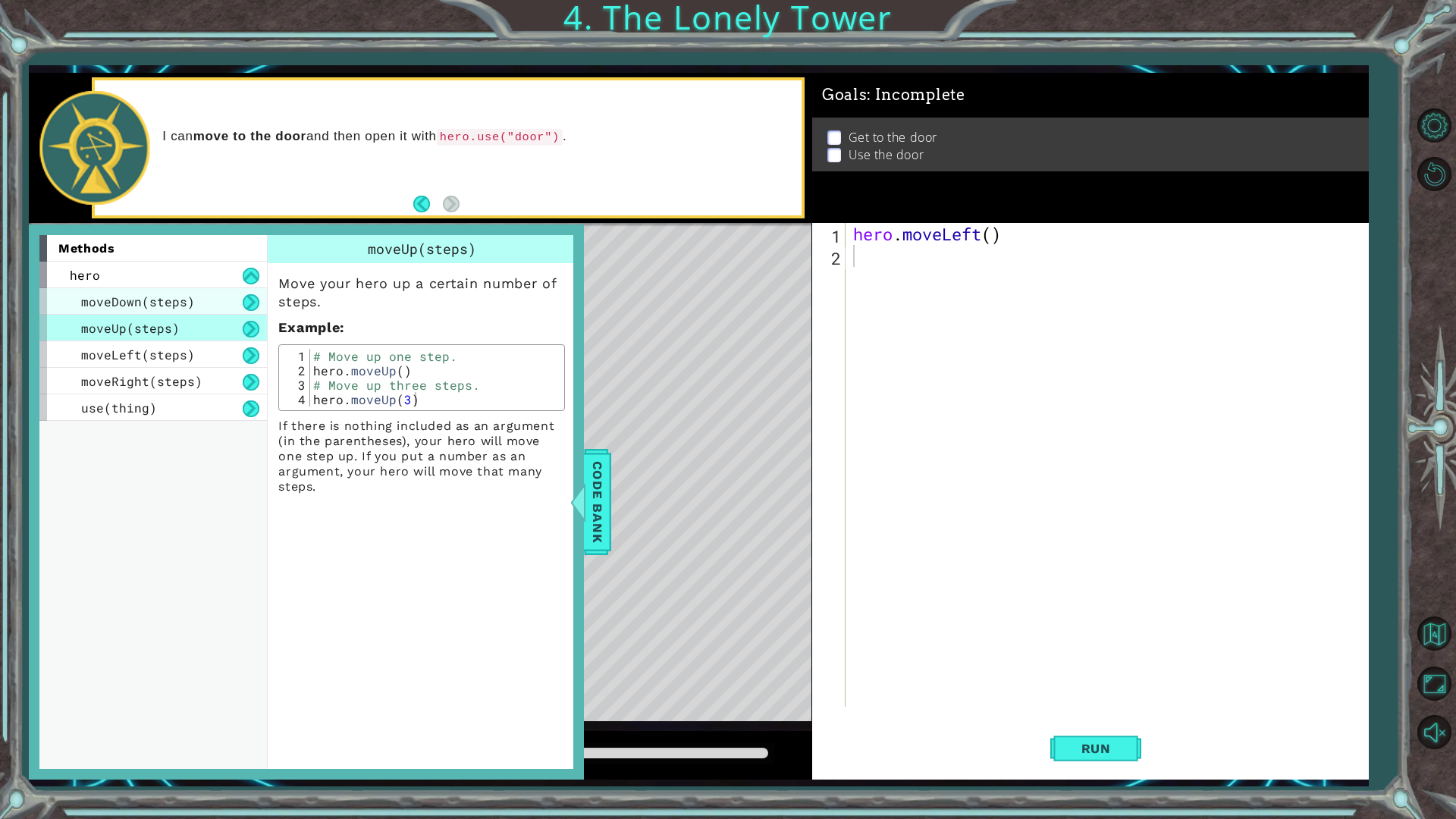
drag, startPoint x: 178, startPoint y: 316, endPoint x: 182, endPoint y: 303, distance: 13.6
click at [182, 312] on div "moveDown(steps) moveUp(steps) moveLeft(steps) moveRight(steps) use(thing)" at bounding box center [152, 354] width 227 height 133
click at [183, 303] on span "moveDown(steps)" at bounding box center [138, 301] width 114 height 16
click at [183, 301] on span "moveDown(steps)" at bounding box center [138, 301] width 114 height 16
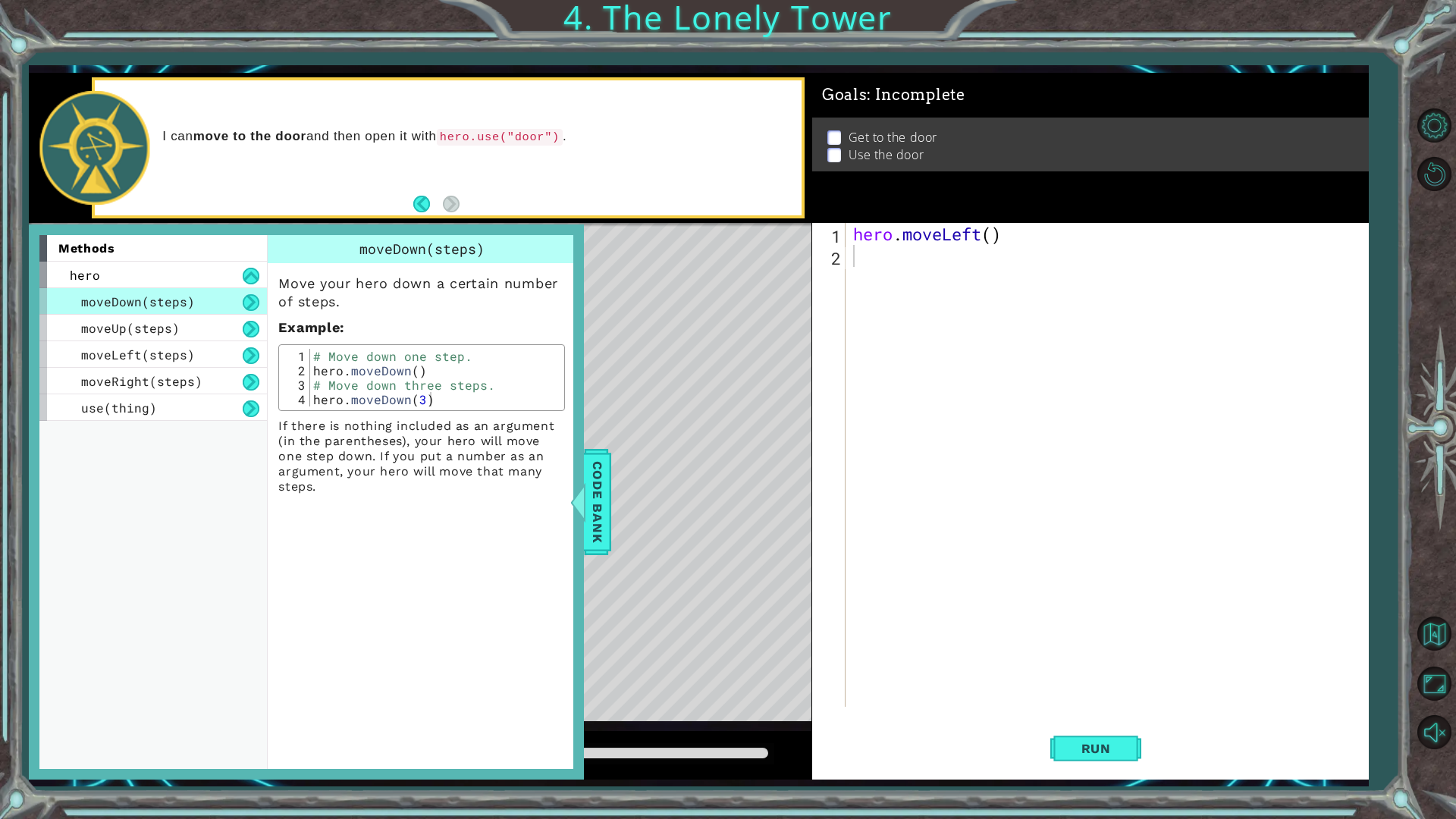
click at [183, 301] on span "moveDown(steps)" at bounding box center [138, 301] width 114 height 16
click at [178, 263] on div "hero" at bounding box center [152, 275] width 227 height 27
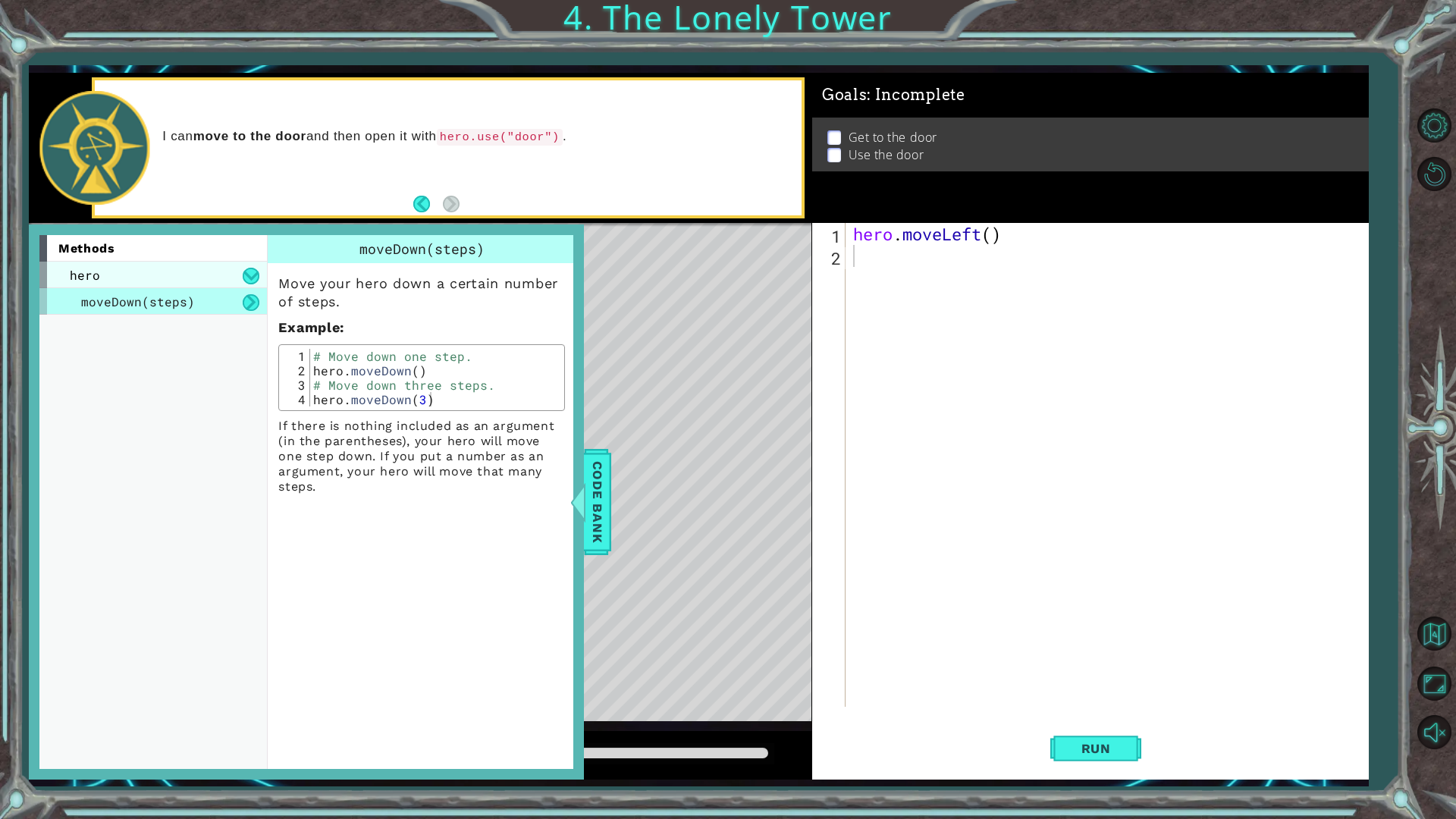
click at [174, 284] on div "hero" at bounding box center [152, 275] width 227 height 27
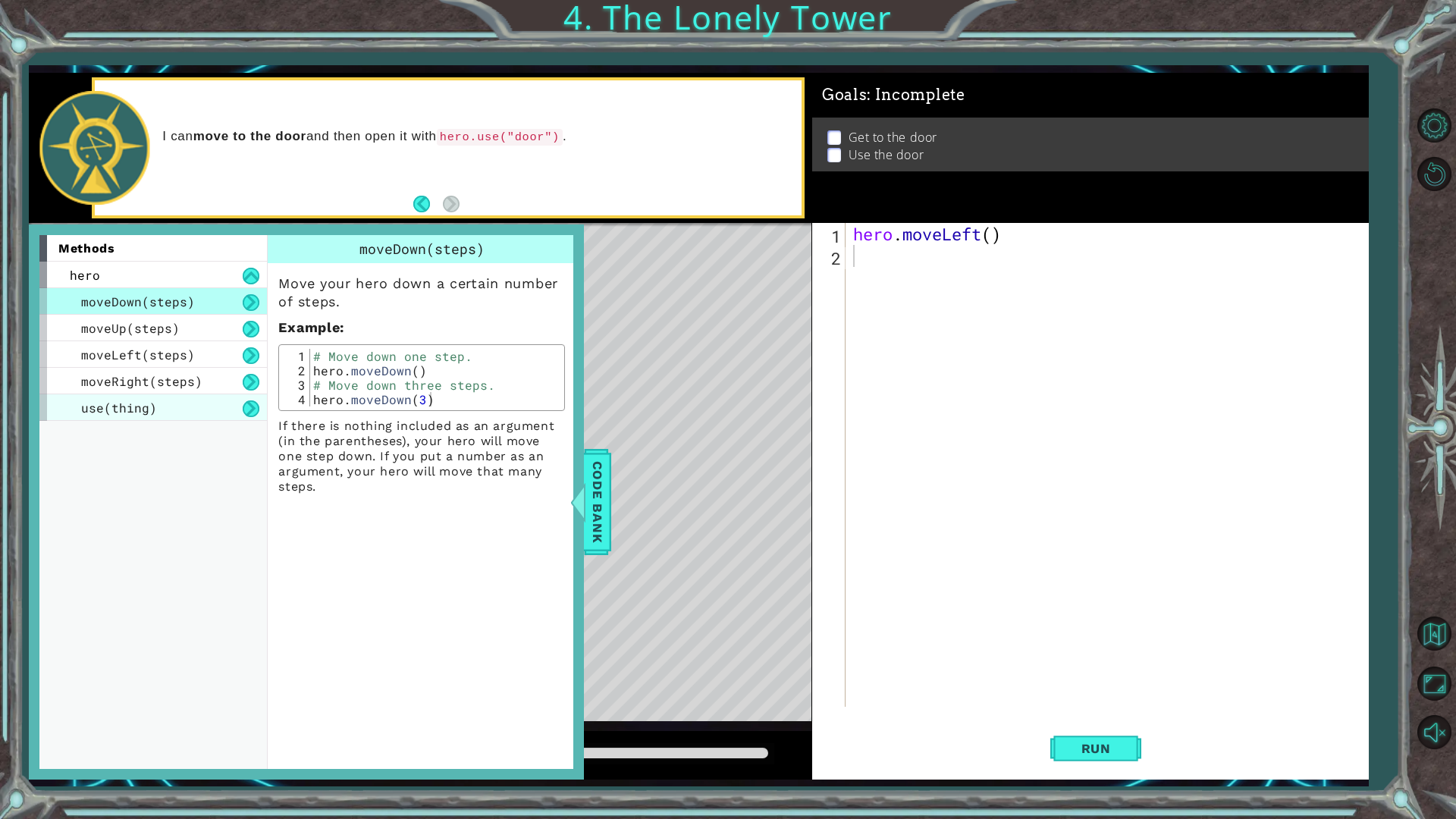
click at [197, 400] on div "use(thing)" at bounding box center [152, 408] width 227 height 27
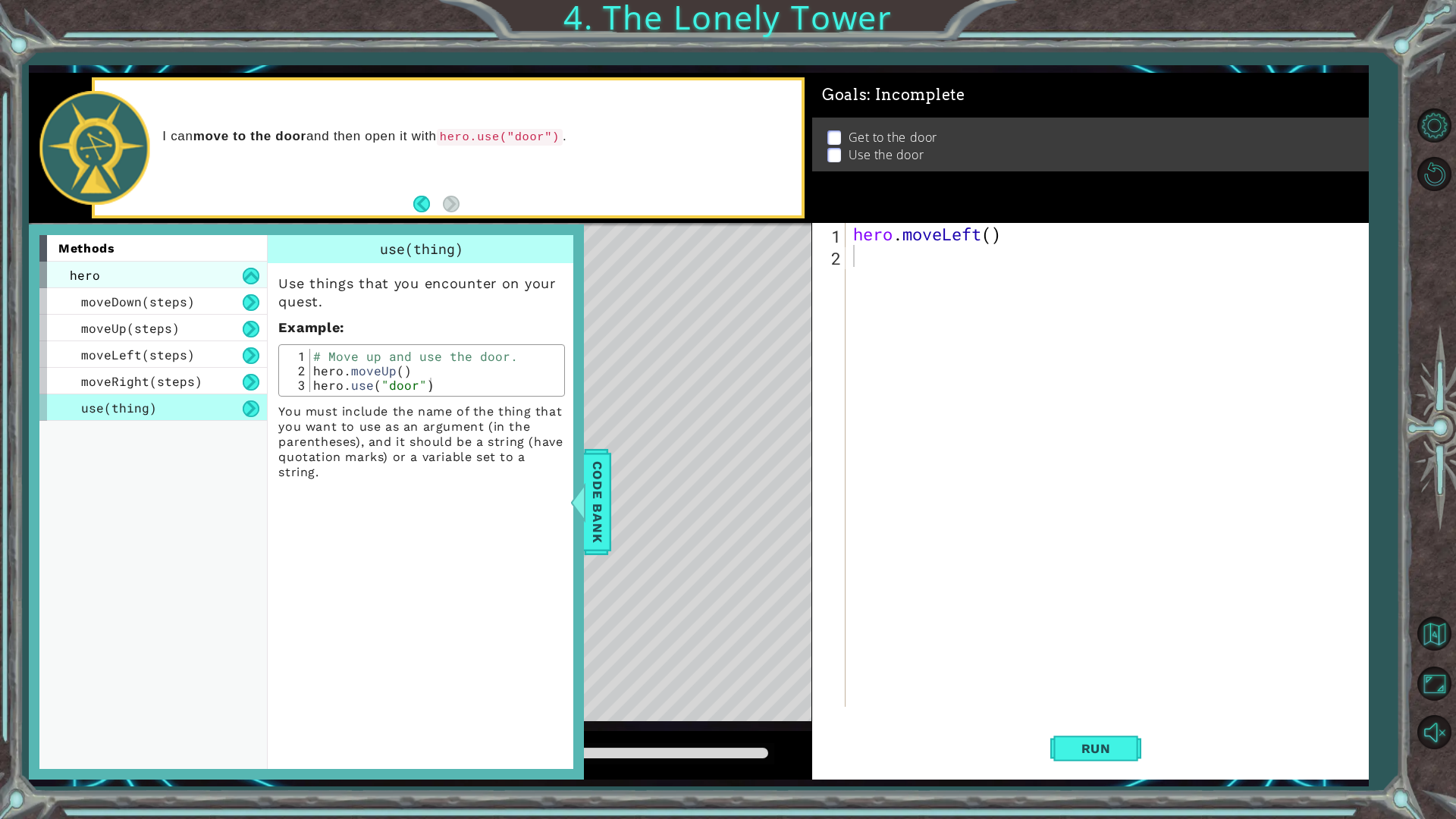
click at [130, 285] on div "hero" at bounding box center [152, 275] width 227 height 27
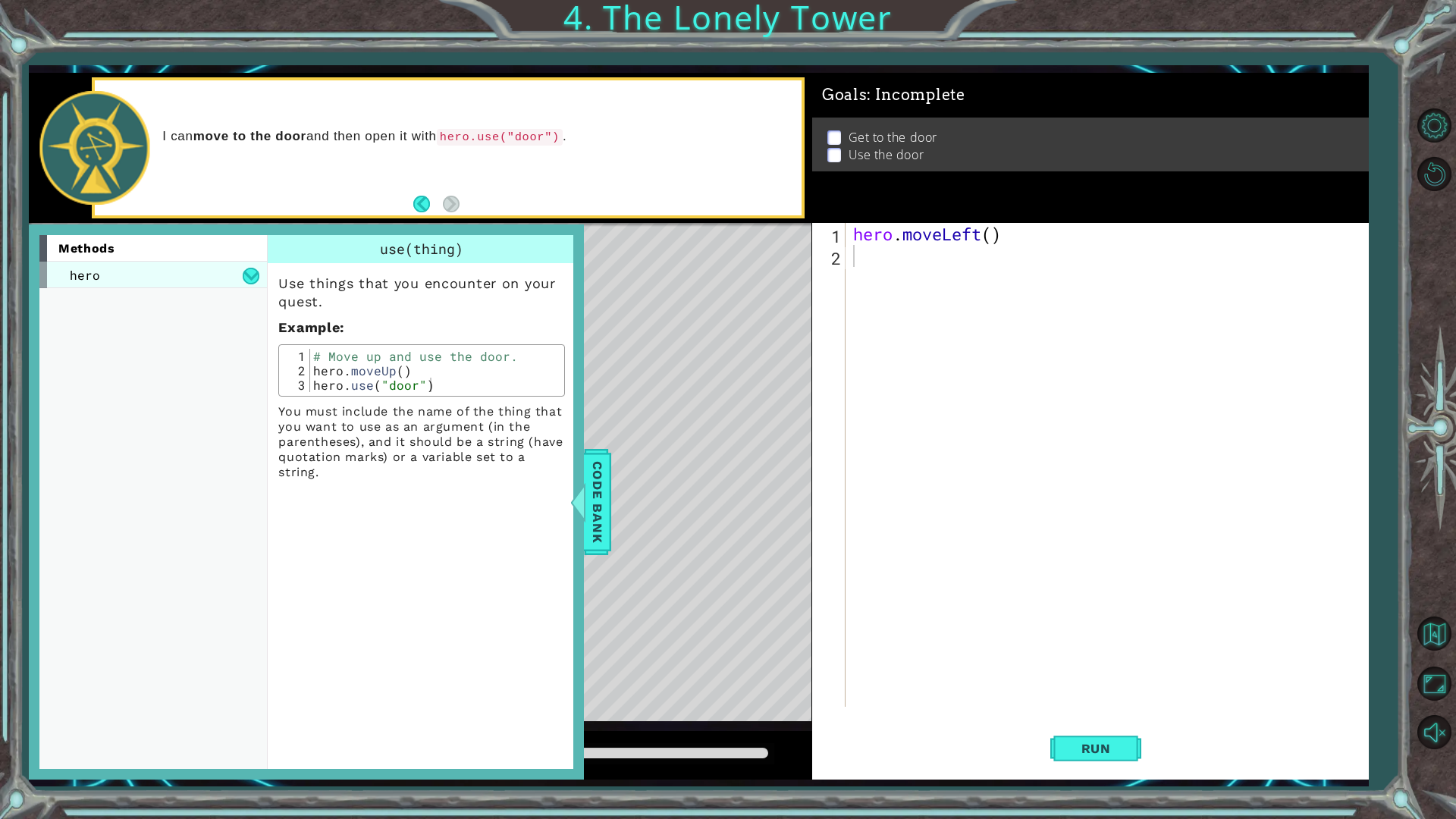
click at [130, 269] on div "hero" at bounding box center [152, 275] width 227 height 27
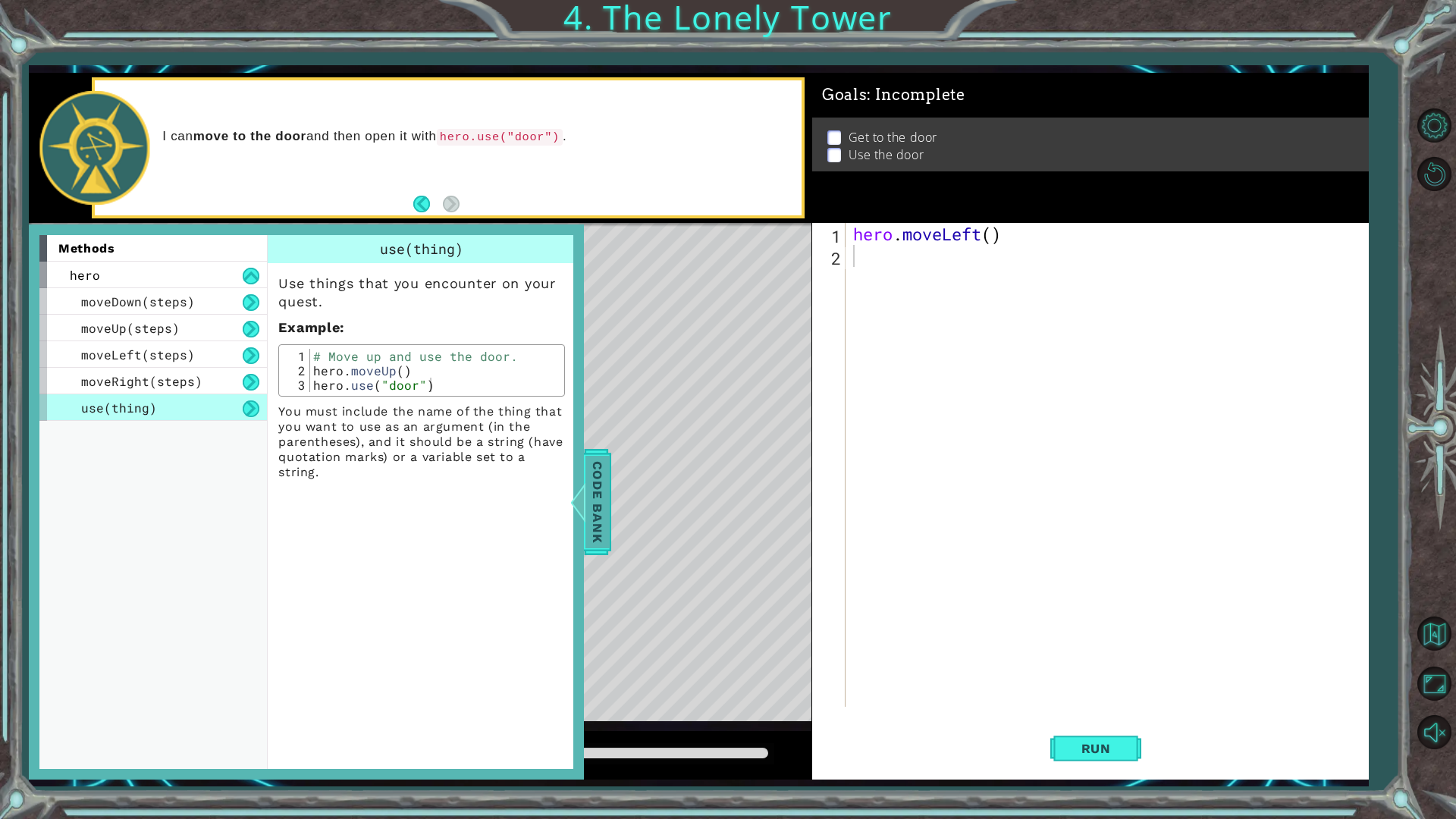
click at [600, 512] on span "Code Bank" at bounding box center [594, 502] width 24 height 93
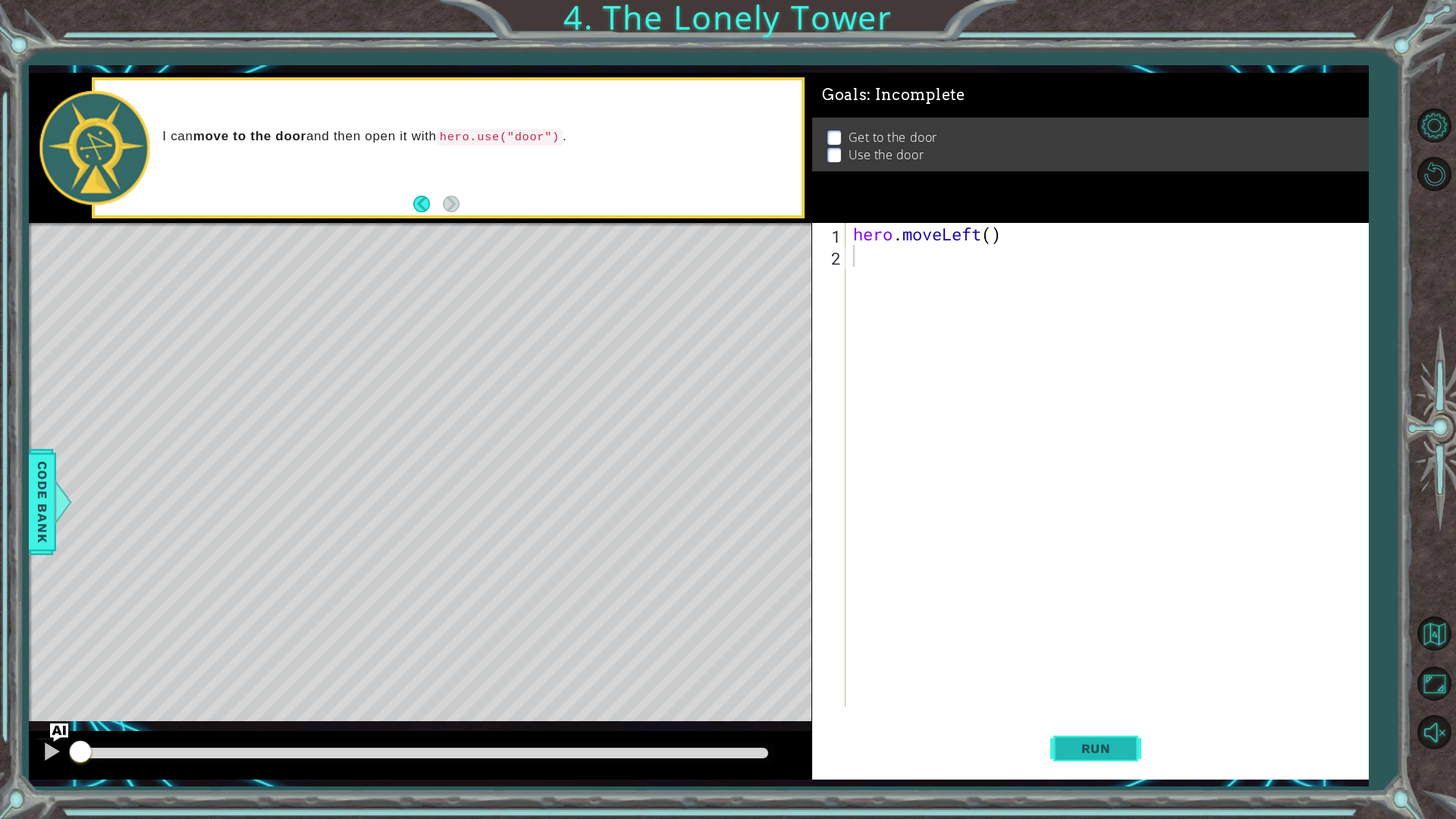
click at [1099, 716] on span "Run" at bounding box center [1096, 748] width 60 height 15
click at [1096, 716] on span "Run" at bounding box center [1096, 748] width 60 height 15
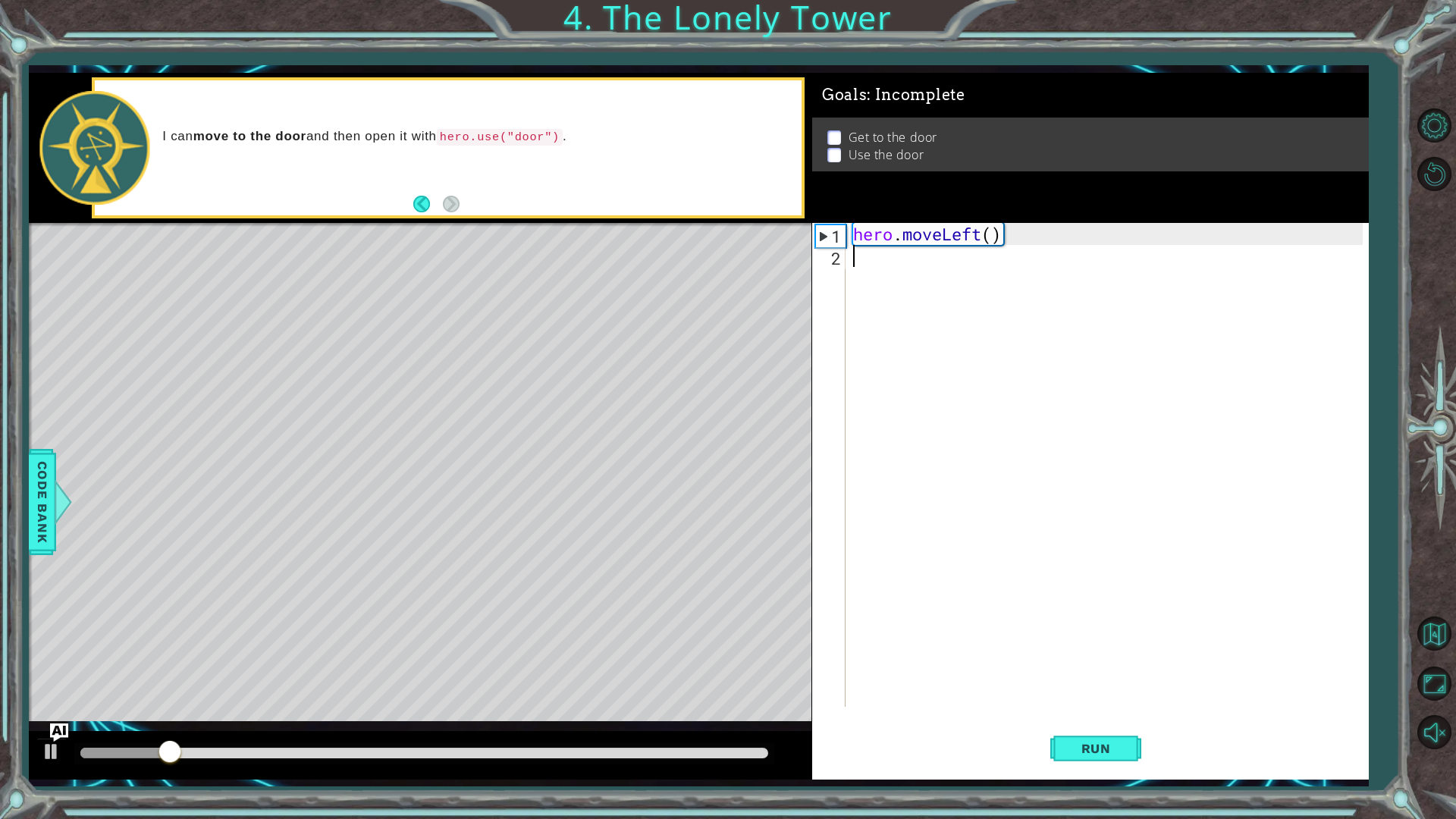
click at [862, 266] on div "hero . moveLeft ( )" at bounding box center [1110, 487] width 521 height 528
type textarea "hero.moveLeft()"
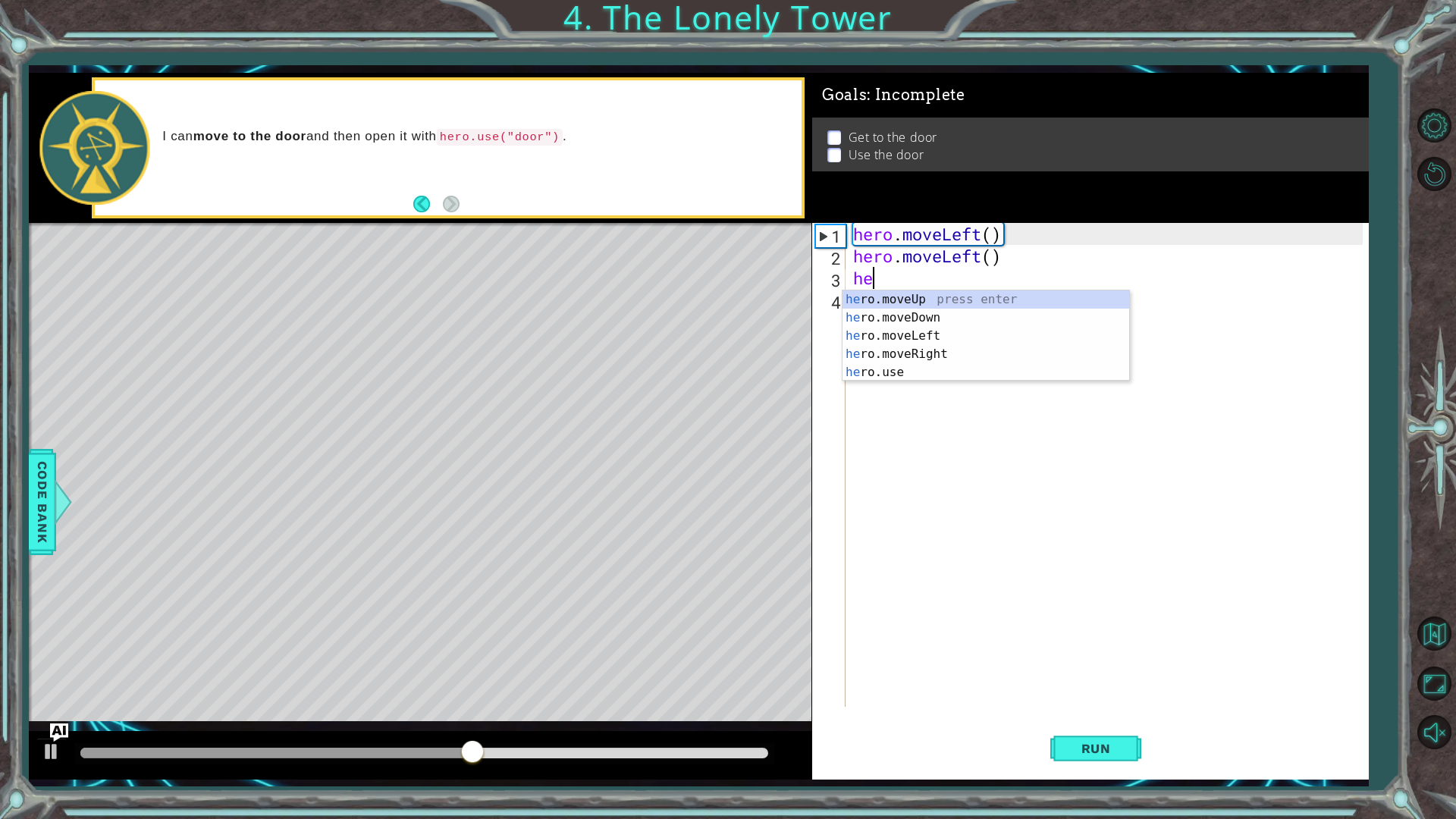
type textarea "h"
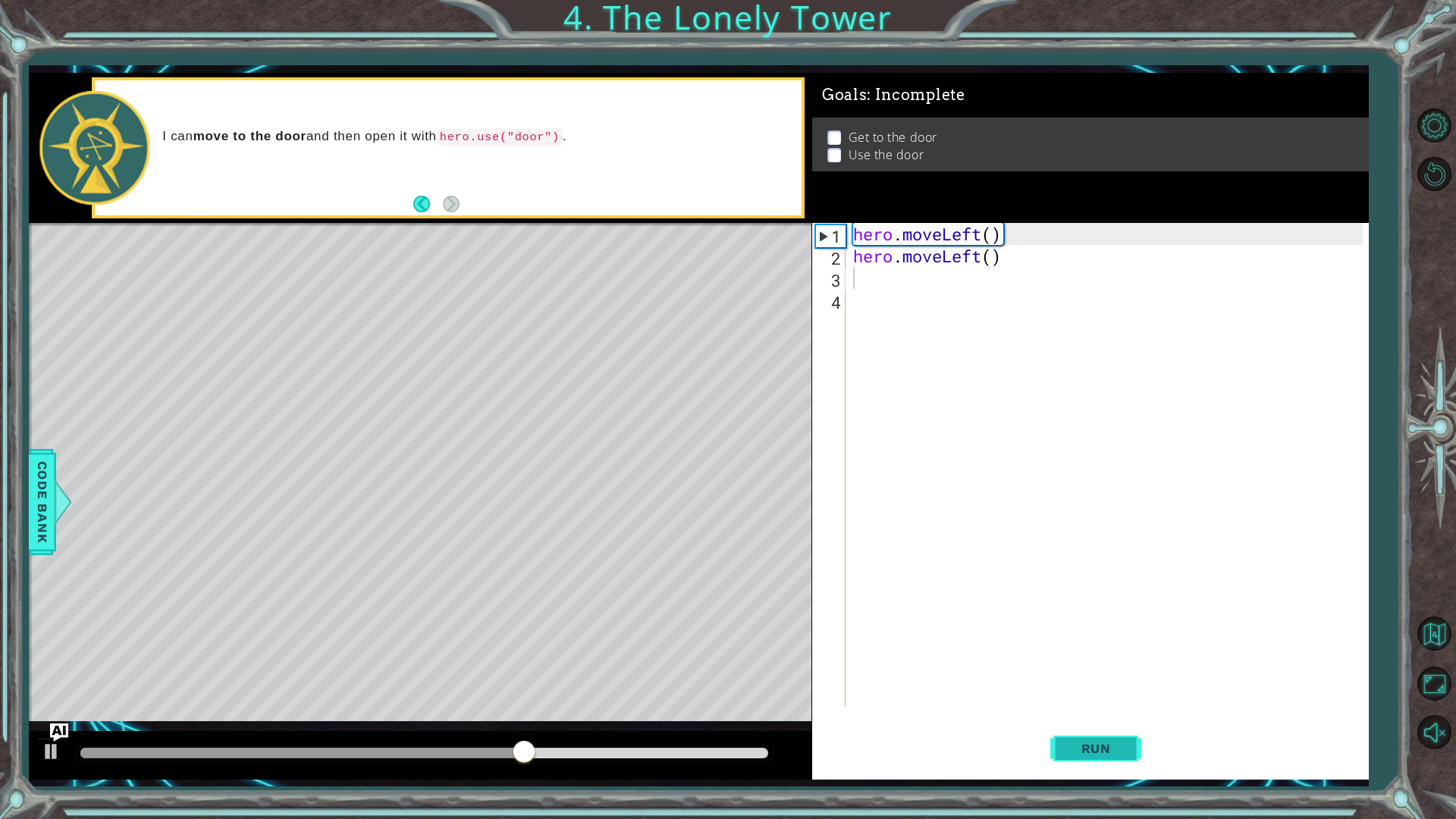
click at [1105, 716] on span "Run" at bounding box center [1096, 748] width 60 height 15
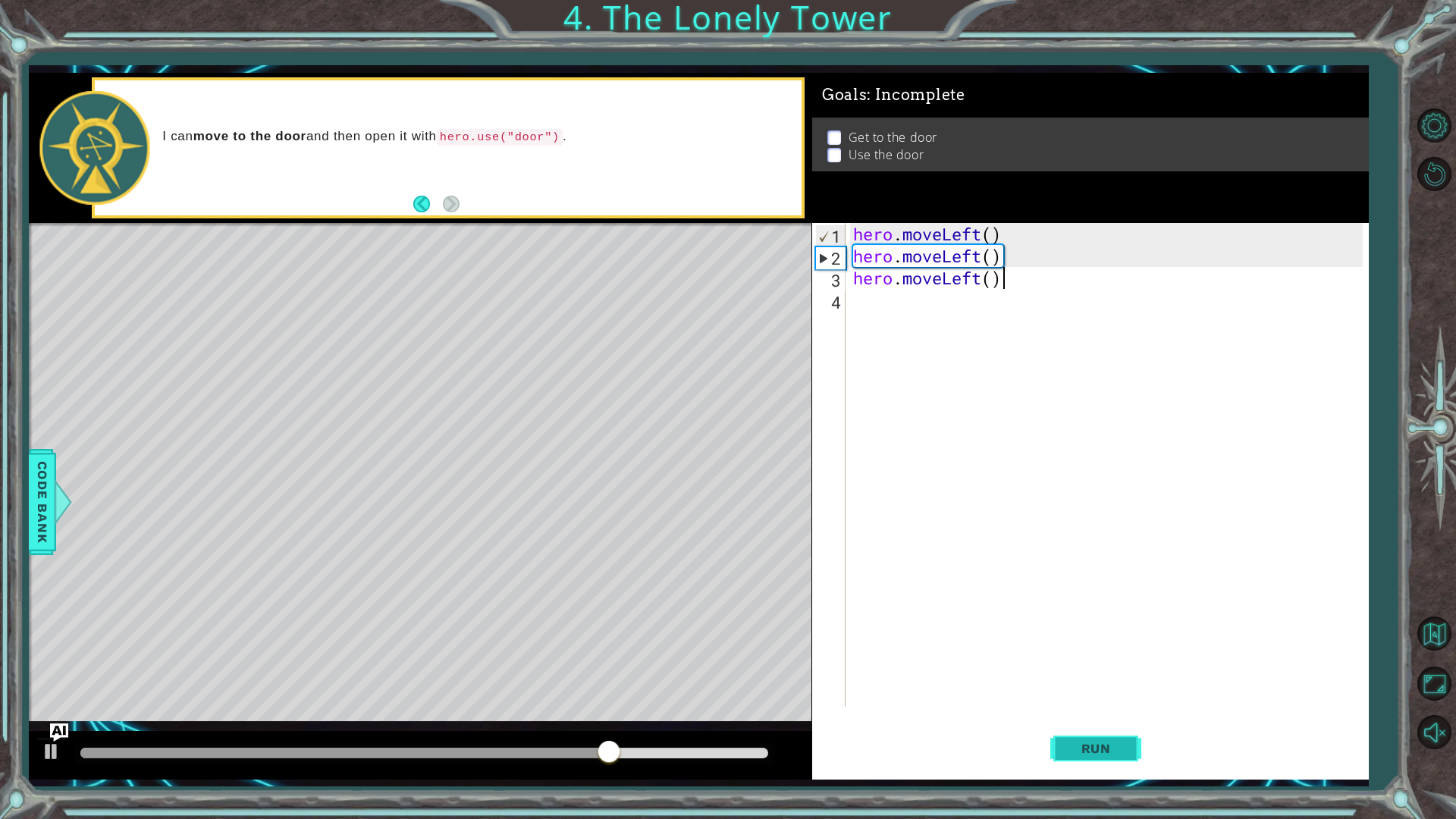
scroll to position [0, 6]
click at [1102, 716] on span "Run" at bounding box center [1096, 748] width 60 height 15
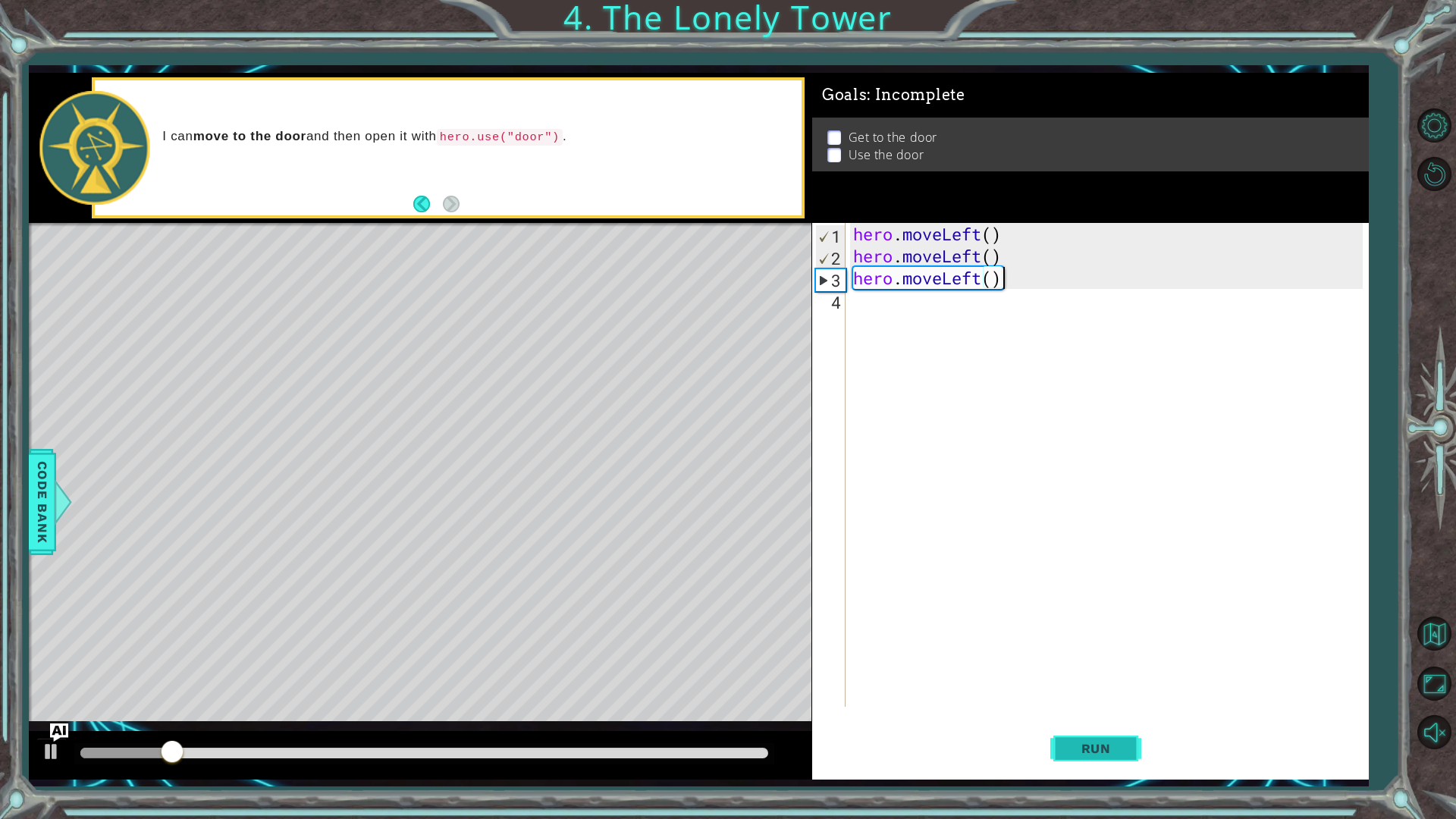
click at [1102, 716] on span "Run" at bounding box center [1096, 748] width 60 height 15
click at [976, 279] on div "hero . moveLeft ( ) hero . moveLeft ( ) hero . moveLeft ( )" at bounding box center [1110, 487] width 521 height 528
click at [978, 278] on div "hero . moveLeft ( ) hero . moveLeft ( ) hero . moveLeft ( )" at bounding box center [1110, 487] width 521 height 528
click at [1095, 716] on button "Run" at bounding box center [1096, 748] width 91 height 55
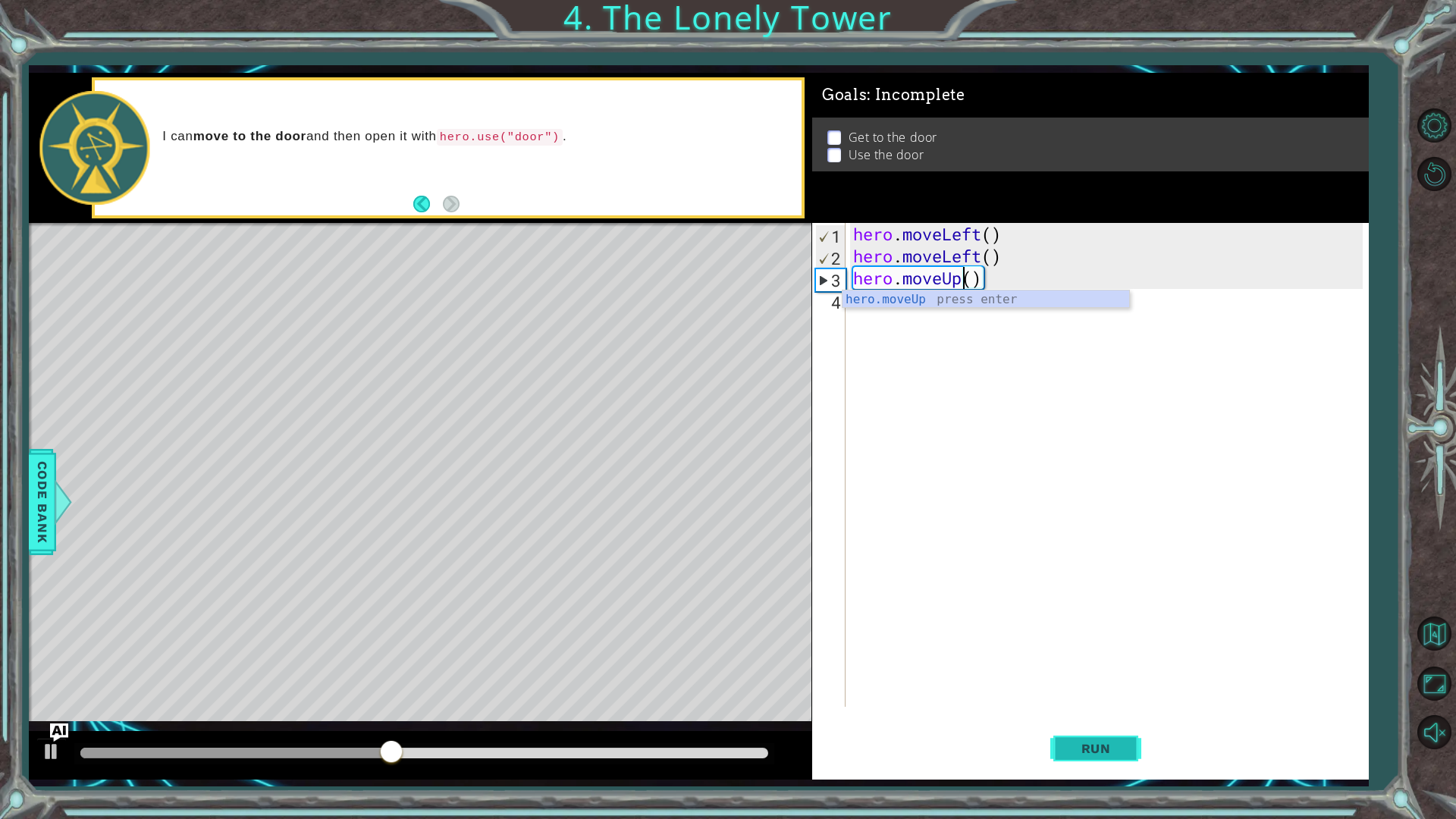
type textarea "hero.moveUp()"
click at [1117, 716] on button "Run" at bounding box center [1096, 748] width 91 height 55
click at [930, 328] on div "hero . moveLeft ( ) hero . moveLeft ( ) hero . moveUp ( )" at bounding box center [1110, 487] width 521 height 528
type textarea "hero.moveUp()"
click at [1065, 716] on button "Run" at bounding box center [1096, 748] width 91 height 55
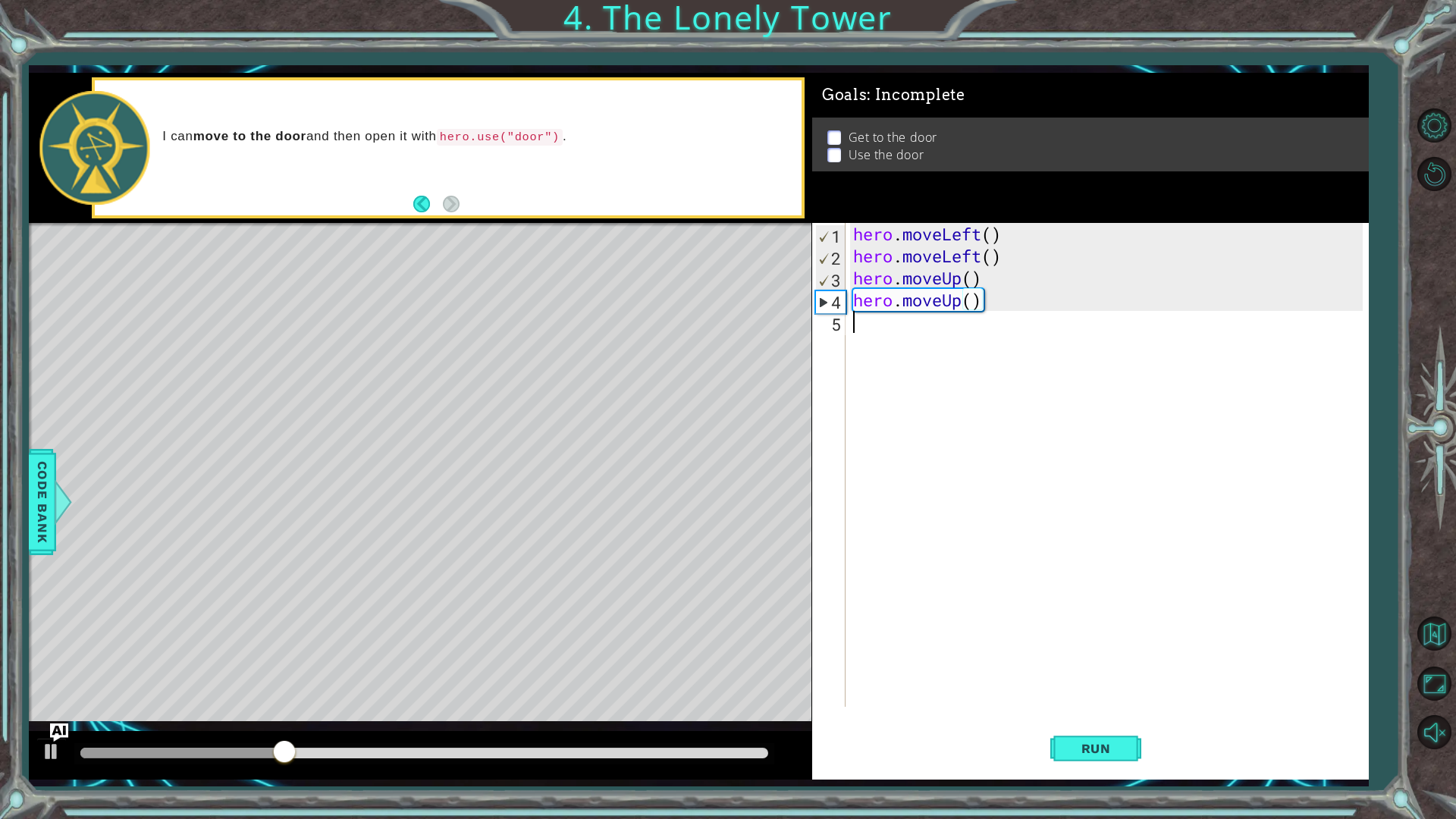
click at [897, 323] on div "hero . moveLeft ( ) hero . moveLeft ( ) hero . moveUp ( ) hero . moveUp ( )" at bounding box center [1110, 487] width 521 height 528
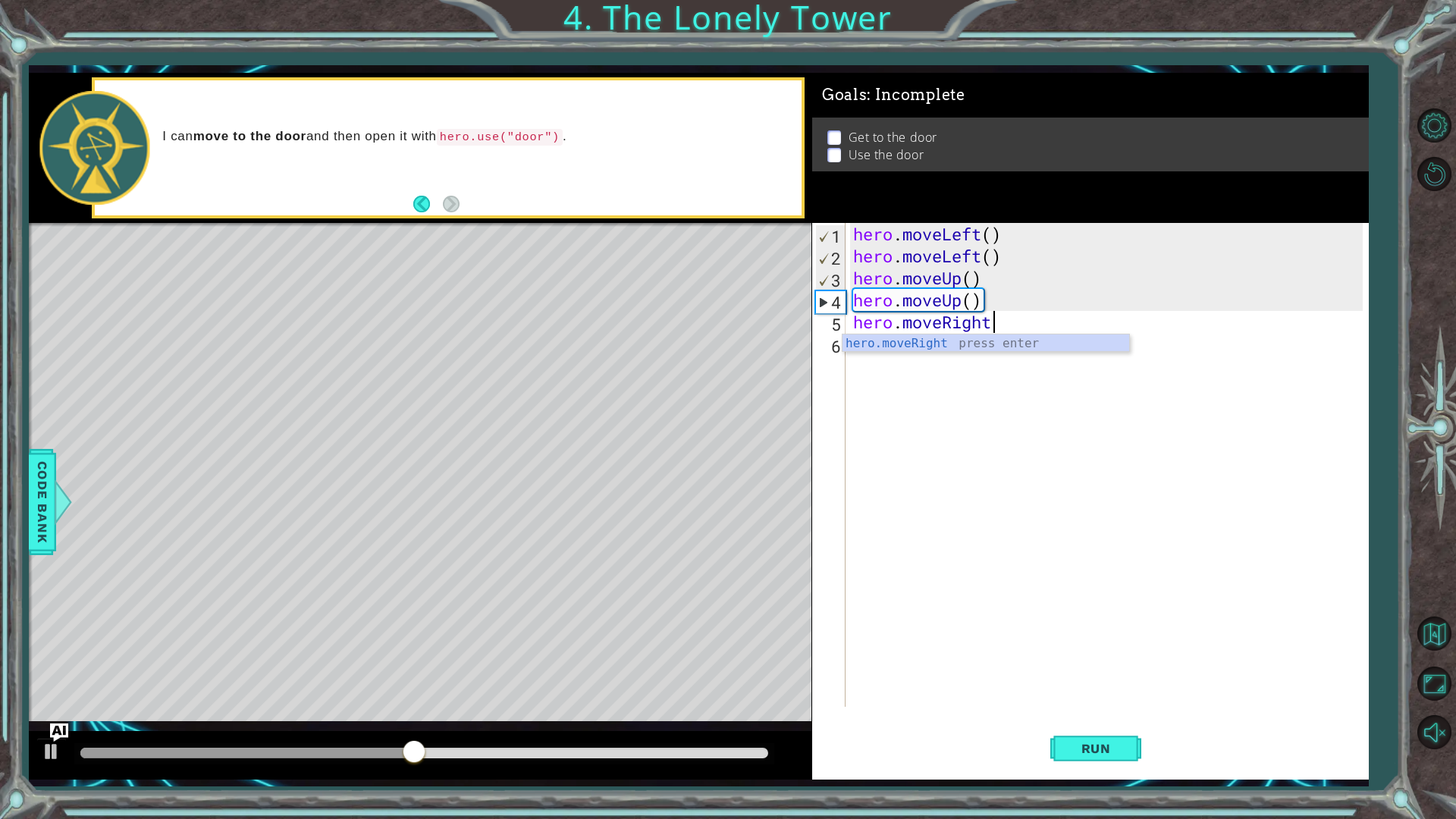
scroll to position [0, 6]
type textarea "hero.moveRight()"
click at [1118, 716] on button "Run" at bounding box center [1096, 748] width 91 height 55
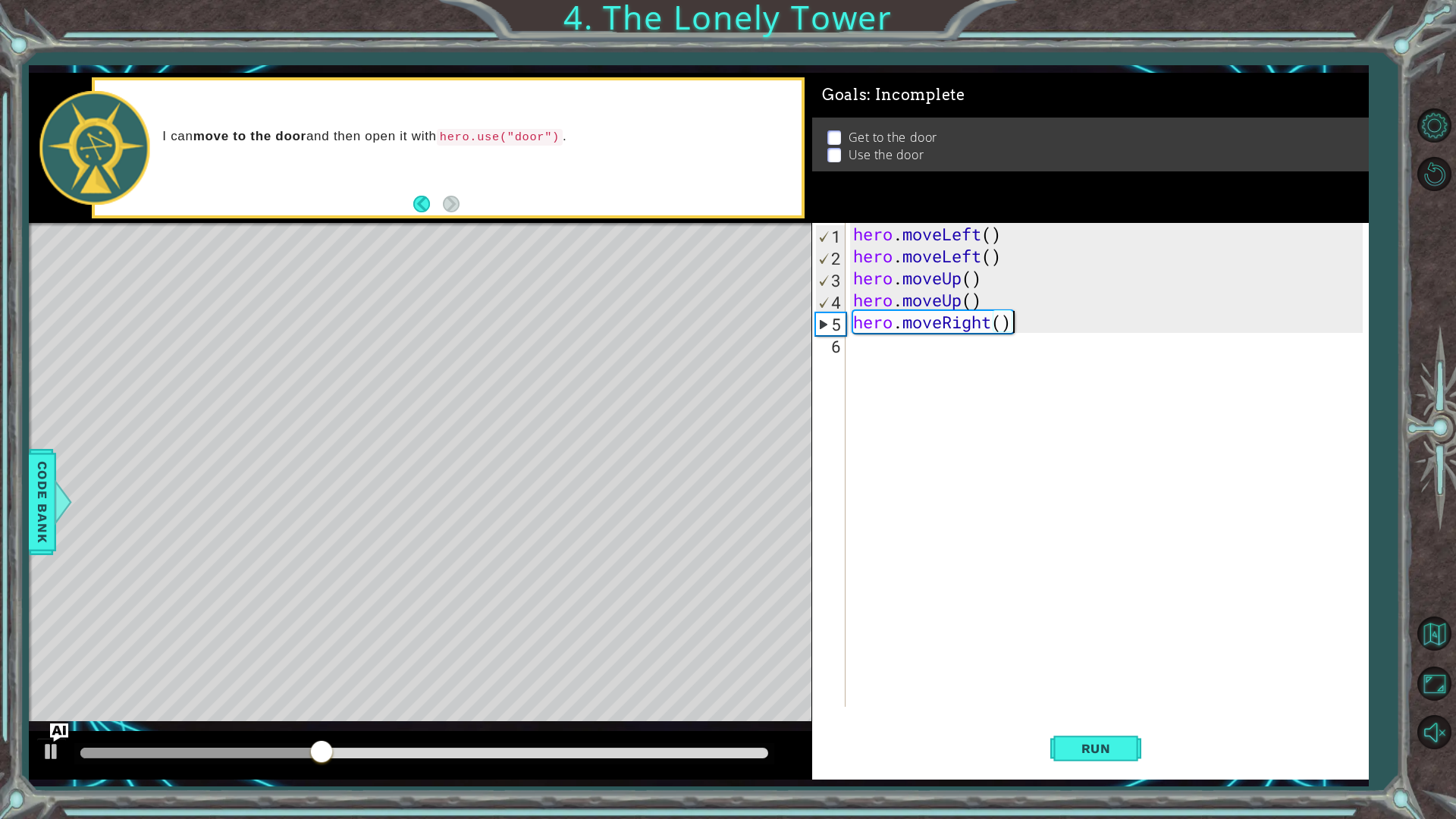
click at [924, 358] on div "hero . moveLeft ( ) hero . moveLeft ( ) hero . moveUp ( ) hero . moveUp ( ) her…" at bounding box center [1110, 487] width 521 height 528
type textarea "hero.omveRight()"
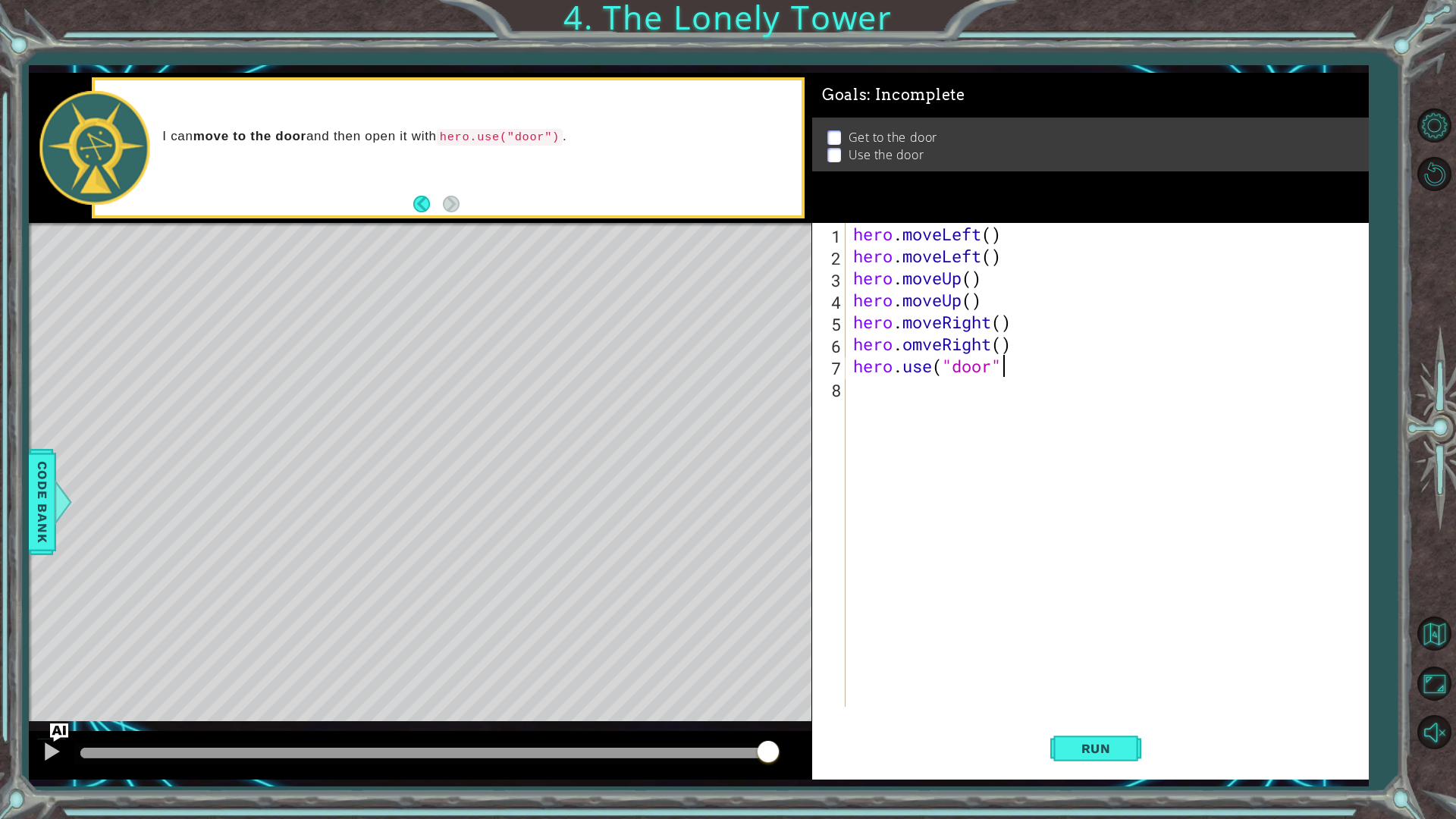
scroll to position [0, 6]
click at [1108, 716] on button "Run" at bounding box center [1096, 748] width 91 height 55
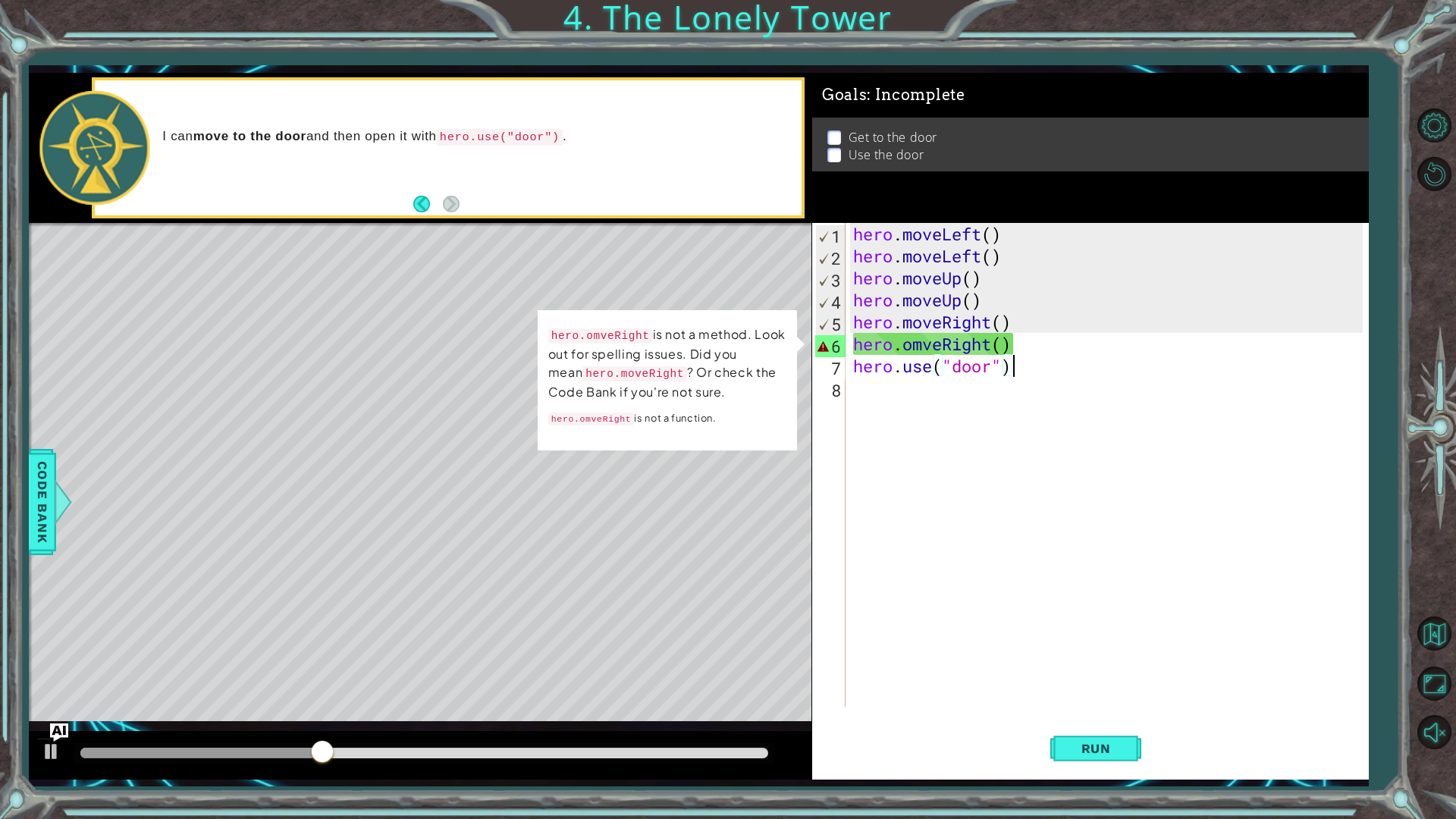
click at [922, 341] on div "hero . moveLeft ( ) hero . moveLeft ( ) hero . moveUp ( ) hero . moveUp ( ) her…" at bounding box center [1110, 487] width 521 height 528
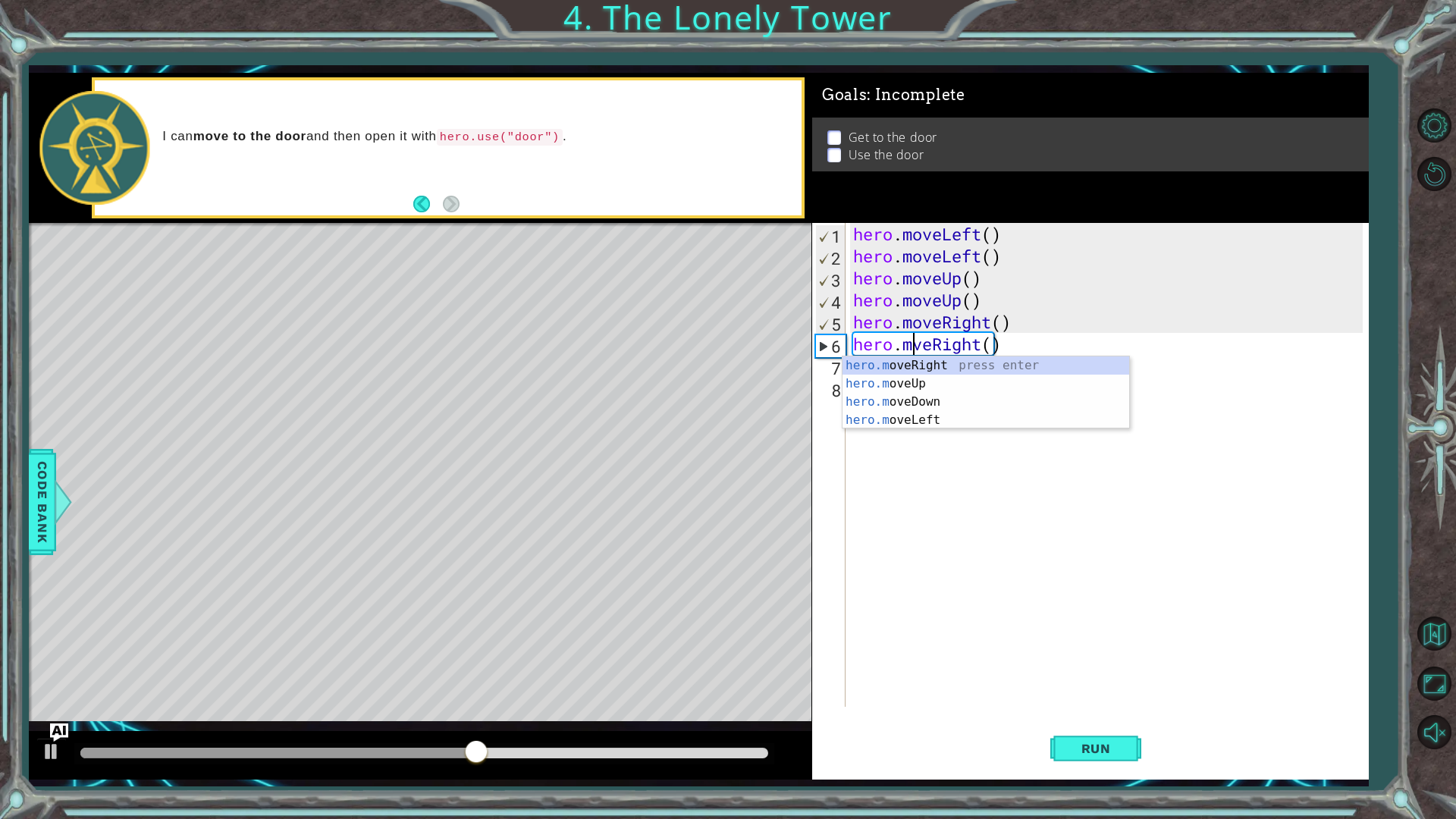
scroll to position [0, 3]
type textarea "hero.moveRight()"
click at [1100, 716] on button "Run" at bounding box center [1096, 748] width 91 height 55
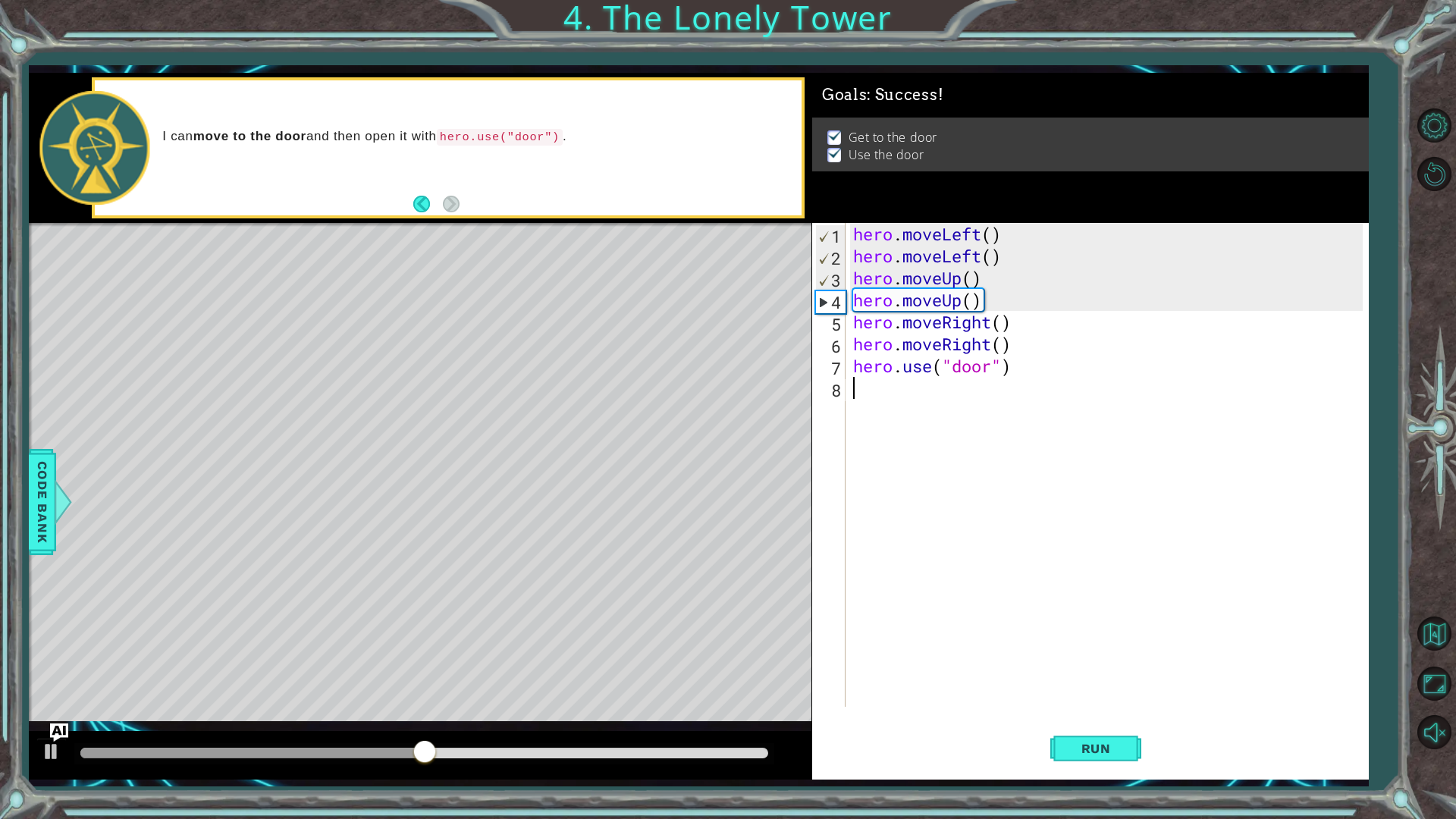
click at [1002, 398] on div "hero . moveLeft ( ) hero . moveLeft ( ) hero . moveUp ( ) hero . moveUp ( ) her…" at bounding box center [1110, 487] width 521 height 528
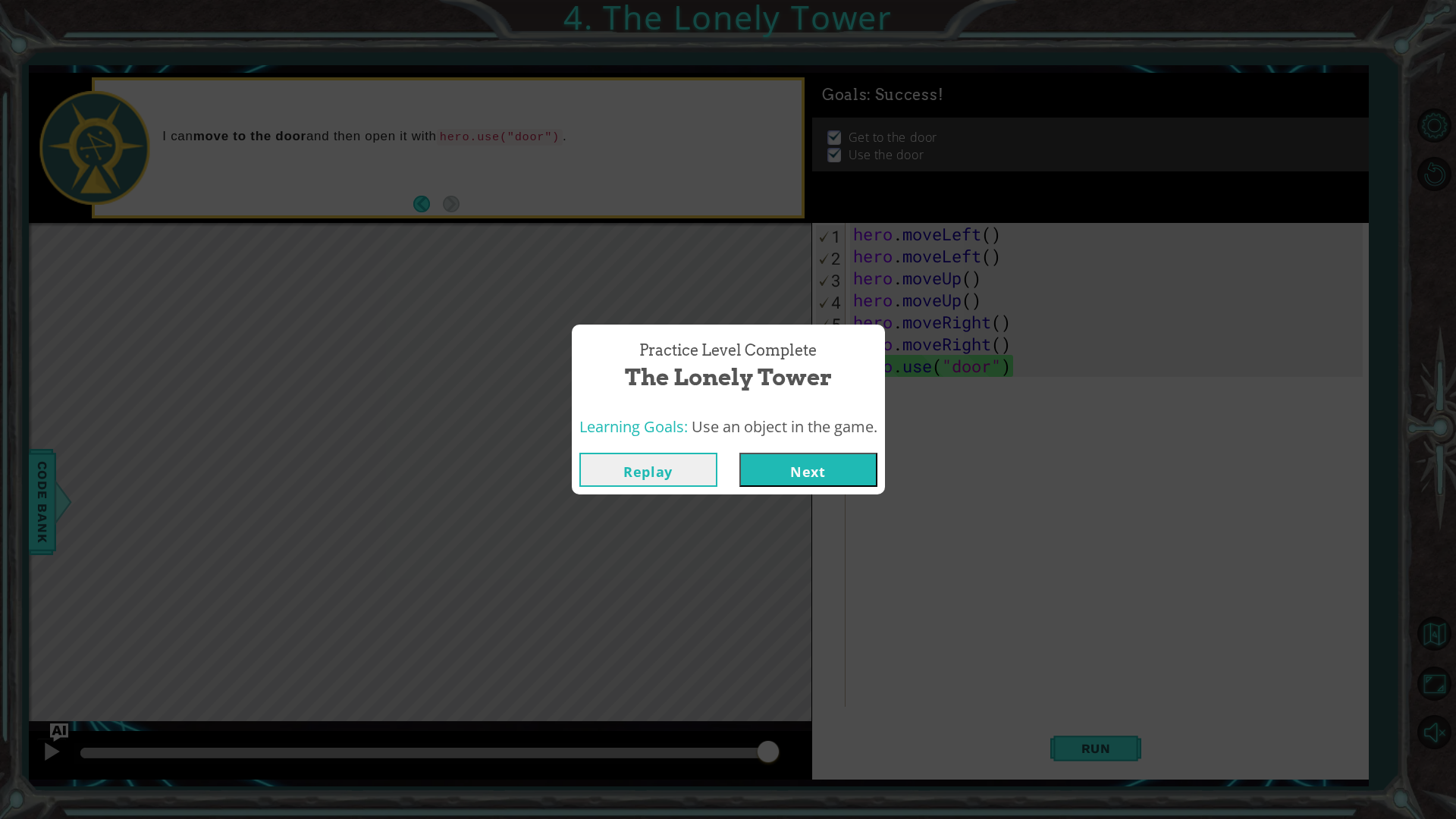
click at [822, 464] on button "Next" at bounding box center [808, 470] width 138 height 34
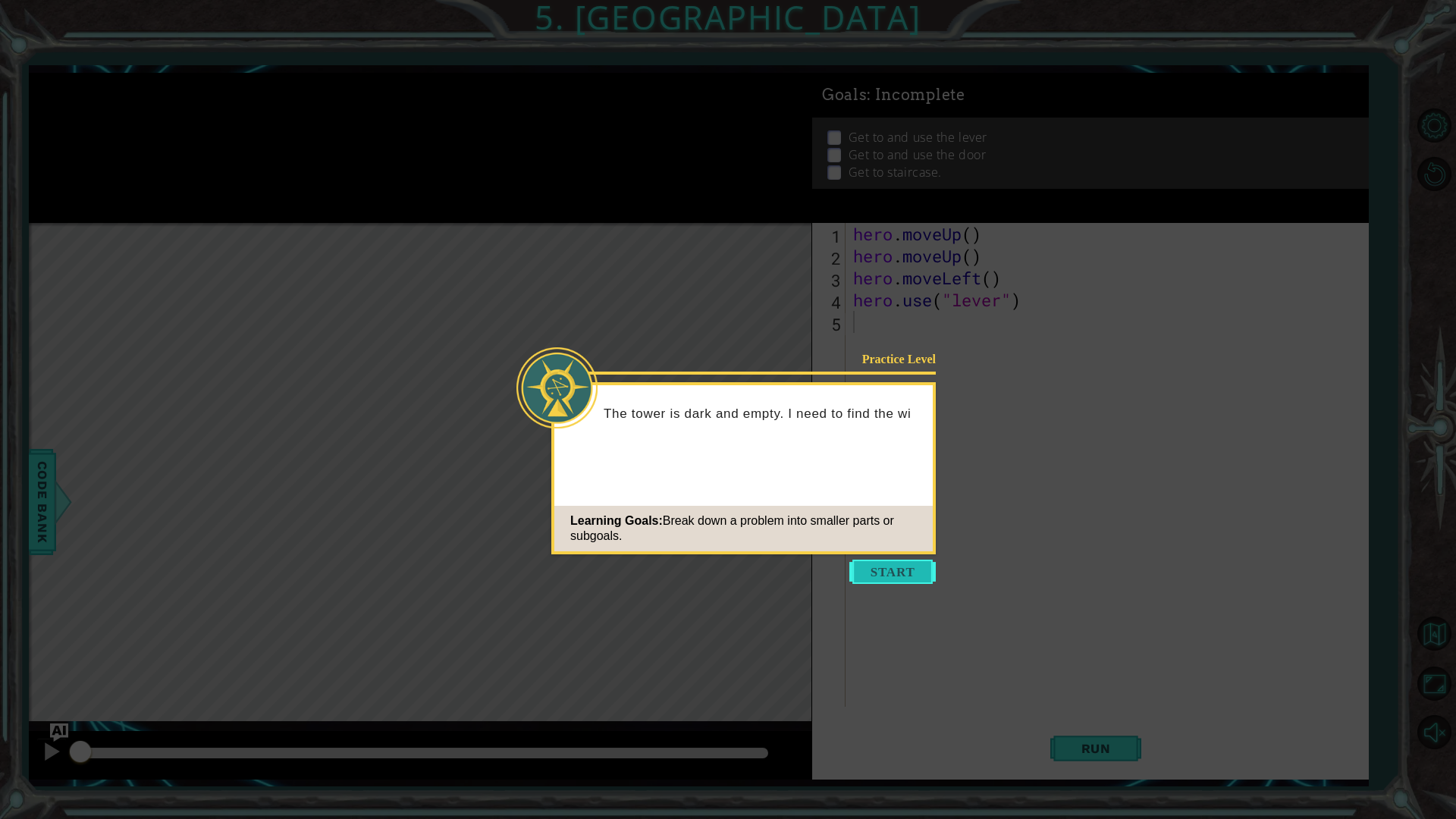
click at [896, 568] on button "Start" at bounding box center [892, 571] width 86 height 24
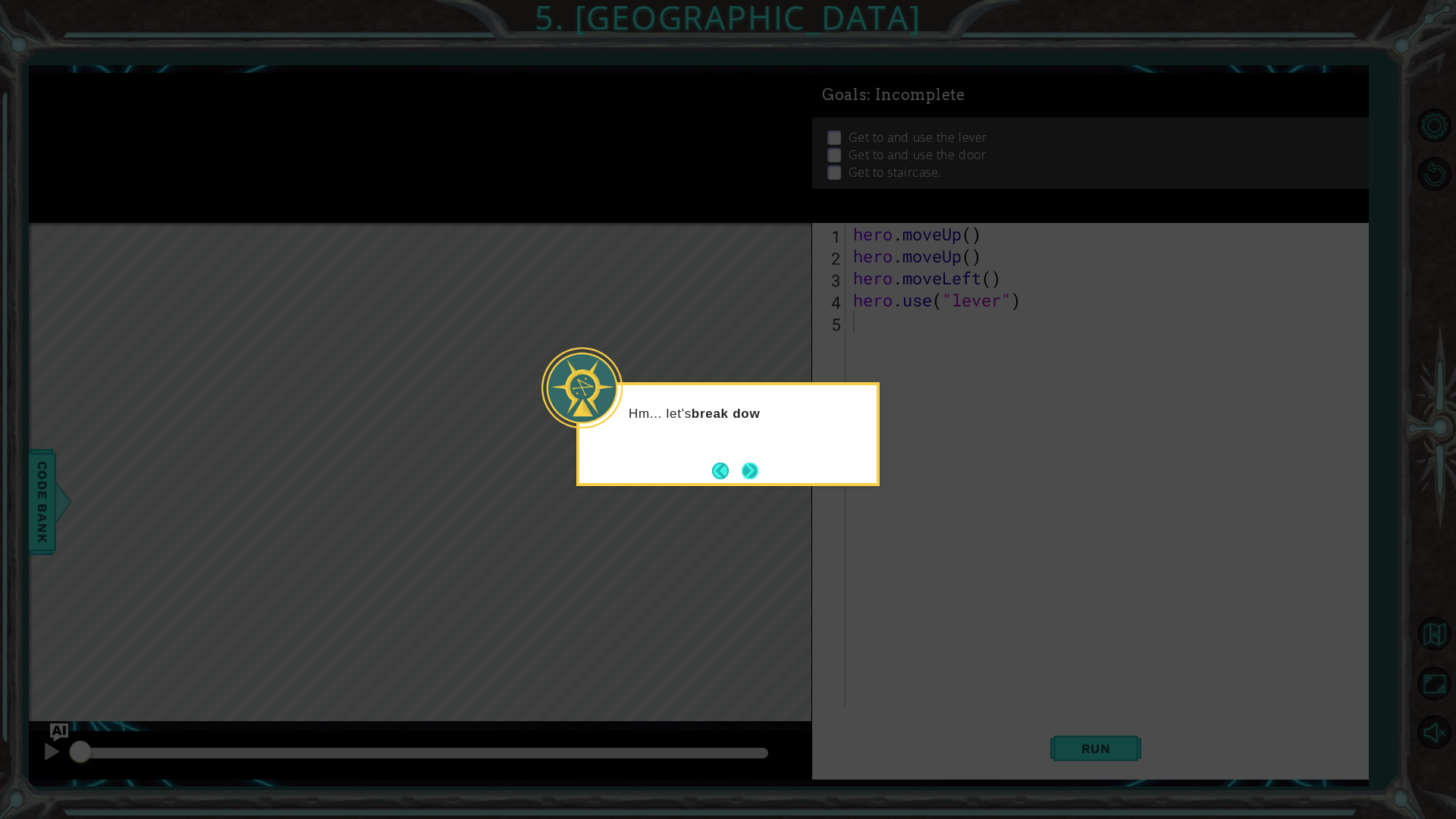
click at [751, 466] on button "Next" at bounding box center [749, 471] width 17 height 17
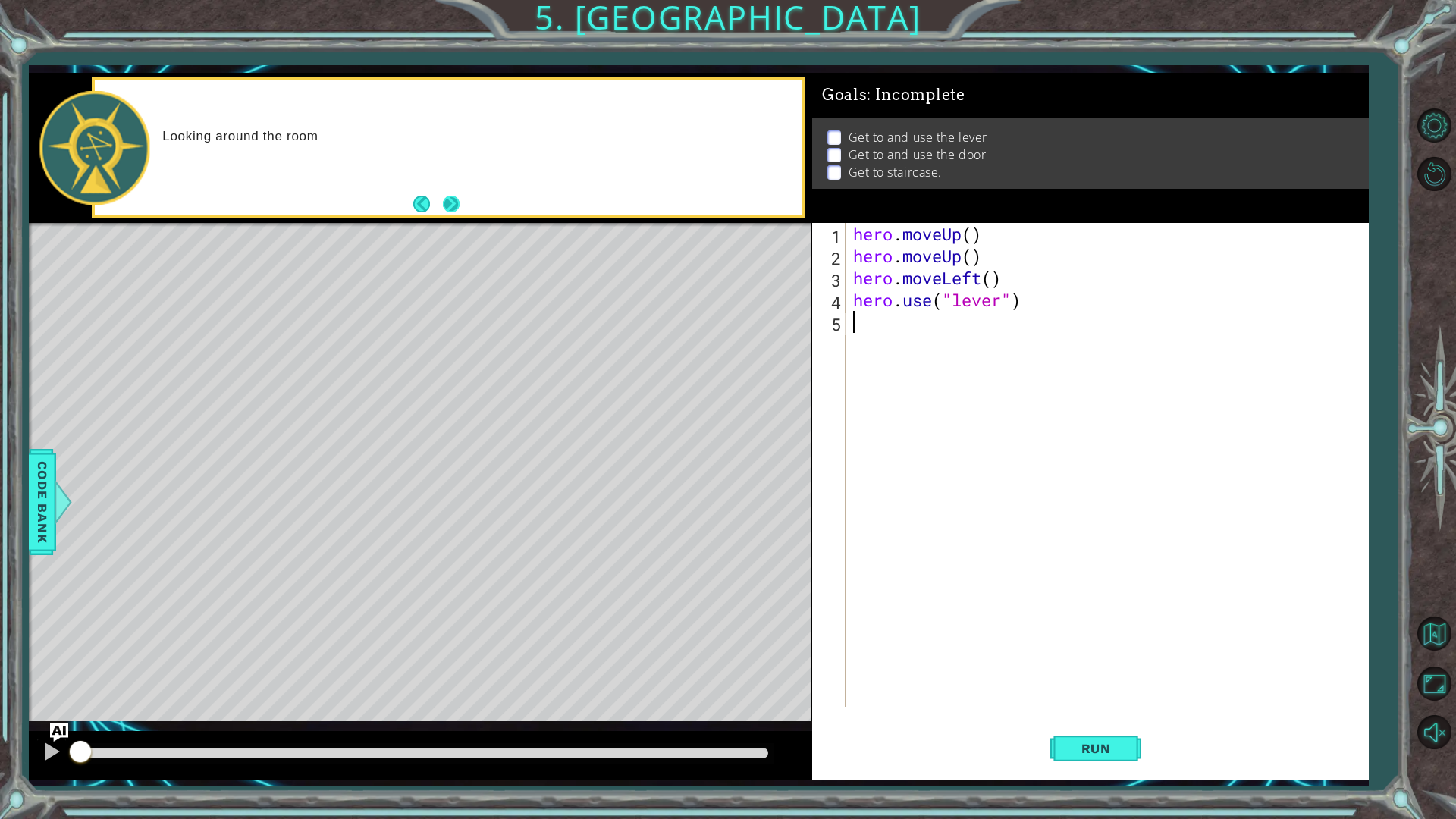
click at [453, 196] on button "Next" at bounding box center [451, 204] width 17 height 17
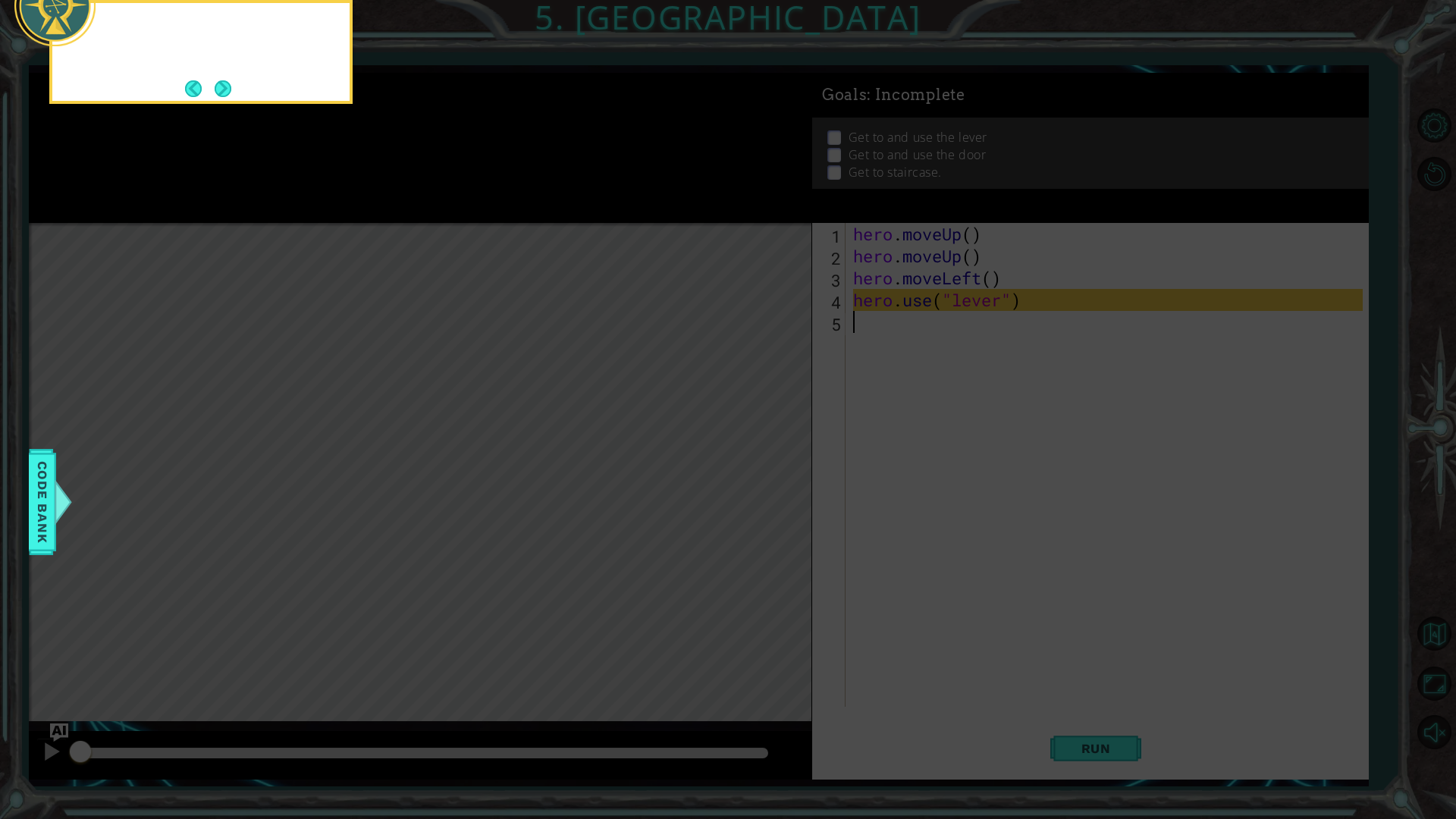
click at [453, 196] on icon at bounding box center [728, 132] width 1456 height 1373
click at [220, 80] on button "Next" at bounding box center [223, 88] width 17 height 17
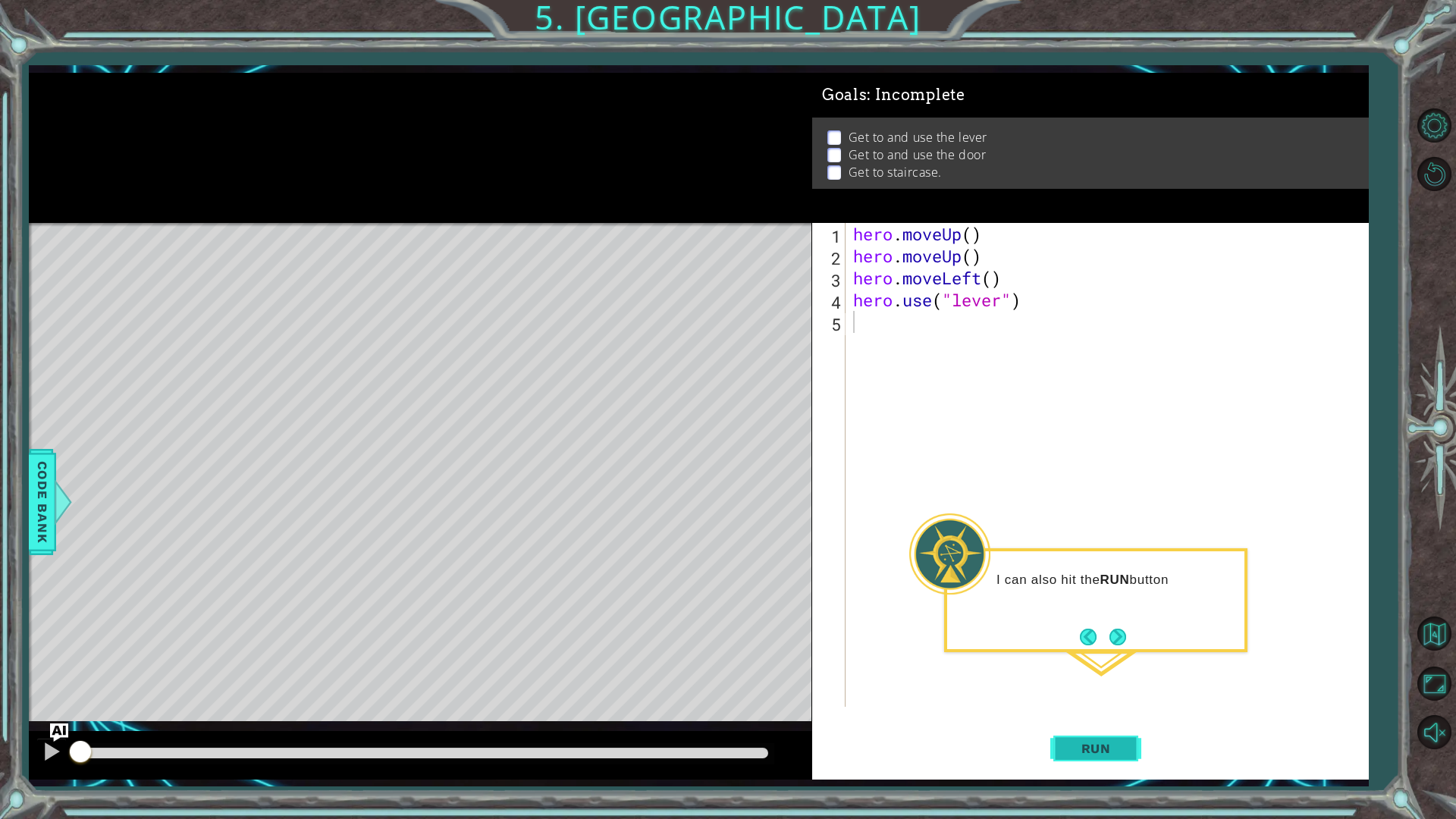
click at [1108, 716] on span "Run" at bounding box center [1096, 748] width 60 height 15
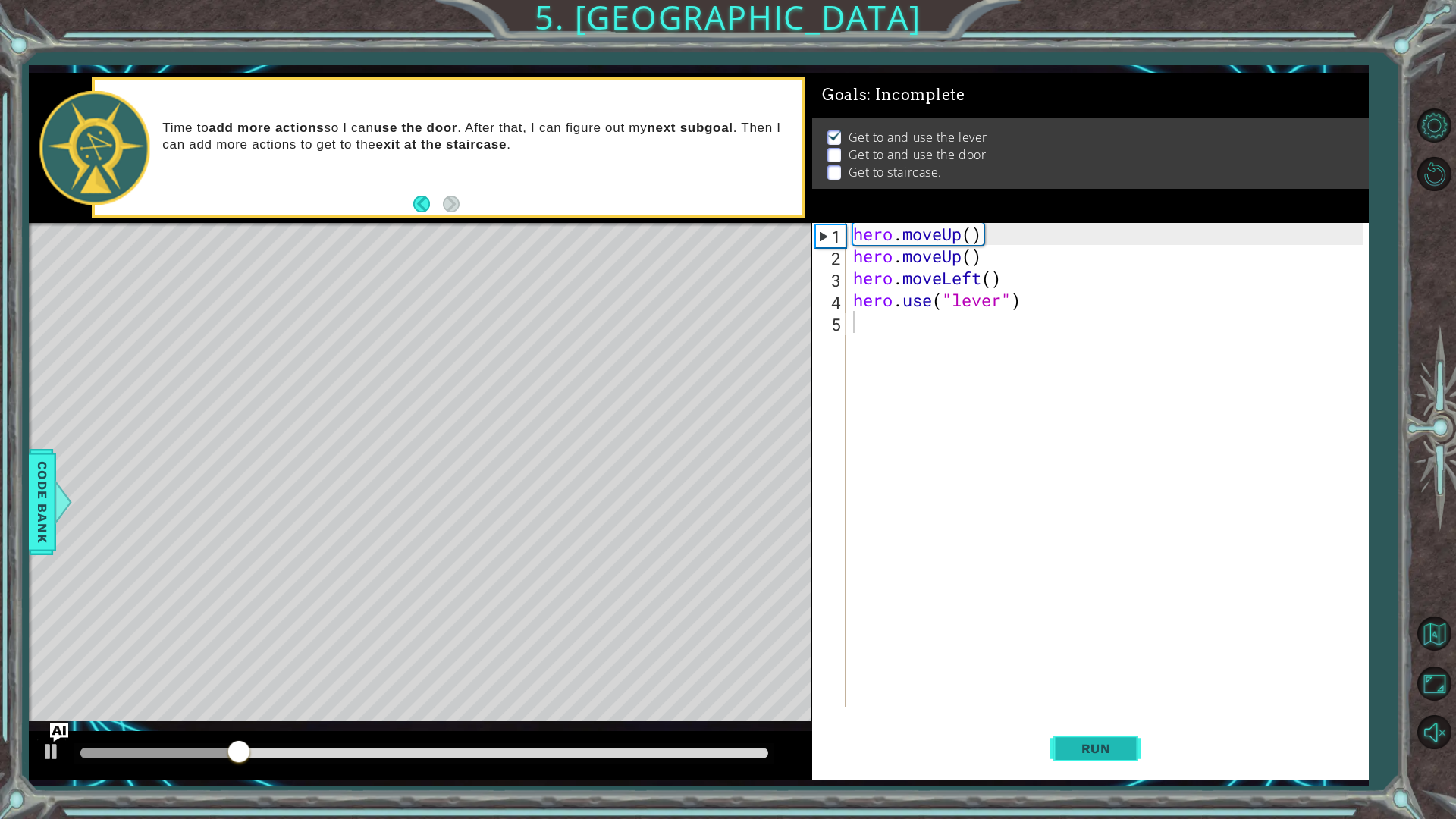
click at [1139, 716] on button "Run" at bounding box center [1096, 748] width 91 height 55
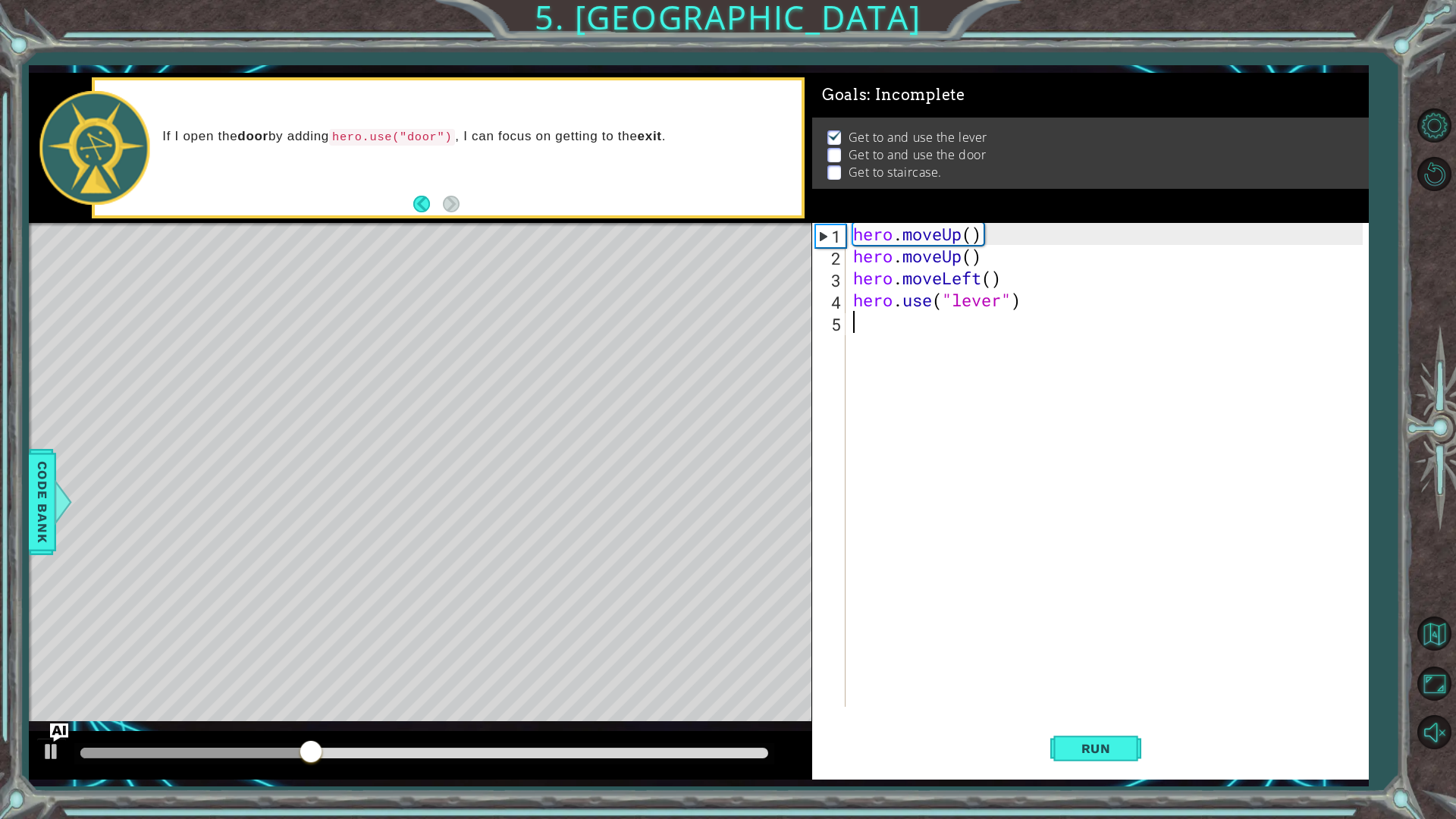
drag, startPoint x: 1324, startPoint y: 748, endPoint x: 1375, endPoint y: 0, distance: 749.7
click at [1375, 0] on div "1 ההההההההההההההההההההההההההההההההההההההההההההההההההההההההההההההההההההההההההההה…" at bounding box center [728, 409] width 1456 height 819
